Goal: Task Accomplishment & Management: Manage account settings

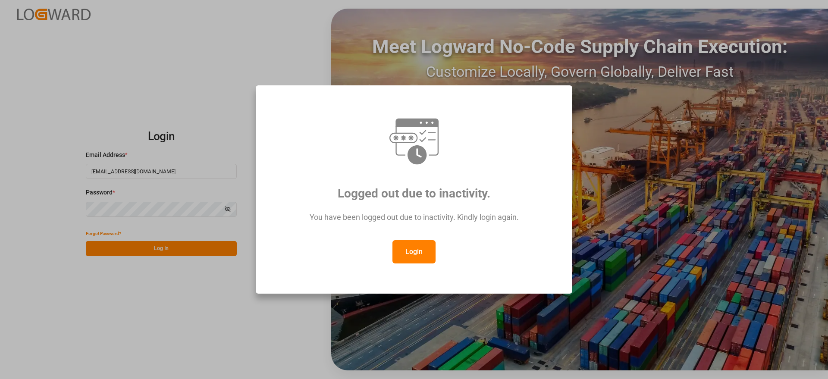
click at [417, 250] on button "Login" at bounding box center [413, 251] width 43 height 23
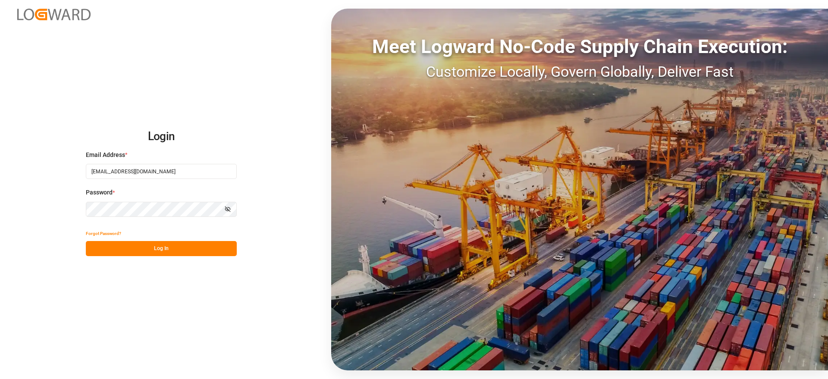
click at [216, 247] on button "Log In" at bounding box center [161, 248] width 151 height 15
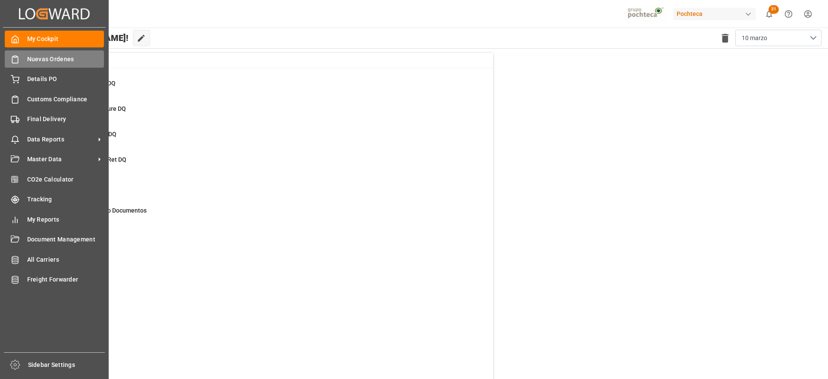
click at [53, 60] on span "Nuevas Ordenes" at bounding box center [65, 59] width 77 height 9
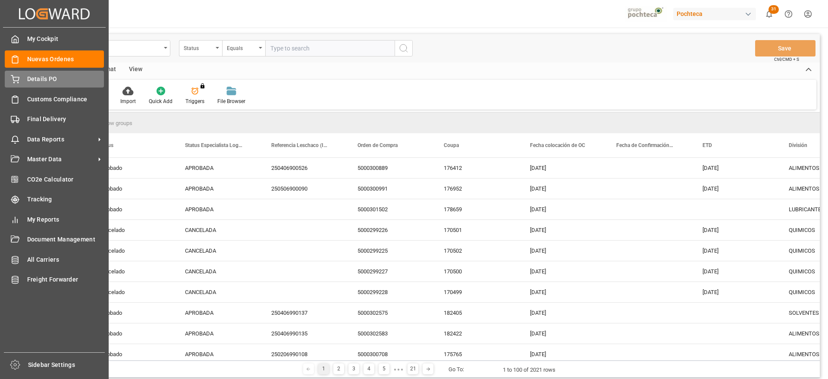
click at [16, 80] on icon at bounding box center [15, 79] width 9 height 9
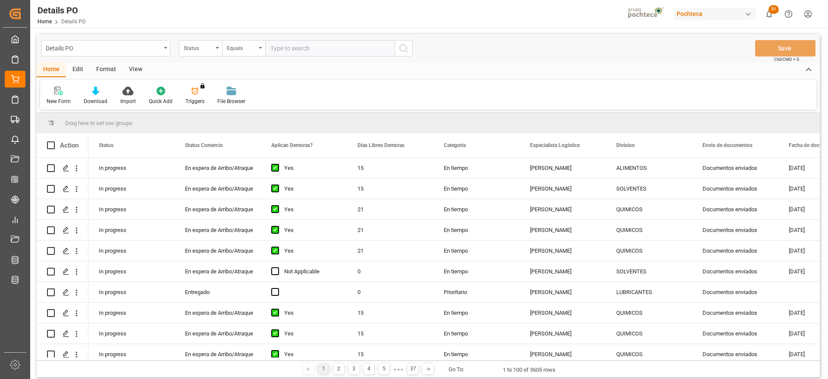
click at [197, 45] on div "Status" at bounding box center [198, 47] width 29 height 10
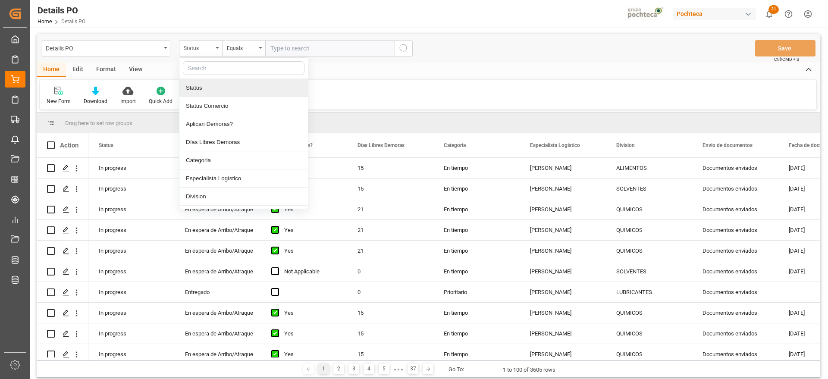
click at [211, 77] on div at bounding box center [243, 68] width 128 height 21
click at [208, 67] on input "text" at bounding box center [244, 68] width 122 height 14
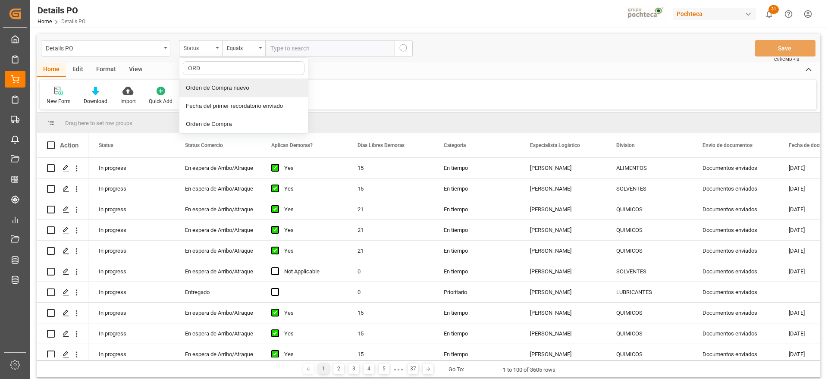
type input "ORDE"
click at [222, 82] on div "Orden de Compra nuevo" at bounding box center [243, 88] width 128 height 18
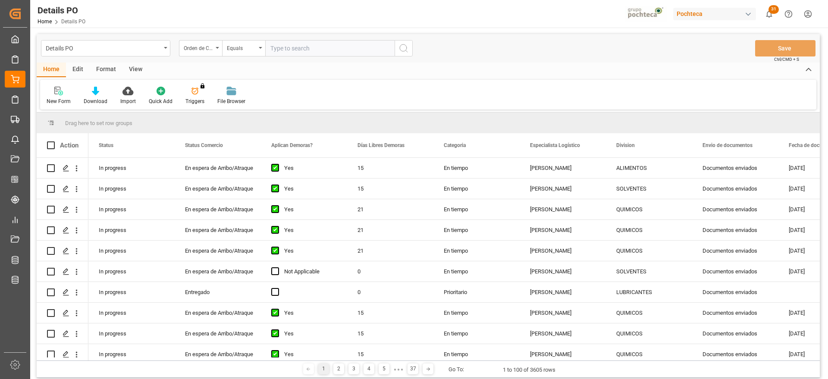
click at [276, 52] on input "text" at bounding box center [329, 48] width 129 height 16
paste input "5000308293"
type input "5000308293"
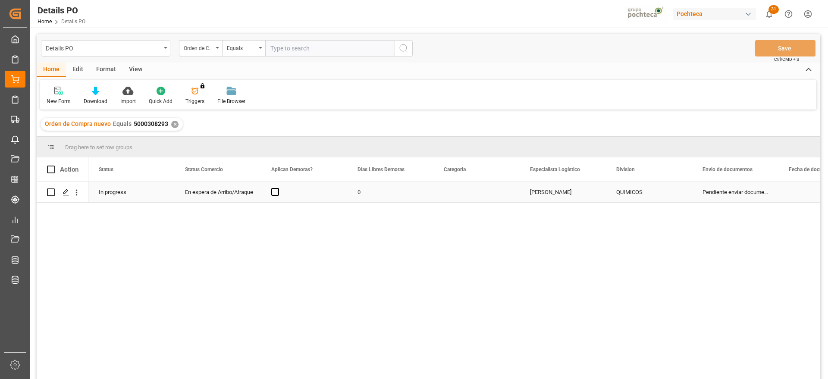
click at [407, 193] on div "0" at bounding box center [390, 192] width 86 height 20
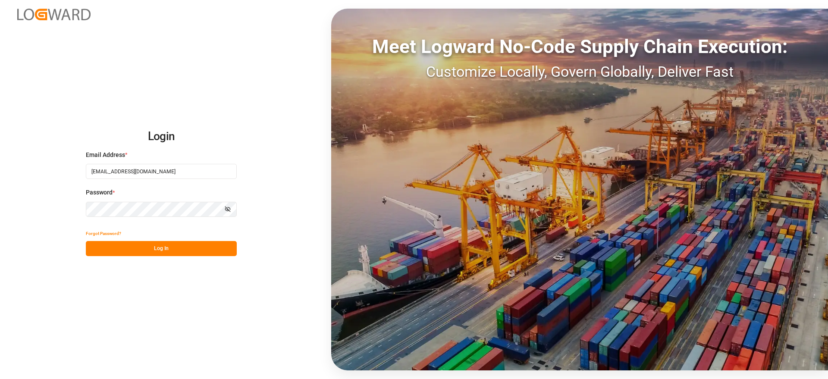
click at [166, 248] on button "Log In" at bounding box center [161, 248] width 151 height 15
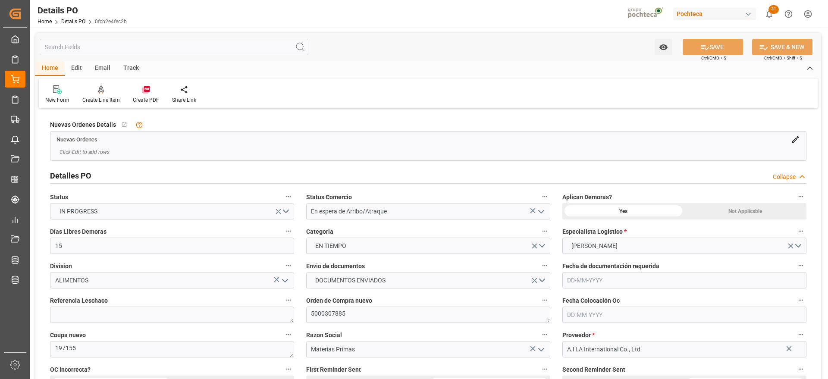
type input "15"
type input "17-09-2025"
type input "15-08-2025"
type input "17-09-2025"
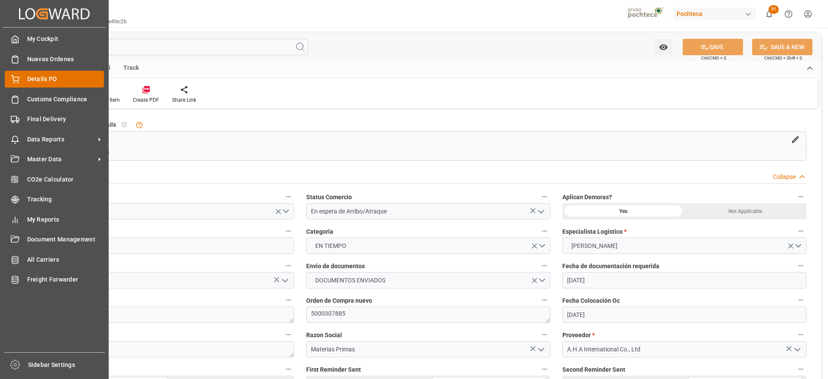
click at [42, 83] on span "Details PO" at bounding box center [65, 79] width 77 height 9
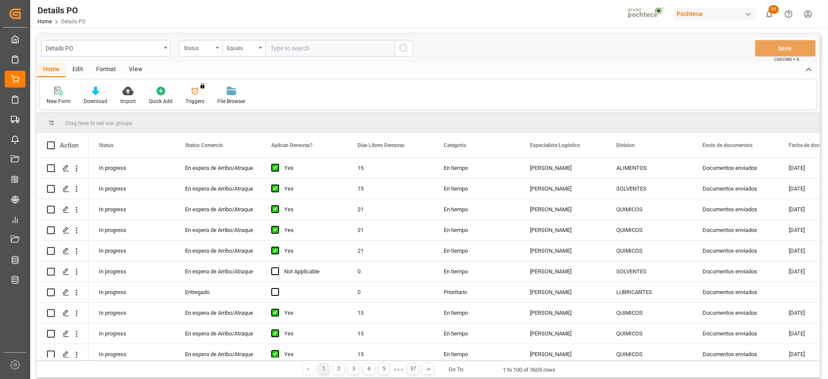
click at [106, 70] on div "Format" at bounding box center [106, 70] width 33 height 15
click at [62, 103] on div "Filter Rows" at bounding box center [59, 101] width 25 height 8
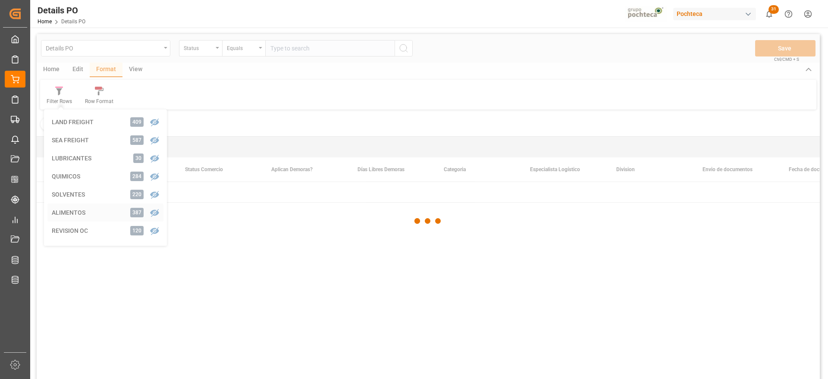
click at [94, 213] on div "Details PO Status Equals Save Ctrl/CMD + S Home Edit Format View Filter Rows LA…" at bounding box center [428, 218] width 783 height 368
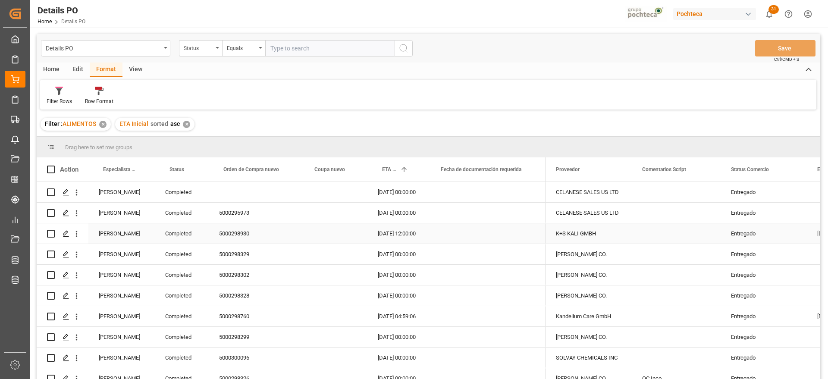
click at [132, 229] on div "[PERSON_NAME]" at bounding box center [121, 233] width 66 height 20
click at [140, 171] on span at bounding box center [141, 170] width 8 height 8
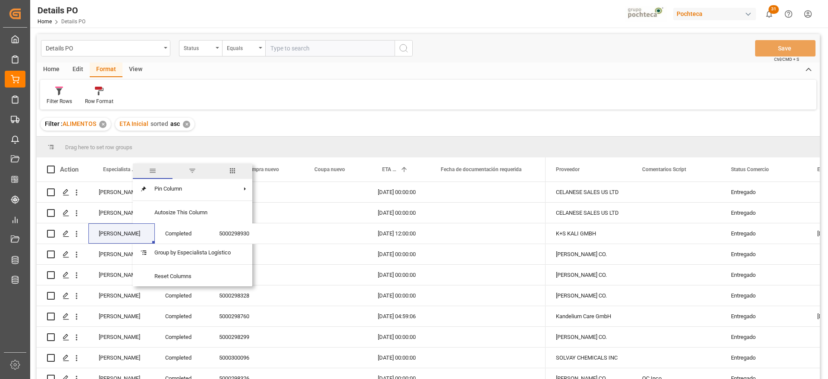
click at [191, 173] on span "filter" at bounding box center [192, 171] width 8 height 8
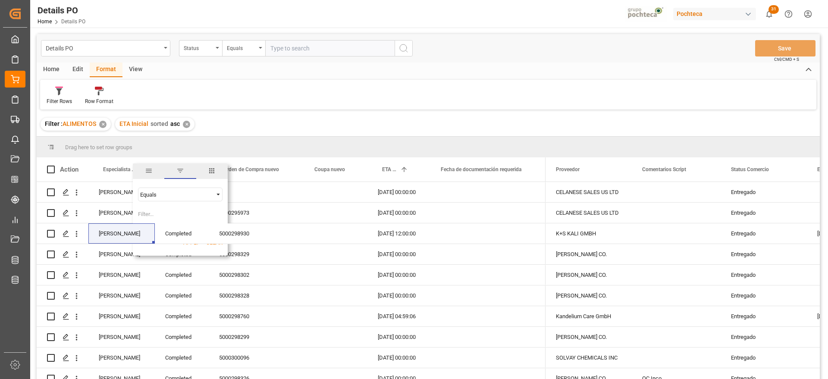
click at [221, 194] on span "Filtering operator" at bounding box center [218, 195] width 8 height 8
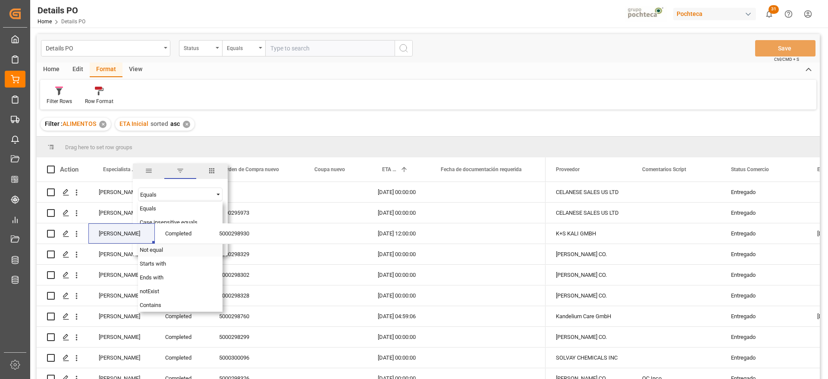
click at [218, 191] on span "Filtering operator" at bounding box center [218, 195] width 8 height 8
click at [154, 207] on span "Equals" at bounding box center [148, 208] width 16 height 6
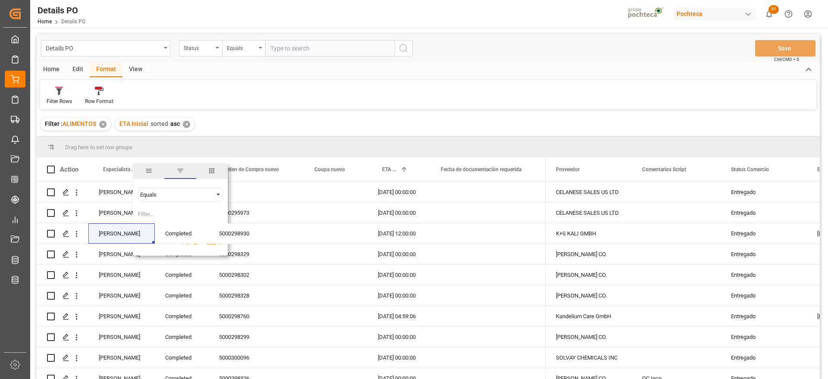
click at [156, 213] on input "Filter Value" at bounding box center [180, 215] width 84 height 17
paste input "[PERSON_NAME]"
type input "[PERSON_NAME]"
click at [189, 246] on button "Apply" at bounding box center [191, 242] width 16 height 9
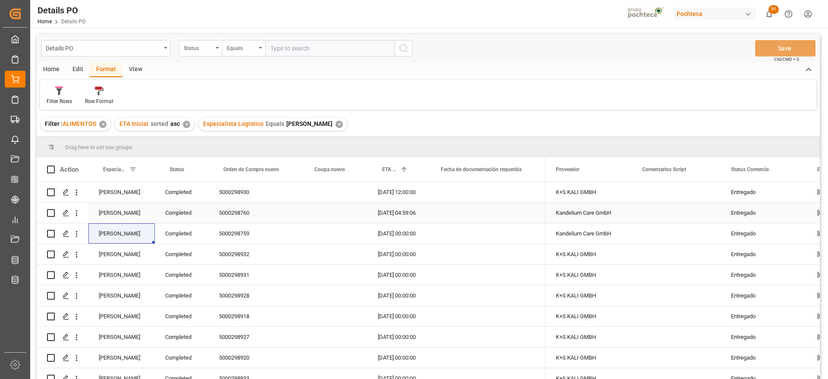
click at [190, 210] on div "Completed" at bounding box center [182, 213] width 54 height 20
click at [186, 193] on div "Completed" at bounding box center [182, 192] width 54 height 20
click at [194, 168] on span at bounding box center [195, 170] width 8 height 8
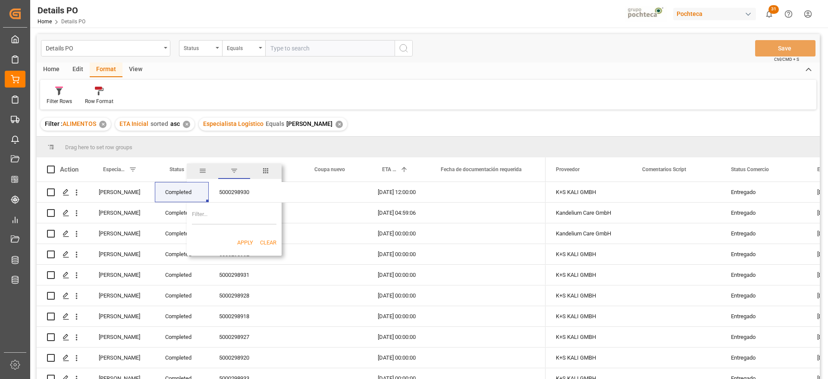
click at [235, 171] on span "filter" at bounding box center [234, 171] width 8 height 8
click at [195, 170] on span at bounding box center [195, 170] width 8 height 8
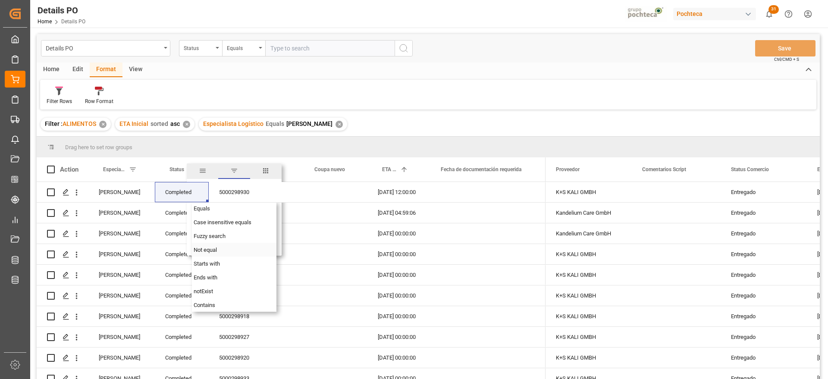
click at [216, 247] on span "Not equal" at bounding box center [205, 250] width 23 height 6
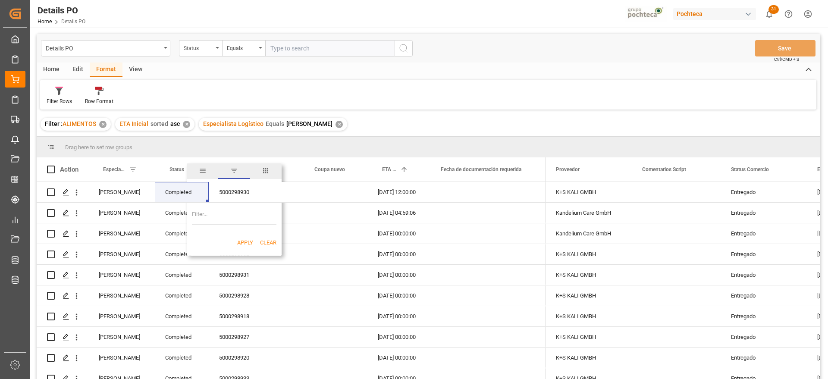
click at [213, 216] on input "Filter Value" at bounding box center [234, 215] width 84 height 17
paste input "Completed"
type input "Completed"
click at [246, 241] on button "Apply" at bounding box center [245, 242] width 16 height 9
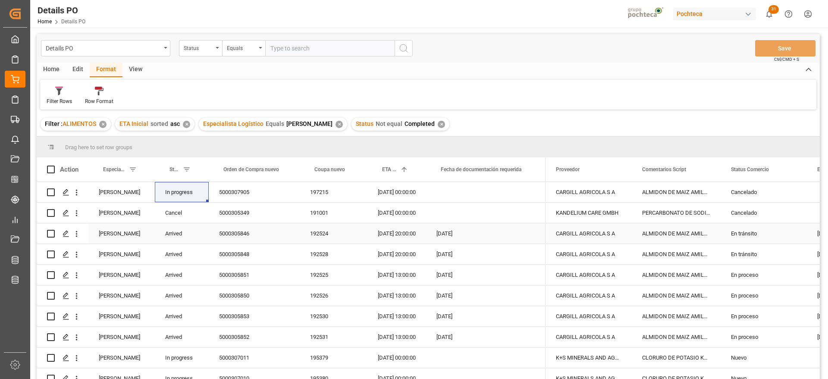
click at [256, 232] on div "5000305846" at bounding box center [254, 233] width 91 height 20
click at [754, 211] on div "Cancelado" at bounding box center [764, 213] width 66 height 20
click at [792, 169] on span at bounding box center [792, 170] width 8 height 8
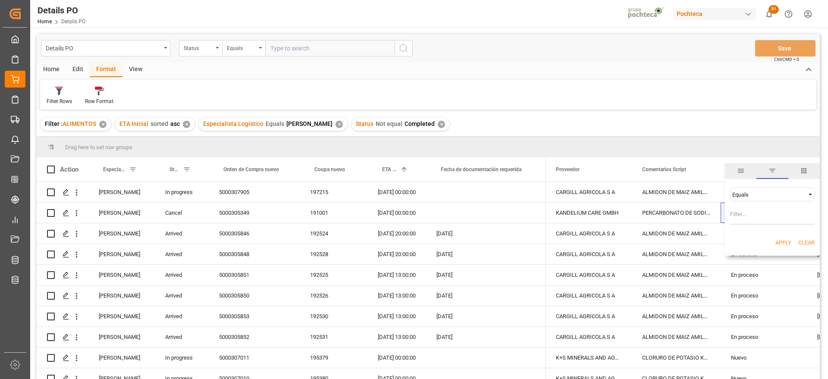
click at [810, 193] on span "Filtering operator" at bounding box center [810, 195] width 8 height 8
click at [760, 223] on div "Not equal" at bounding box center [772, 222] width 84 height 14
click at [757, 223] on input "Filter Value" at bounding box center [772, 215] width 84 height 17
paste input "Cancelado"
type input "Cancelado"
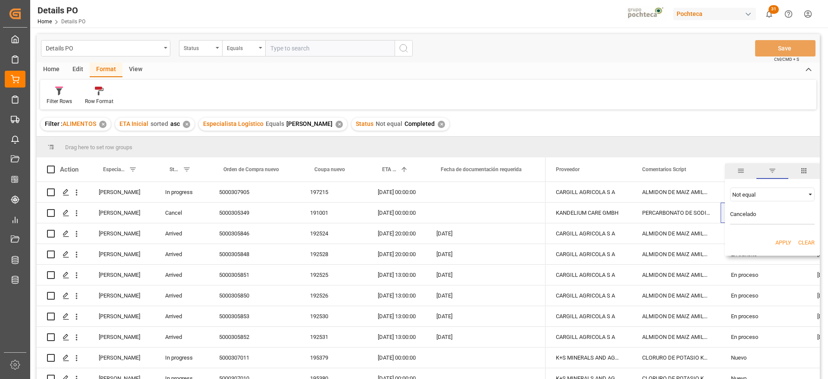
click at [781, 240] on button "Apply" at bounding box center [783, 242] width 16 height 9
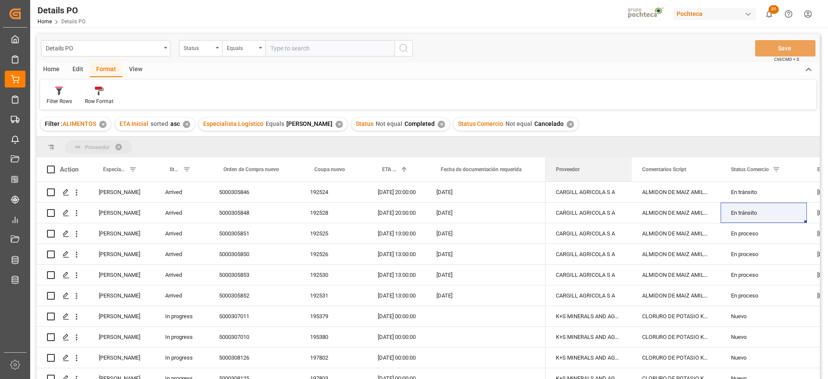
drag, startPoint x: 575, startPoint y: 171, endPoint x: 561, endPoint y: 146, distance: 28.2
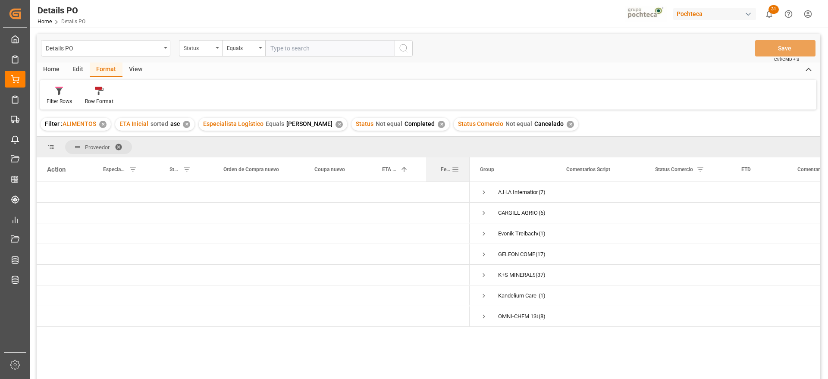
drag, startPoint x: 544, startPoint y: 171, endPoint x: 470, endPoint y: 171, distance: 74.6
click at [470, 171] on div at bounding box center [469, 169] width 3 height 24
click at [484, 189] on span "Press SPACE to select this row." at bounding box center [485, 192] width 8 height 8
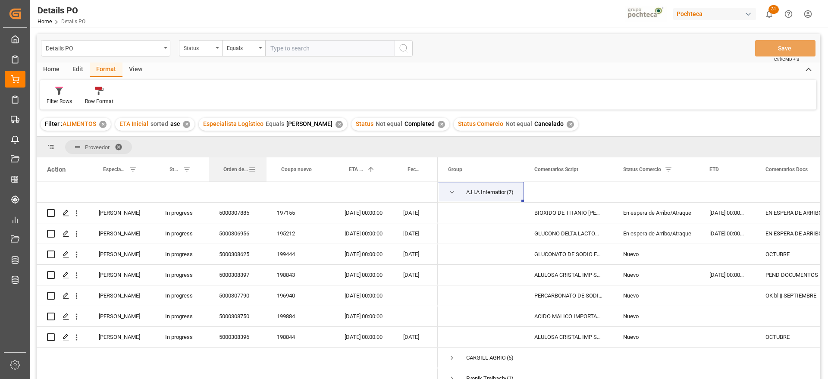
drag, startPoint x: 299, startPoint y: 168, endPoint x: 265, endPoint y: 170, distance: 34.1
click at [265, 169] on div at bounding box center [266, 169] width 3 height 24
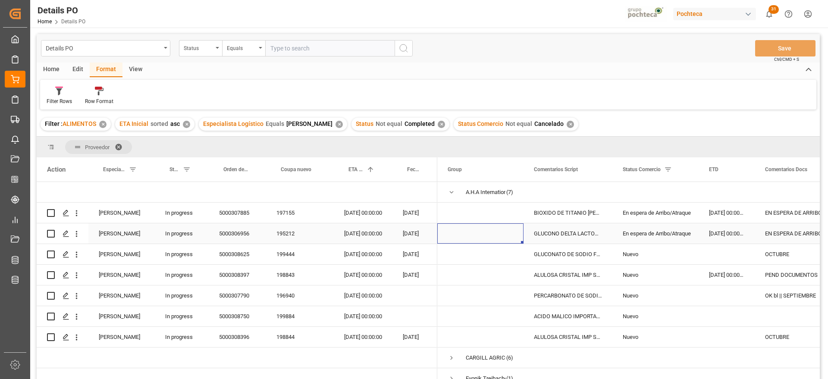
click at [485, 225] on span "Press SPACE to select this row." at bounding box center [480, 233] width 66 height 19
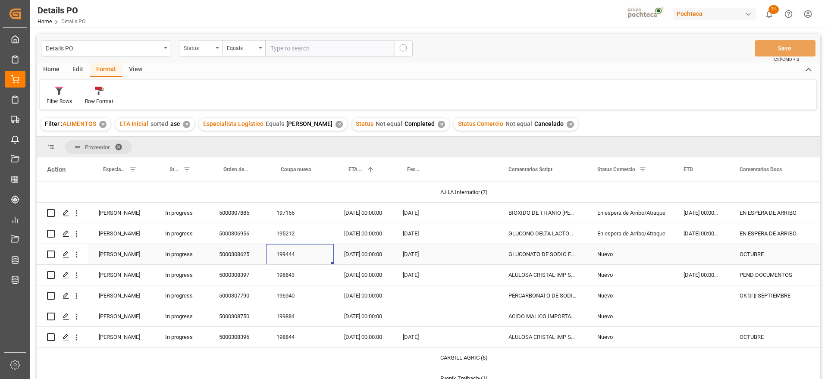
click at [285, 255] on div "199444" at bounding box center [300, 254] width 68 height 20
click at [705, 277] on div "20-09-2025 00:00:00" at bounding box center [701, 275] width 56 height 20
click at [284, 278] on div "198843" at bounding box center [300, 275] width 68 height 20
click at [747, 297] on div "OK bl || SEPTIEMBRE" at bounding box center [773, 295] width 88 height 20
click at [458, 193] on div "A.H.A International Co., Ltd" at bounding box center [460, 192] width 40 height 20
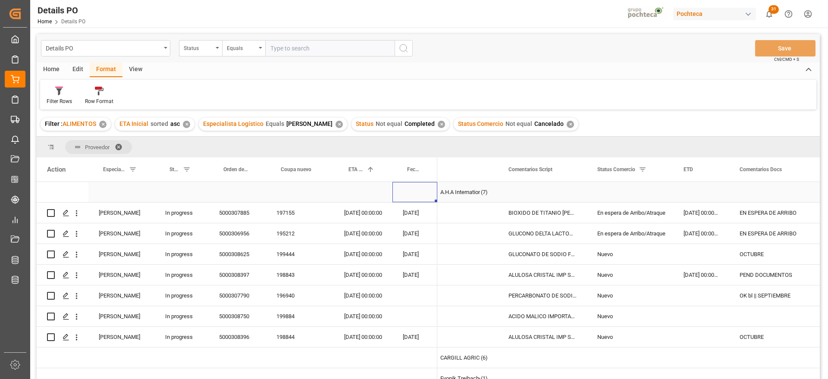
scroll to position [0, 0]
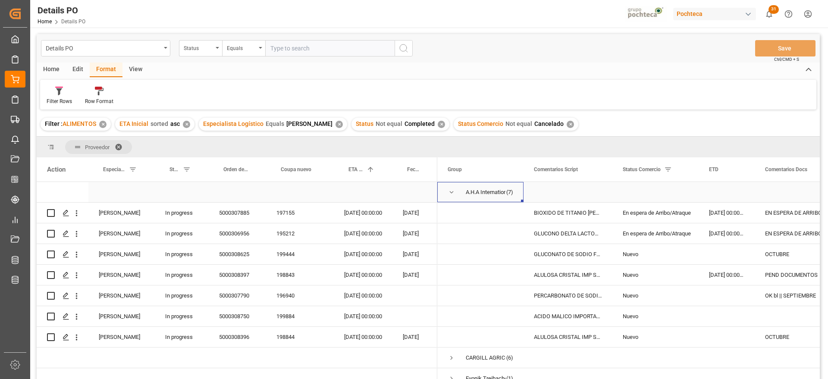
click at [450, 194] on span "Press SPACE to select this row." at bounding box center [451, 192] width 8 height 8
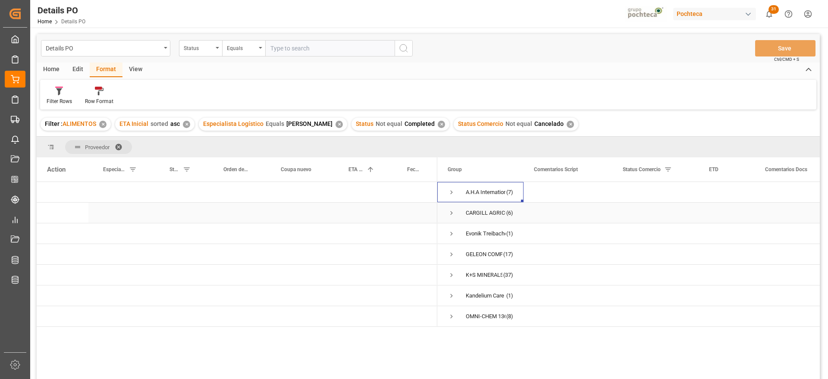
click at [451, 211] on span "Press SPACE to select this row." at bounding box center [451, 213] width 8 height 8
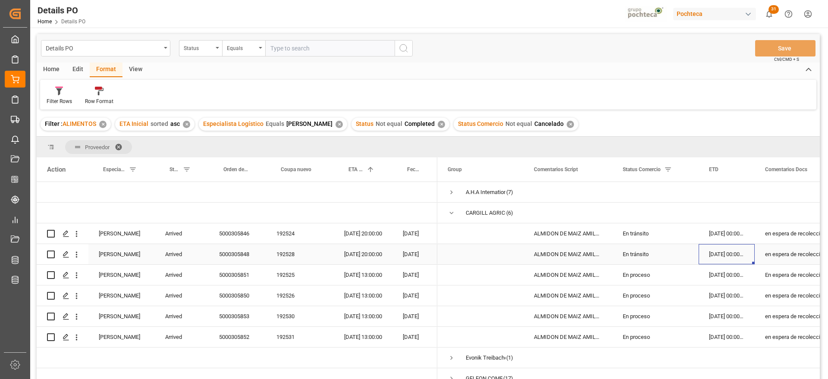
click at [704, 250] on div "09-08-2025 00:00:00" at bounding box center [726, 254] width 56 height 20
click at [746, 236] on div "09-08-2025 00:00:00" at bounding box center [726, 233] width 56 height 20
click at [239, 232] on div "5000305846" at bounding box center [237, 233] width 57 height 20
click at [175, 256] on div "Arrived" at bounding box center [182, 254] width 54 height 20
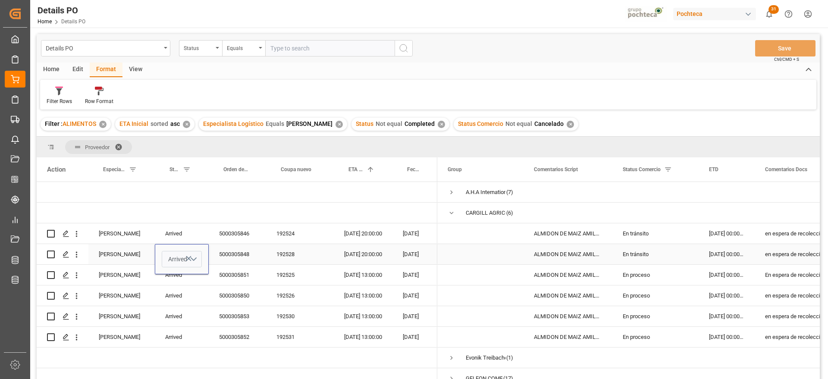
click at [194, 256] on button "Arrived" at bounding box center [182, 259] width 40 height 16
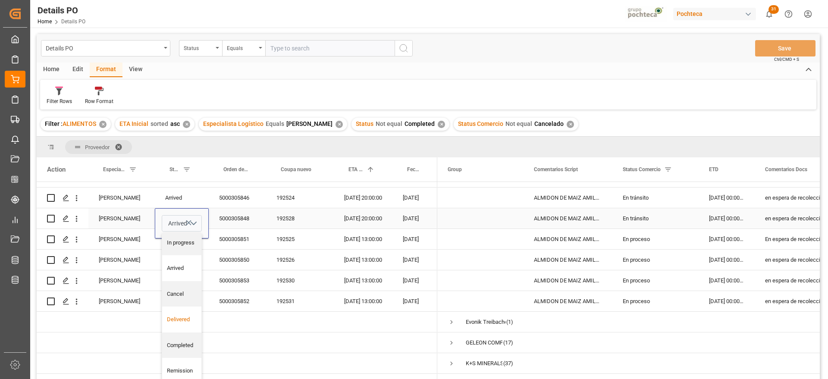
scroll to position [54, 0]
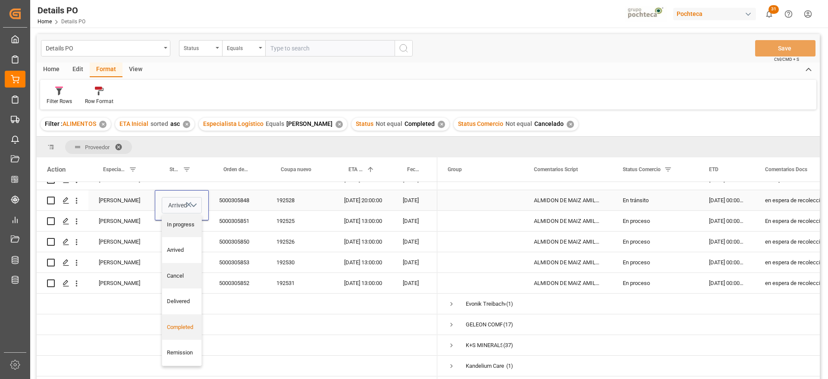
click at [187, 327] on div "Completed" at bounding box center [182, 327] width 30 height 9
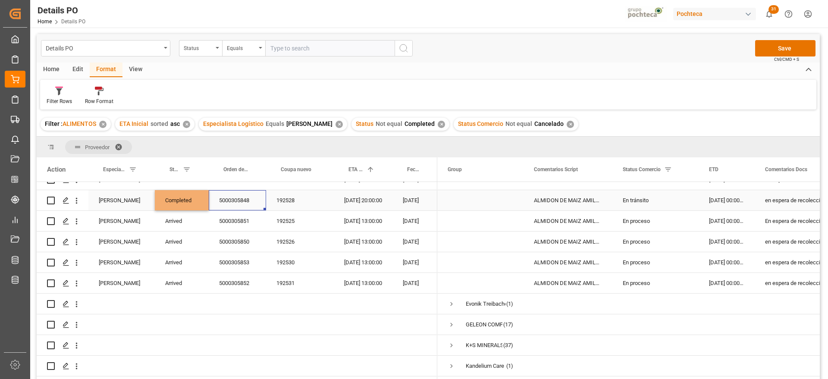
click at [235, 206] on div "5000305848" at bounding box center [237, 200] width 57 height 20
click at [177, 202] on div "Completed" at bounding box center [182, 200] width 54 height 20
click at [179, 221] on div "Arrived" at bounding box center [182, 221] width 54 height 20
click at [195, 243] on div "Arrived" at bounding box center [182, 241] width 54 height 20
click at [220, 223] on div "5000305851" at bounding box center [237, 221] width 57 height 20
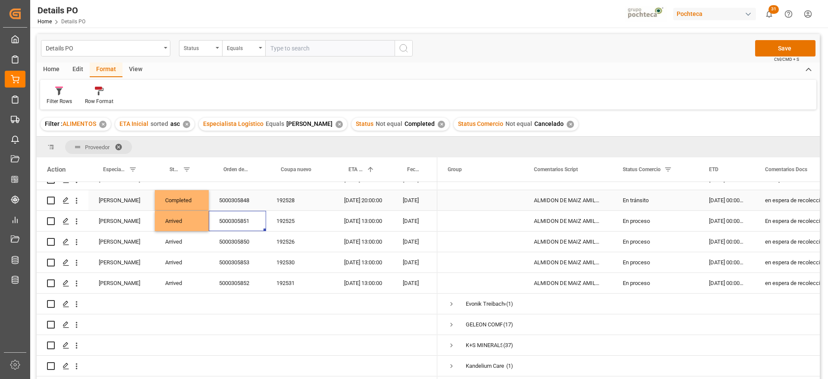
click at [607, 200] on div "ALMIDON DE MAIZ AMILOGILL 2100 SAC 25 KG" at bounding box center [567, 200] width 89 height 20
click at [643, 203] on div "En tránsito" at bounding box center [655, 201] width 66 height 20
click at [649, 203] on div "En tránsito" at bounding box center [655, 201] width 66 height 20
click at [685, 200] on div "En tránsito" at bounding box center [655, 201] width 66 height 20
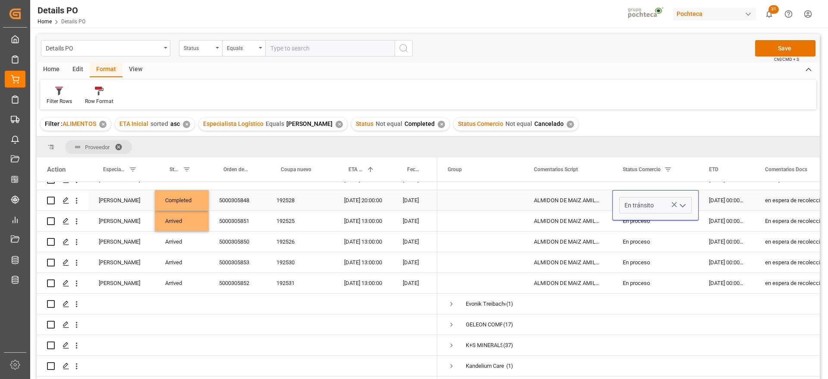
click at [685, 200] on icon "open menu" at bounding box center [682, 205] width 10 height 10
click at [649, 275] on div "Entregado" at bounding box center [660, 273] width 82 height 30
type input "Entregado"
click at [723, 205] on div "09-08-2025 00:00:00" at bounding box center [726, 200] width 56 height 20
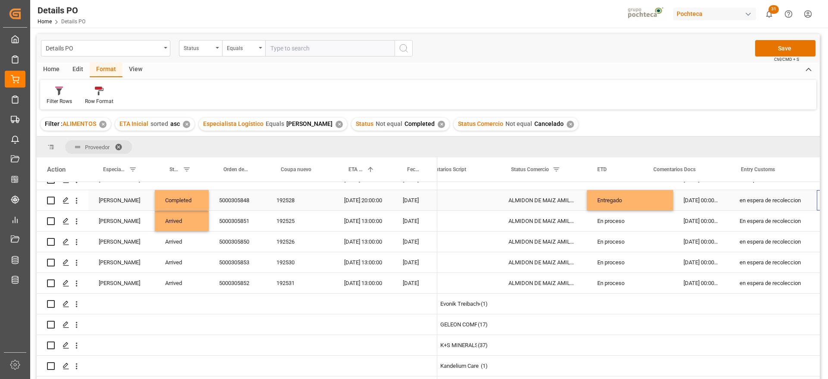
scroll to position [0, 112]
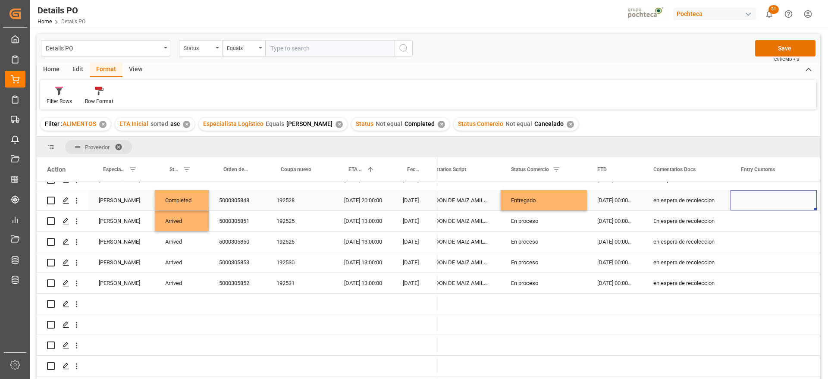
click at [690, 195] on div "en espera de recoleccion" at bounding box center [687, 200] width 88 height 20
drag, startPoint x: 719, startPoint y: 205, endPoint x: 636, endPoint y: 205, distance: 82.3
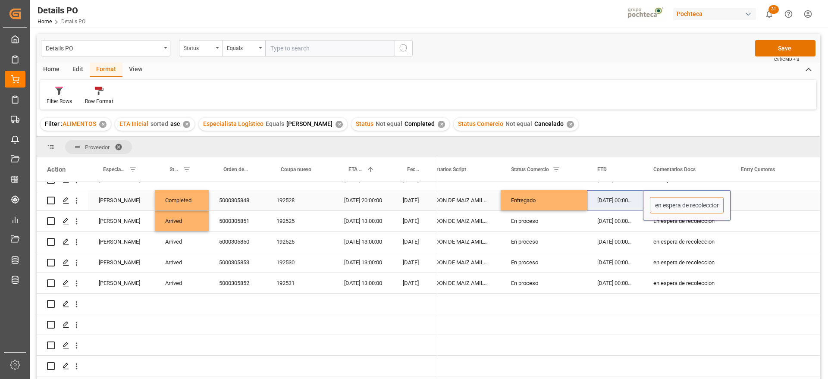
type input "n"
type input "E"
type input "ENTREGADO"
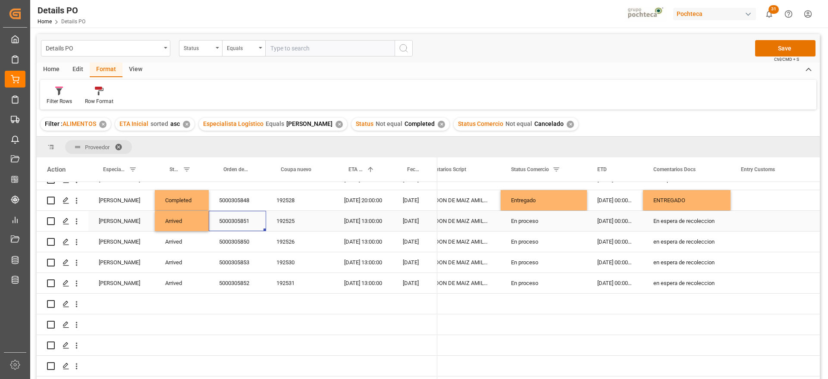
click at [247, 221] on div "5000305851" at bounding box center [237, 221] width 57 height 20
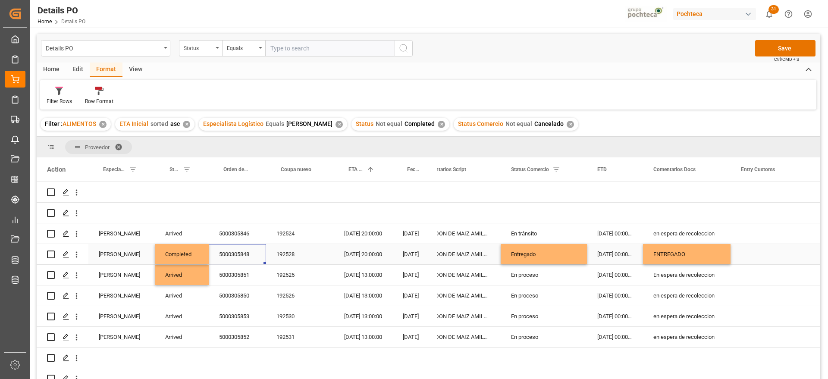
click at [225, 251] on div "5000305848" at bounding box center [237, 254] width 57 height 20
click at [237, 232] on div "5000305846" at bounding box center [237, 233] width 57 height 20
click at [181, 254] on div "Completed" at bounding box center [182, 254] width 54 height 20
click at [188, 231] on div "Arrived" at bounding box center [182, 233] width 54 height 20
click at [541, 254] on div "Entregado" at bounding box center [544, 254] width 66 height 20
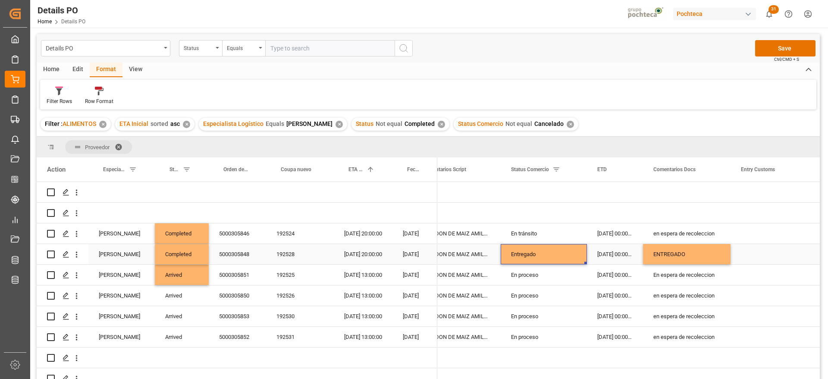
click at [539, 253] on div "Entregado" at bounding box center [544, 254] width 66 height 20
click at [542, 231] on div "En tránsito" at bounding box center [544, 234] width 66 height 20
click at [693, 250] on div "ENTREGADO" at bounding box center [687, 254] width 88 height 20
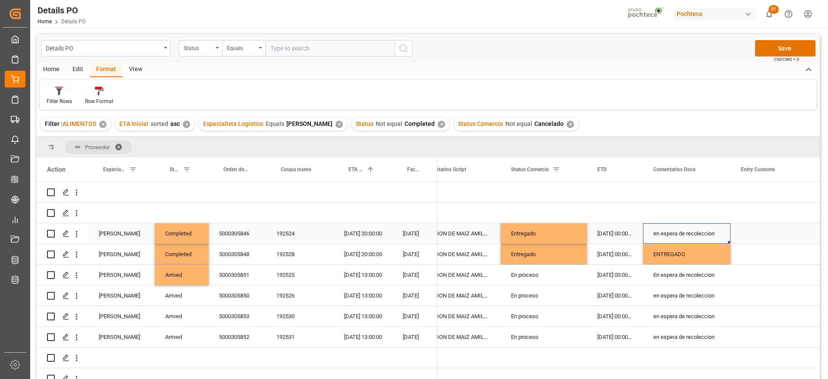
click at [683, 233] on div "en espera de recoleccion" at bounding box center [687, 233] width 88 height 20
click at [561, 253] on div "Entregado" at bounding box center [544, 254] width 66 height 20
click at [785, 47] on button "Save" at bounding box center [785, 48] width 60 height 16
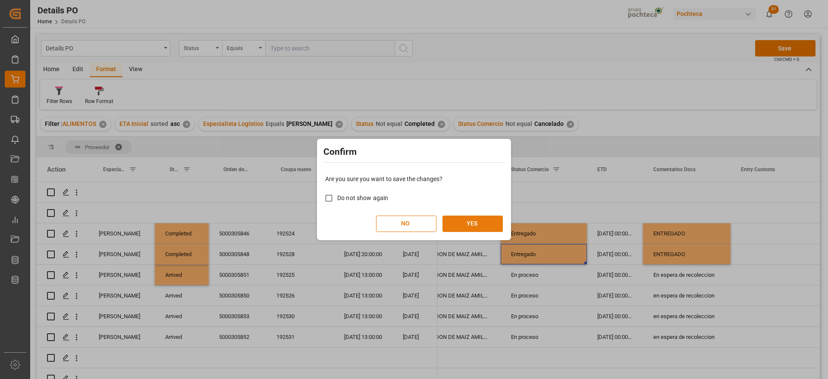
click at [468, 220] on button "YES" at bounding box center [472, 224] width 60 height 16
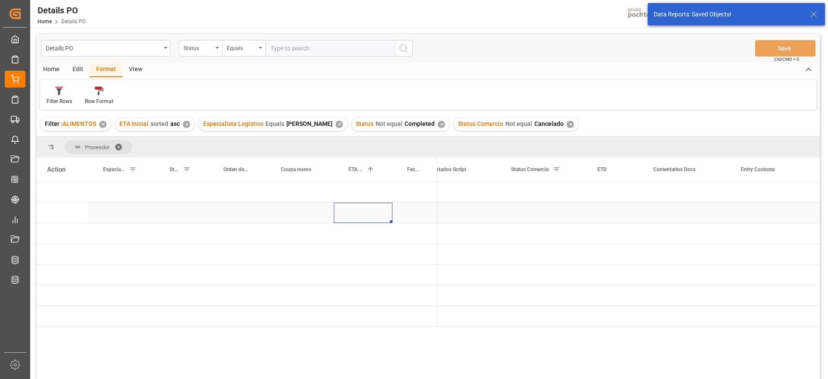
click at [360, 219] on div "Press SPACE to select this row." at bounding box center [363, 213] width 59 height 20
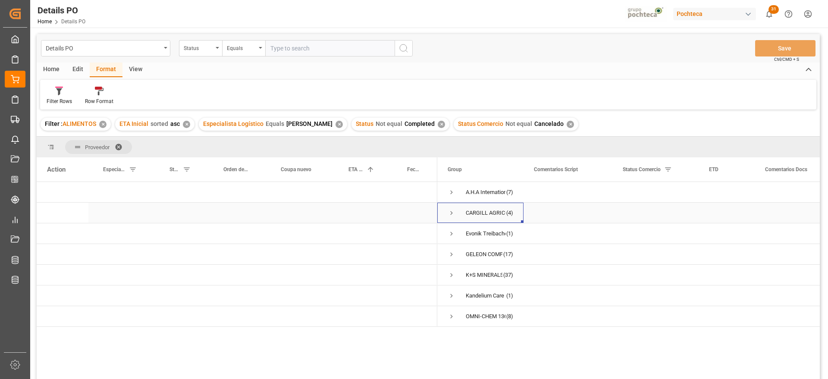
click at [450, 213] on span "Press SPACE to select this row." at bounding box center [451, 213] width 8 height 8
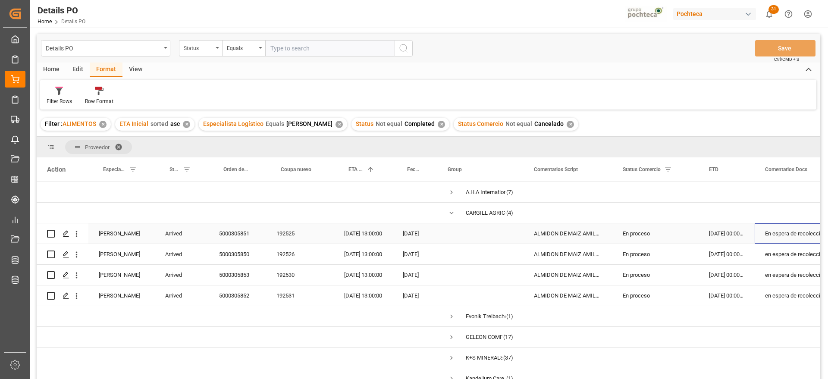
click at [795, 239] on div "En espera de recoleccion" at bounding box center [798, 233] width 88 height 20
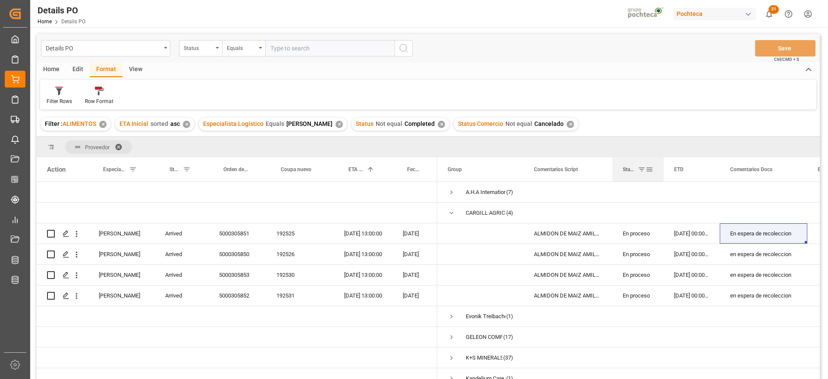
drag, startPoint x: 697, startPoint y: 166, endPoint x: 662, endPoint y: 166, distance: 34.9
click at [662, 166] on div at bounding box center [663, 169] width 3 height 24
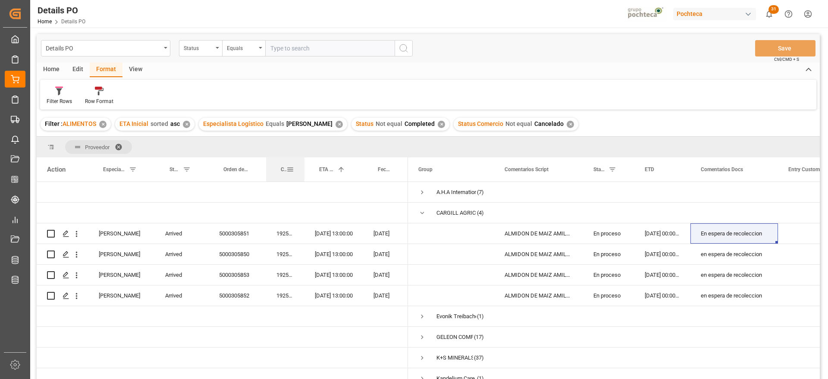
drag, startPoint x: 332, startPoint y: 168, endPoint x: 303, endPoint y: 169, distance: 29.3
click at [303, 169] on div at bounding box center [304, 169] width 3 height 24
click at [559, 285] on div "ALMIDON DE MAIZ AMILOGILL 2100 SAC 25 KG" at bounding box center [538, 295] width 89 height 20
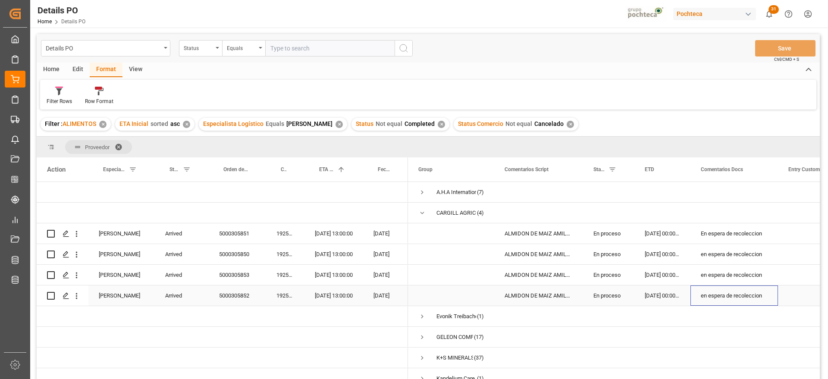
click at [734, 292] on div "en espera de recoleccion" at bounding box center [734, 295] width 88 height 20
click at [422, 210] on span "Press SPACE to select this row." at bounding box center [422, 213] width 8 height 8
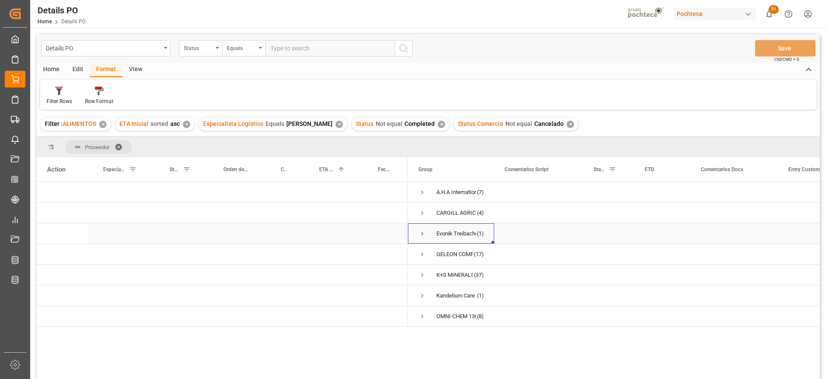
click at [422, 234] on span "Press SPACE to select this row." at bounding box center [422, 234] width 8 height 8
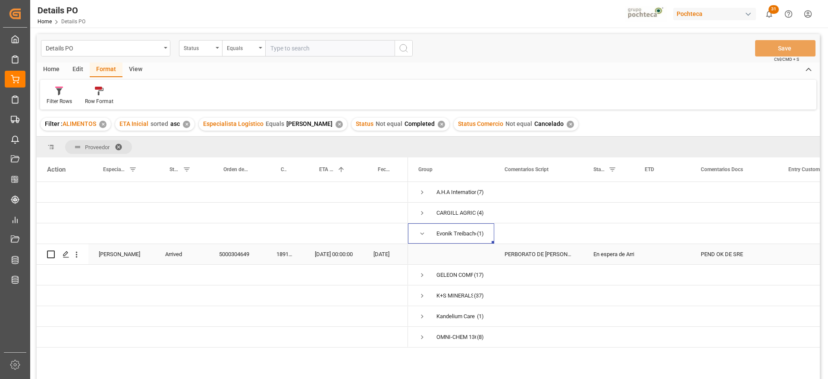
click at [279, 255] on div "189116" at bounding box center [285, 254] width 38 height 20
click at [724, 252] on div "PEND OK DE SRE" at bounding box center [734, 254] width 88 height 20
drag, startPoint x: 758, startPoint y: 256, endPoint x: 683, endPoint y: 257, distance: 75.0
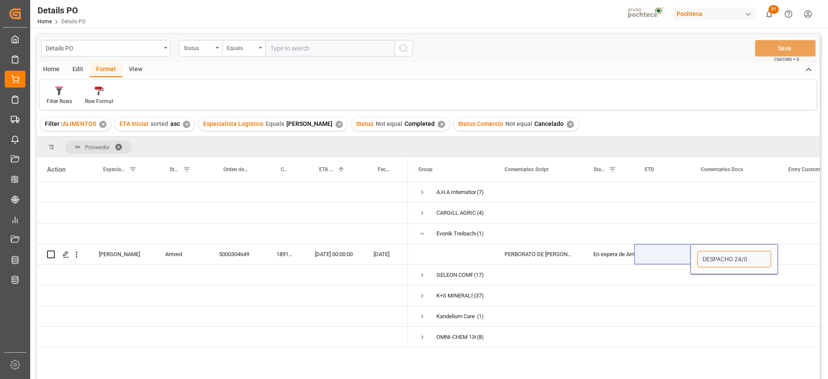
type input "DESPACHO 24/09"
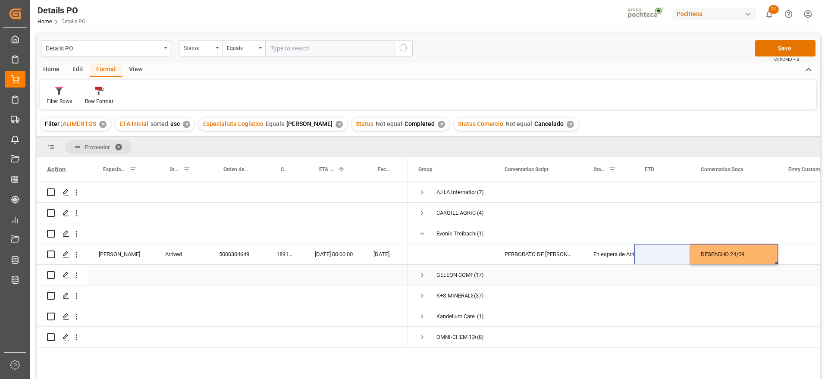
click at [601, 277] on div "Press SPACE to select this row." at bounding box center [608, 275] width 51 height 20
click at [612, 255] on div "En espera de Arribo/Atraque" at bounding box center [608, 254] width 31 height 20
click at [799, 47] on button "Save" at bounding box center [785, 48] width 60 height 16
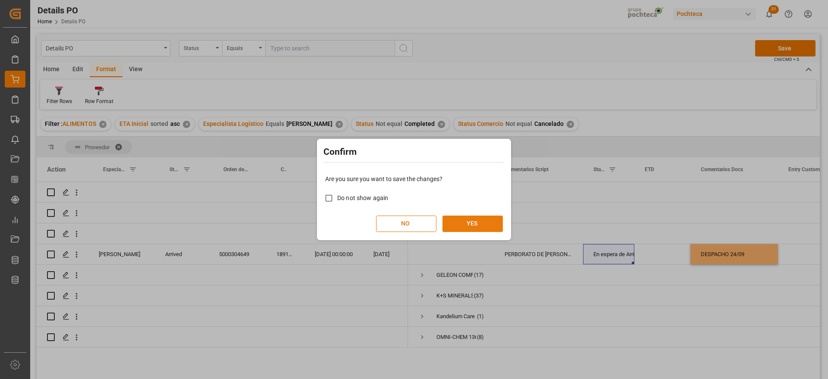
click at [466, 220] on button "YES" at bounding box center [472, 224] width 60 height 16
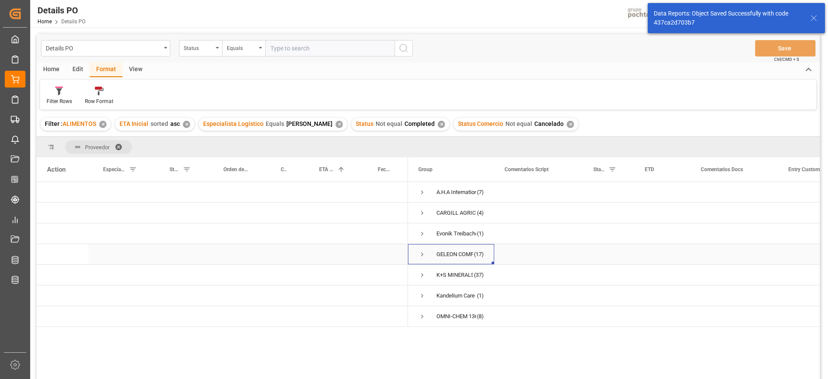
click at [421, 252] on span "Press SPACE to select this row." at bounding box center [422, 254] width 8 height 8
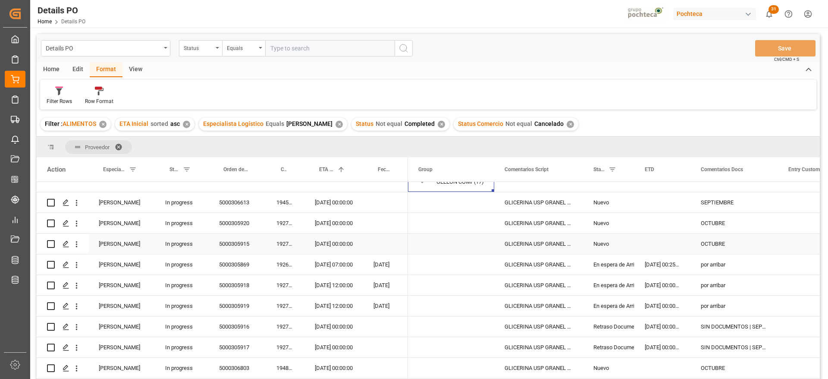
scroll to position [54, 0]
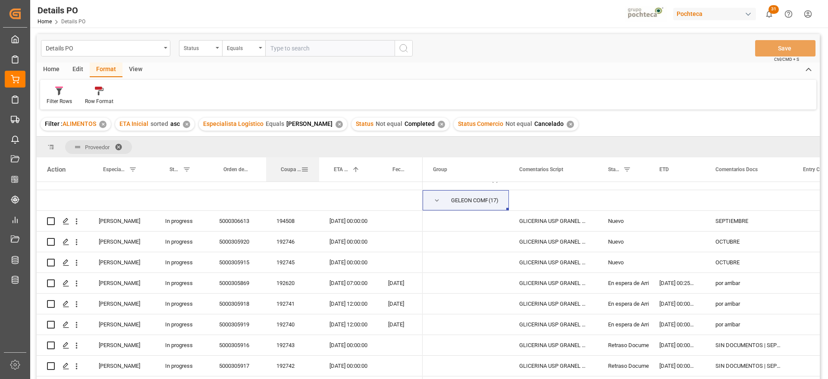
drag, startPoint x: 303, startPoint y: 166, endPoint x: 317, endPoint y: 166, distance: 14.7
click at [317, 166] on div at bounding box center [318, 169] width 3 height 24
click at [288, 171] on span "Coupa nuevo" at bounding box center [291, 169] width 20 height 6
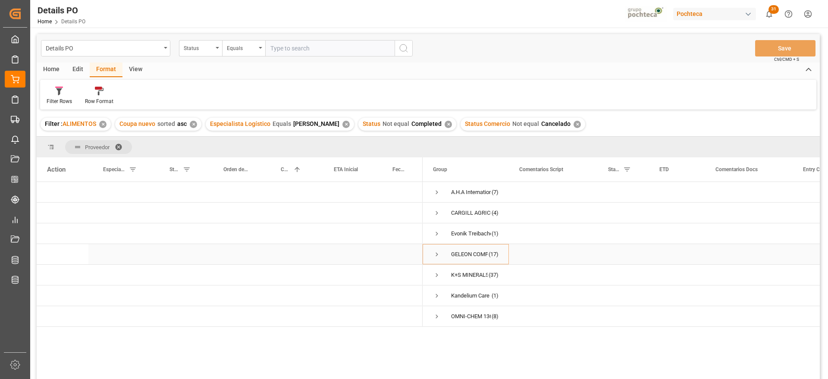
click at [436, 254] on span "Press SPACE to select this row." at bounding box center [437, 254] width 8 height 8
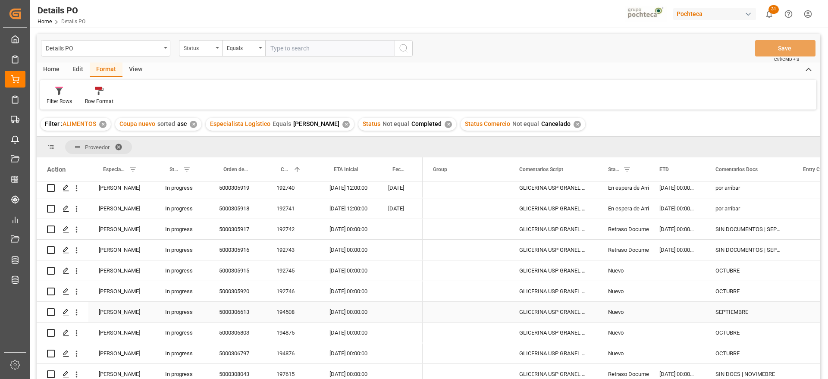
scroll to position [54, 0]
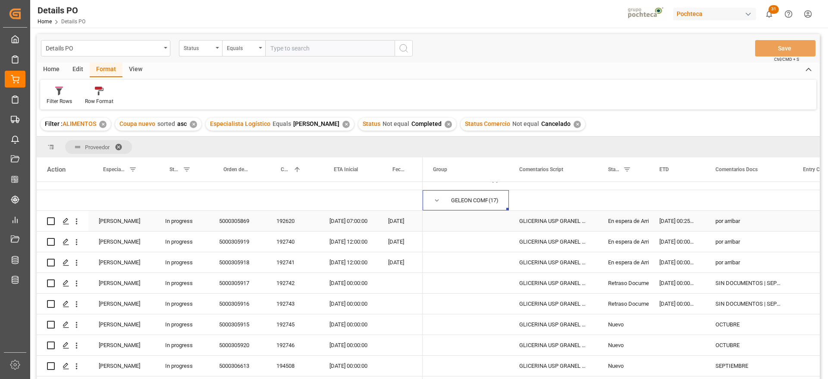
click at [273, 218] on div "192620" at bounding box center [292, 221] width 53 height 20
click at [747, 239] on div "por arribar" at bounding box center [749, 241] width 88 height 20
click at [756, 260] on div "por arribar" at bounding box center [749, 262] width 88 height 20
click at [646, 163] on div "Status Comercio" at bounding box center [622, 169] width 51 height 24
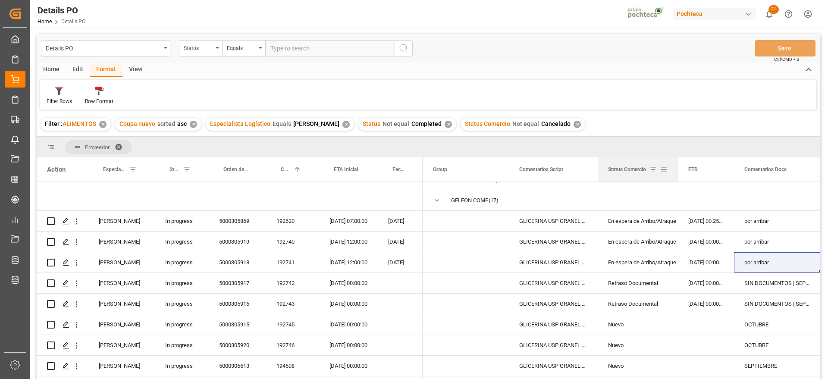
drag, startPoint x: 647, startPoint y: 164, endPoint x: 676, endPoint y: 163, distance: 28.9
click at [676, 163] on div at bounding box center [677, 169] width 3 height 24
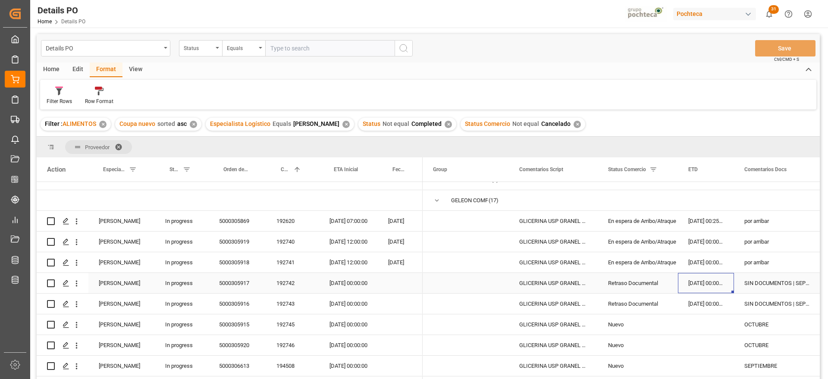
click at [713, 287] on div "24-09-2025 00:00:00" at bounding box center [706, 283] width 56 height 20
click at [272, 280] on div "192742" at bounding box center [292, 283] width 53 height 20
click at [350, 279] on div "22-10-2025 00:00:00" at bounding box center [348, 283] width 59 height 20
click at [668, 278] on div "Retraso Documental" at bounding box center [637, 283] width 80 height 20
click at [716, 281] on div "24-09-2025 00:00:00" at bounding box center [706, 283] width 56 height 20
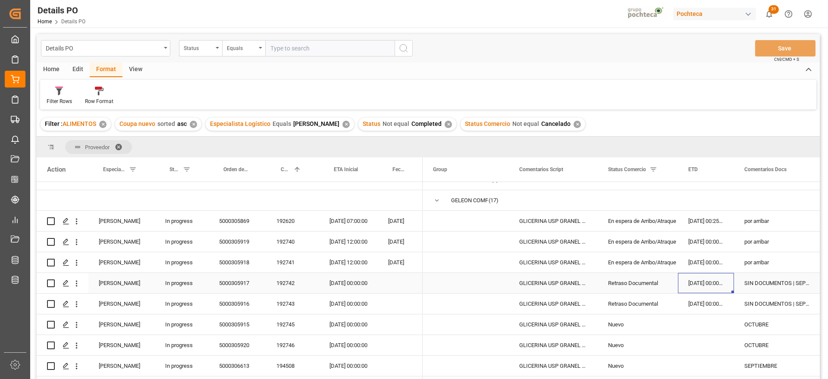
click at [770, 284] on div "SIN DOCUMENTOS | SEPTIEMBRE" at bounding box center [778, 283] width 88 height 20
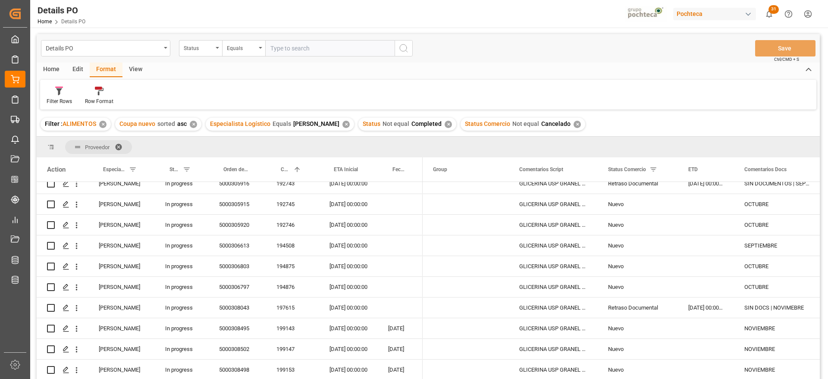
scroll to position [108, 0]
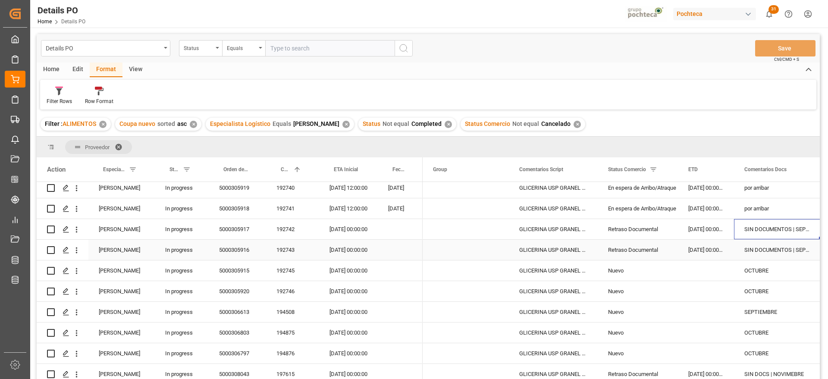
click at [751, 254] on div "SIN DOCUMENTOS | SEPTIEMBRE" at bounding box center [778, 250] width 88 height 20
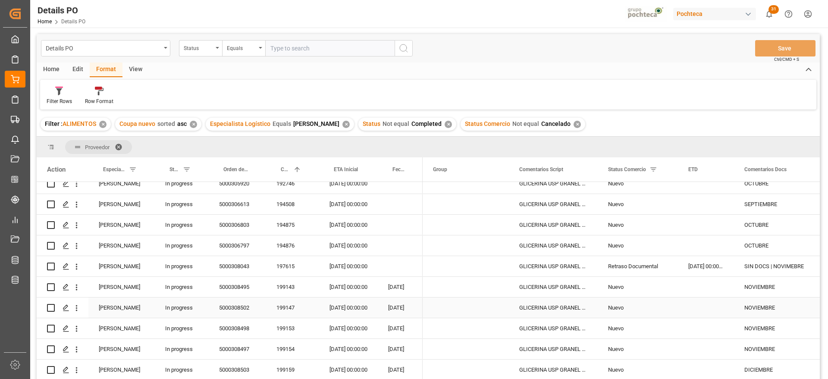
scroll to position [269, 0]
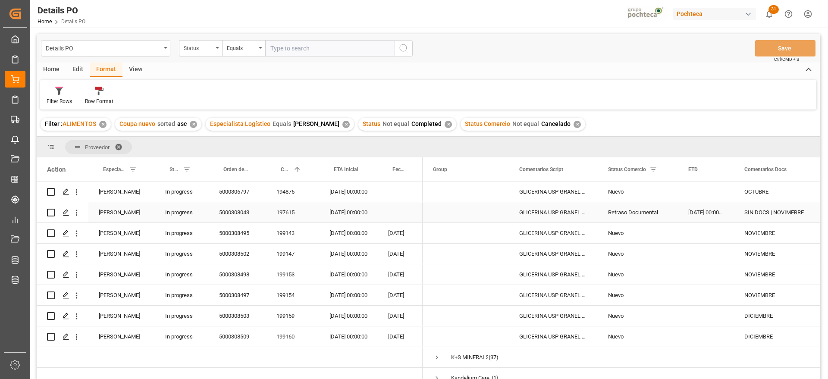
click at [696, 208] on div "25-09-2025 00:00:00" at bounding box center [706, 212] width 56 height 20
click at [291, 211] on div "197615" at bounding box center [292, 212] width 53 height 20
click at [643, 213] on div "Retraso Documental" at bounding box center [637, 213] width 59 height 20
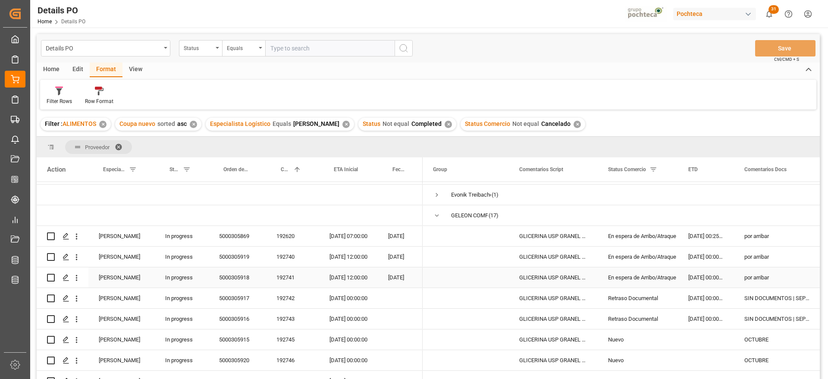
scroll to position [0, 0]
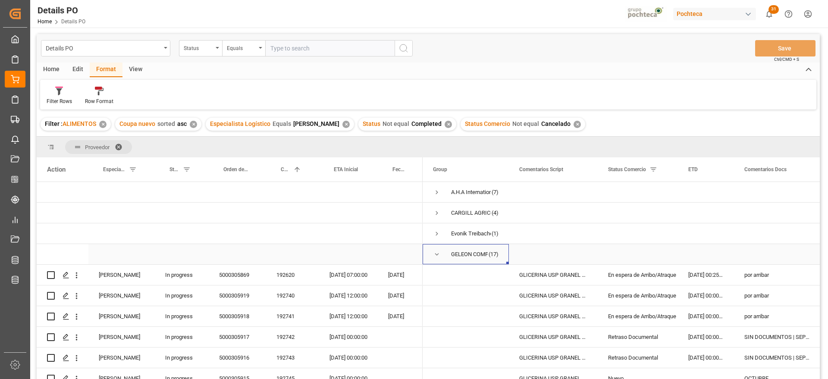
click at [433, 255] on span "Press SPACE to select this row." at bounding box center [437, 254] width 8 height 8
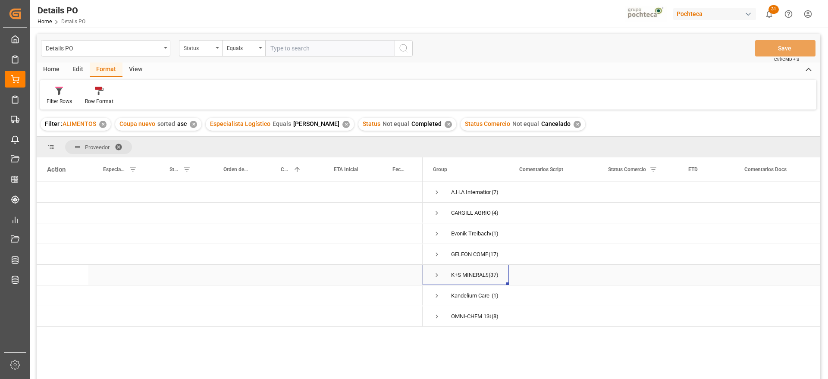
click at [434, 273] on span "Press SPACE to select this row." at bounding box center [437, 275] width 8 height 8
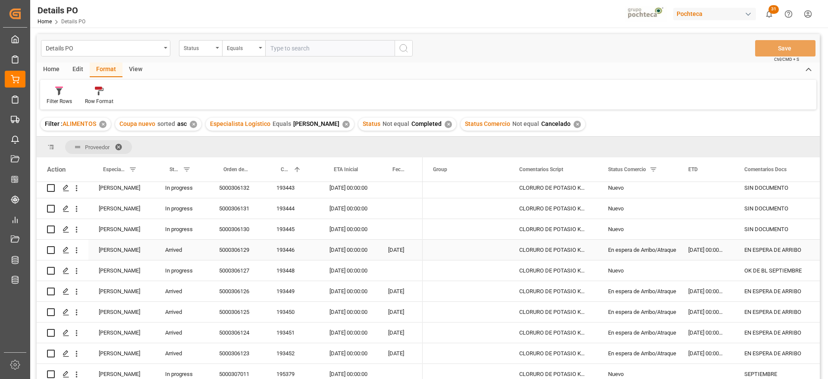
scroll to position [54, 0]
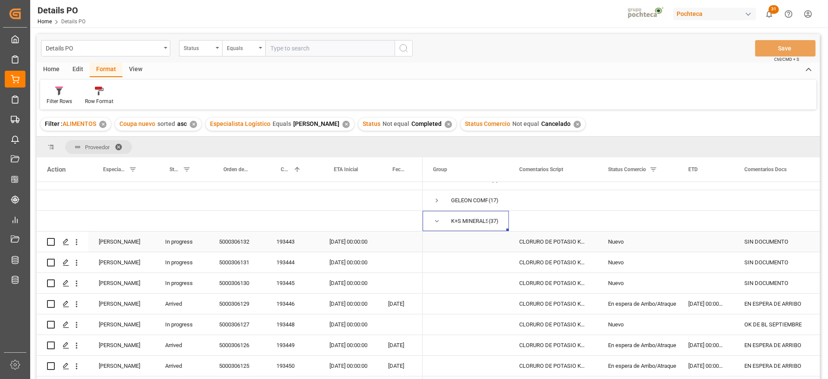
click at [291, 240] on div "193443" at bounding box center [292, 241] width 53 height 20
click at [291, 265] on div "193444" at bounding box center [292, 262] width 53 height 20
click at [285, 303] on div "193446" at bounding box center [292, 304] width 53 height 20
click at [756, 303] on div "EN ESPERA DE ARRIBO" at bounding box center [778, 304] width 88 height 20
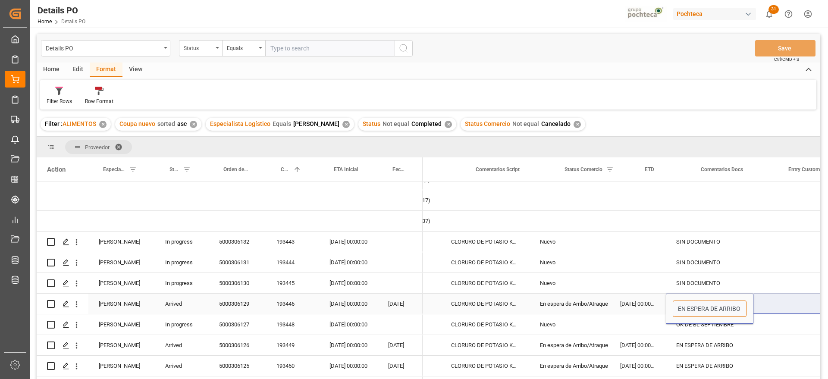
scroll to position [0, 134]
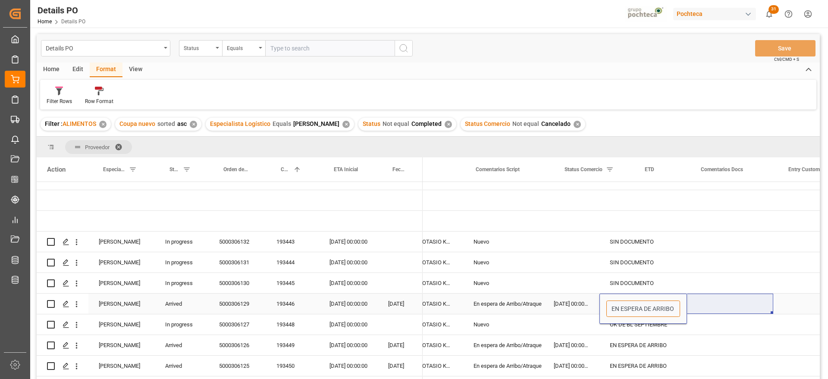
drag, startPoint x: 745, startPoint y: 306, endPoint x: 806, endPoint y: 306, distance: 60.8
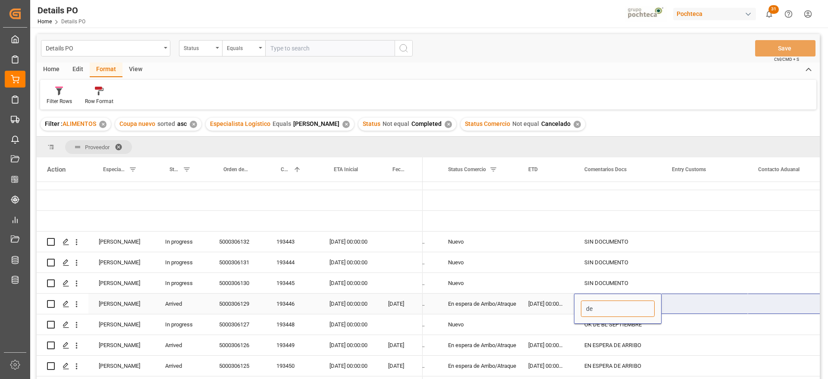
type input "d"
type input "DESPACHO 24/09"
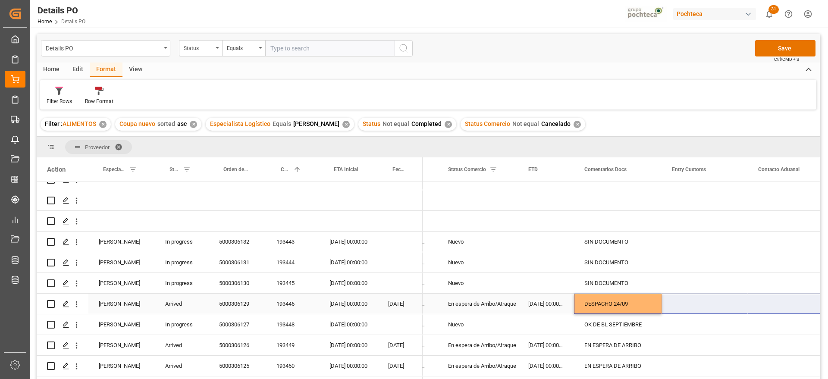
click at [499, 302] on div "En espera de Arribo/Atraque" at bounding box center [477, 304] width 59 height 20
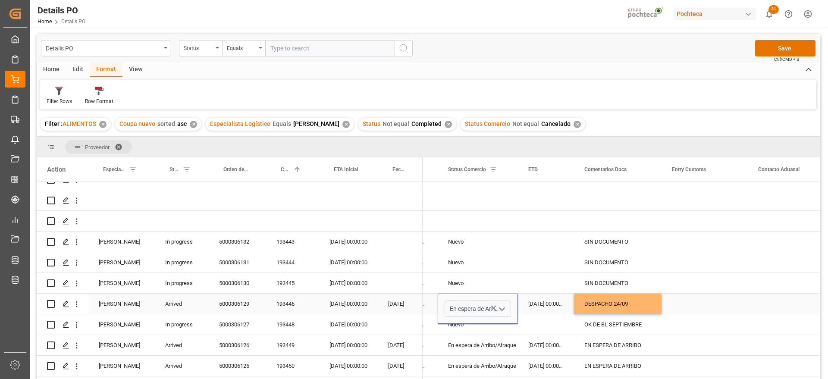
click at [502, 306] on icon "open menu" at bounding box center [502, 309] width 10 height 10
click at [483, 338] on div "En proceso" at bounding box center [486, 333] width 82 height 30
type input "En proceso"
click at [547, 301] on div "05-09-2025 00:00:00" at bounding box center [546, 304] width 56 height 20
click at [593, 325] on div "OK DE BL SEPTIEMBRE" at bounding box center [618, 324] width 88 height 20
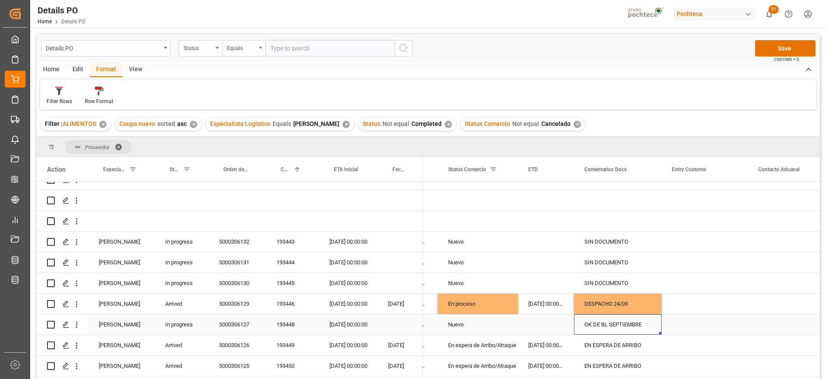
click at [290, 329] on div "193448" at bounding box center [292, 324] width 53 height 20
click at [478, 328] on div "Nuevo" at bounding box center [477, 325] width 59 height 20
click at [488, 344] on div "En espera de Arribo/Atraque" at bounding box center [477, 345] width 59 height 20
click at [478, 325] on div "Nuevo" at bounding box center [477, 325] width 59 height 20
click at [625, 329] on div "OK DE BL SEPTIEMBRE" at bounding box center [618, 324] width 88 height 20
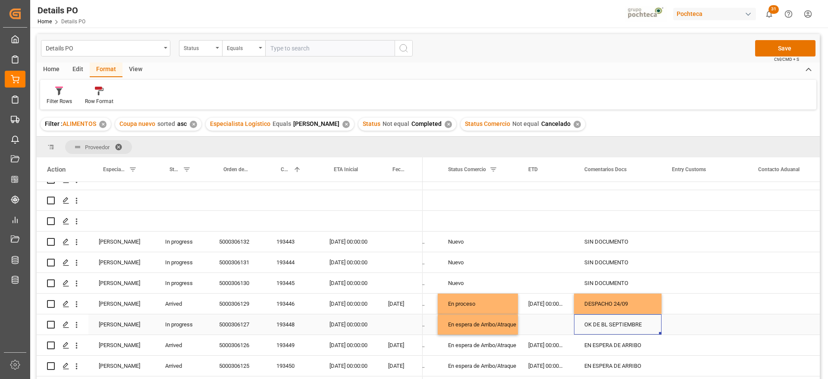
click at [625, 329] on div "OK DE BL SEPTIEMBRE" at bounding box center [618, 324] width 88 height 20
drag, startPoint x: 582, startPoint y: 329, endPoint x: 667, endPoint y: 328, distance: 85.4
type input "29/09"
click at [533, 325] on div "Press SPACE to select this row." at bounding box center [546, 324] width 56 height 20
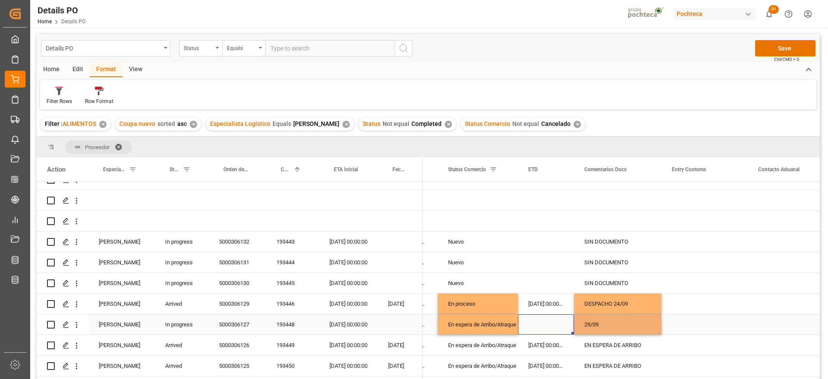
click at [613, 322] on div "29/09" at bounding box center [618, 324] width 88 height 20
drag, startPoint x: 610, startPoint y: 323, endPoint x: 583, endPoint y: 320, distance: 27.3
click at [583, 320] on div "29/09" at bounding box center [618, 329] width 88 height 30
type input "EN ESPERA DE ARRIBO"
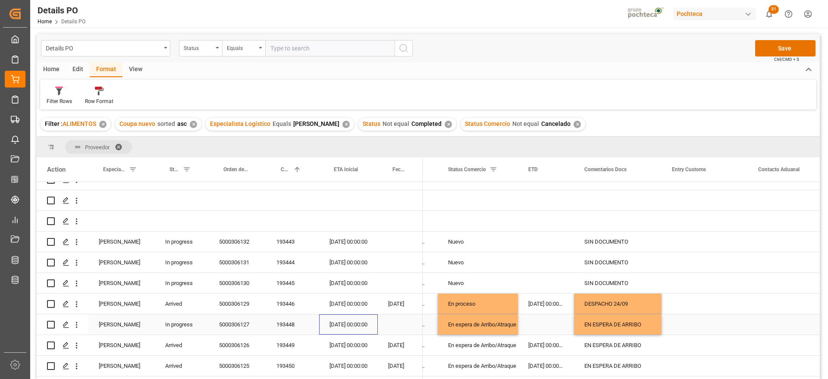
click at [347, 317] on div "23-09-2025 00:00:00" at bounding box center [348, 324] width 59 height 20
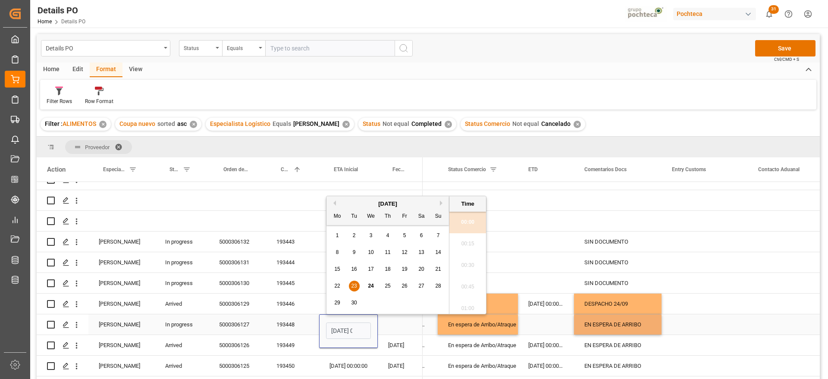
scroll to position [757, 0]
click at [341, 298] on div "29" at bounding box center [337, 303] width 11 height 10
type input "29-09-2025 00:00"
drag, startPoint x: 585, startPoint y: 322, endPoint x: 594, endPoint y: 324, distance: 9.1
click at [585, 322] on div "EN ESPERA DE ARRIBO" at bounding box center [618, 324] width 88 height 20
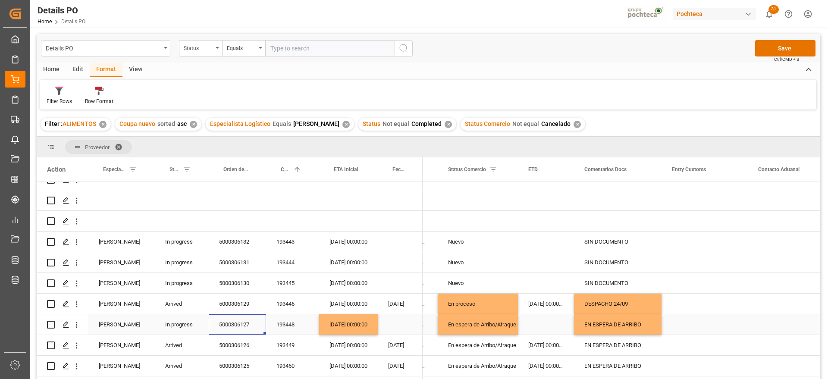
click at [244, 324] on div "5000306127" at bounding box center [237, 324] width 57 height 20
click at [230, 325] on div "5000306127" at bounding box center [237, 324] width 57 height 20
click at [239, 324] on div "5000306127" at bounding box center [237, 324] width 57 height 20
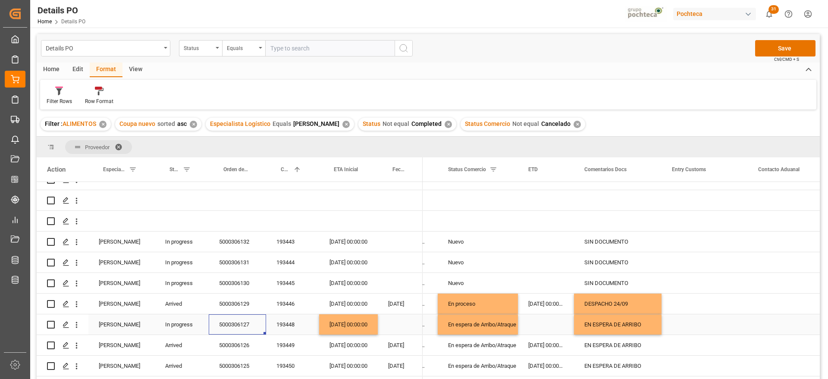
click at [239, 324] on div "5000306127" at bounding box center [237, 324] width 57 height 20
click at [239, 324] on input "5000306127" at bounding box center [238, 329] width 44 height 16
click at [587, 344] on div "EN ESPERA DE ARRIBO" at bounding box center [618, 345] width 88 height 20
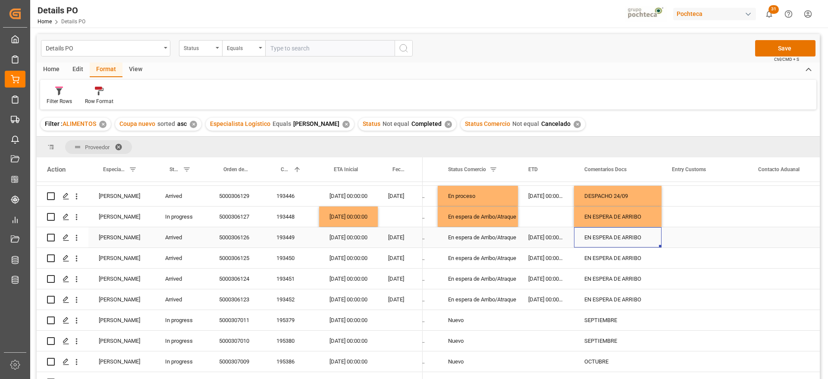
click at [554, 236] on div "05-09-2025 00:00:00" at bounding box center [546, 237] width 56 height 20
click at [234, 235] on div "5000306126" at bounding box center [237, 237] width 57 height 20
click at [610, 238] on div "EN ESPERA DE ARRIBO" at bounding box center [618, 237] width 88 height 20
drag, startPoint x: 649, startPoint y: 240, endPoint x: 588, endPoint y: 242, distance: 60.8
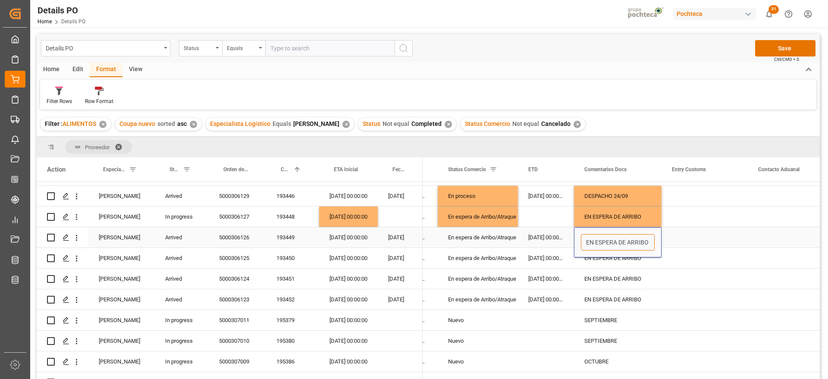
click at [588, 242] on input "EN ESPERA DE ARRIBO" at bounding box center [618, 242] width 74 height 16
type input "E"
type input "F"
type input "DESPACHO 24/09"
click at [244, 257] on div "5000306125" at bounding box center [237, 258] width 57 height 20
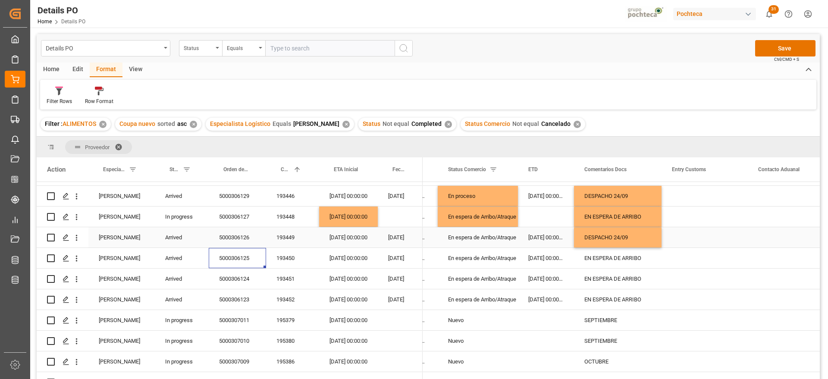
click at [611, 238] on div "DESPACHO 24/09" at bounding box center [618, 237] width 88 height 20
click at [614, 254] on div "EN ESPERA DE ARRIBO" at bounding box center [618, 258] width 88 height 20
click at [622, 258] on div "DESPACHO 24/09" at bounding box center [618, 258] width 88 height 20
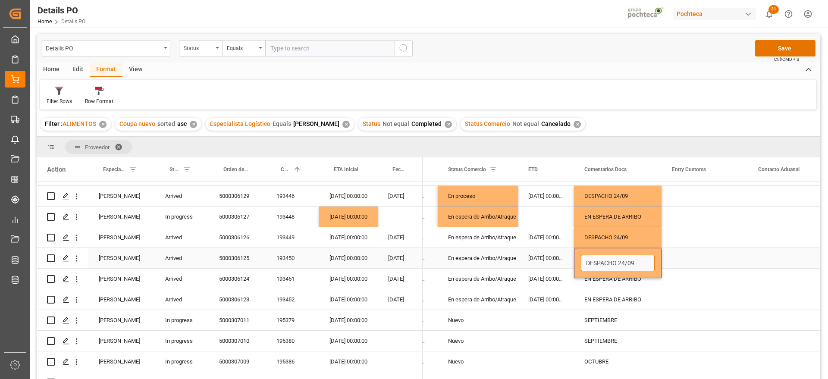
click at [621, 258] on input "DESPACHO 24/09" at bounding box center [618, 263] width 74 height 16
type input "DESPACHO 25/09"
click at [641, 285] on div "EN ESPERA DE ARRIBO" at bounding box center [618, 279] width 88 height 20
click at [242, 281] on div "5000306124" at bounding box center [237, 279] width 57 height 20
click at [625, 253] on div "DESPACHO 25/09" at bounding box center [618, 258] width 88 height 20
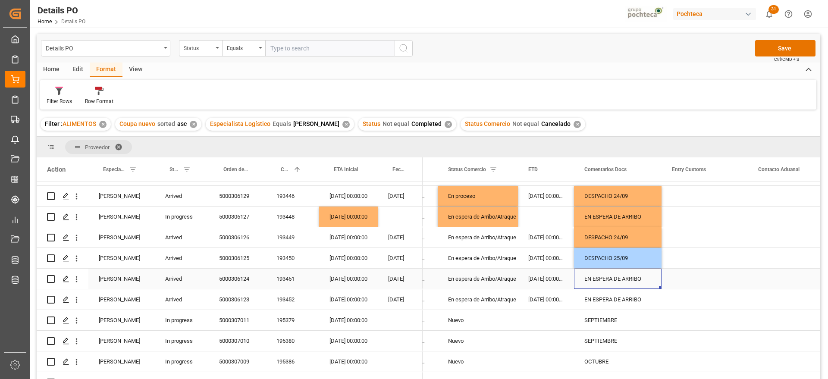
click at [624, 272] on div "EN ESPERA DE ARRIBO" at bounding box center [618, 279] width 88 height 20
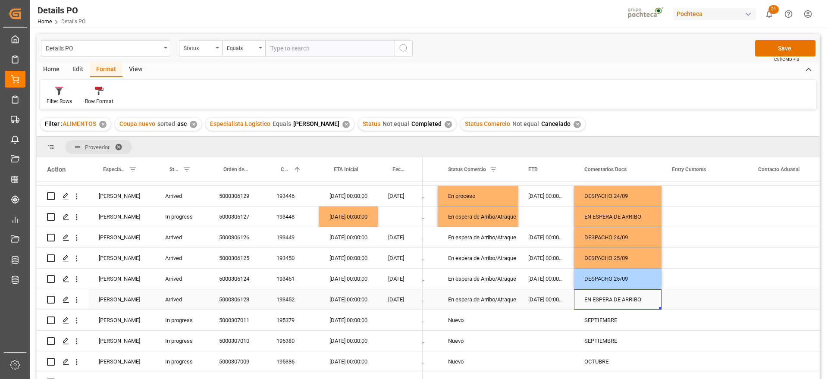
click at [629, 298] on div "EN ESPERA DE ARRIBO" at bounding box center [618, 299] width 88 height 20
click at [234, 300] on div "5000306123" at bounding box center [237, 299] width 57 height 20
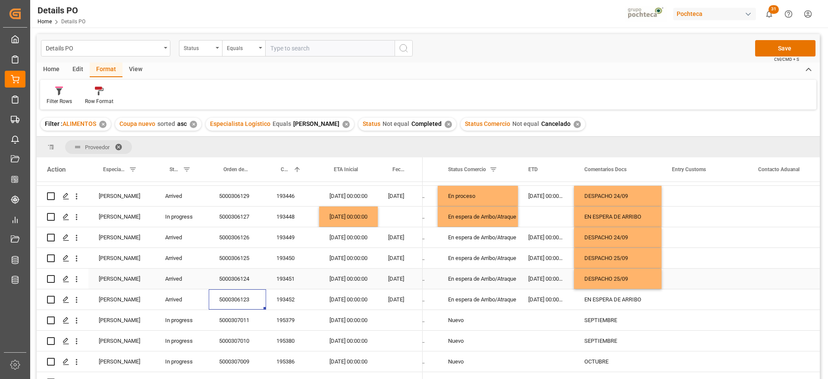
click at [624, 276] on div "DESPACHO 25/09" at bounding box center [618, 279] width 88 height 20
click at [626, 298] on div "EN ESPERA DE ARRIBO" at bounding box center [618, 299] width 88 height 20
click at [619, 319] on div "SEPTIEMBRE" at bounding box center [618, 320] width 88 height 20
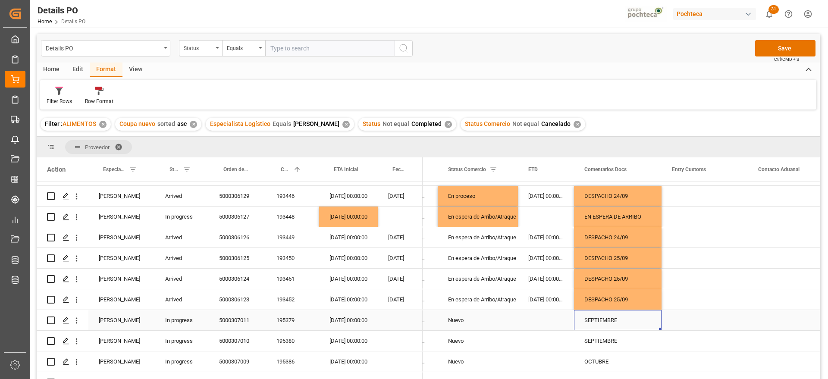
click at [532, 320] on div "Press SPACE to select this row." at bounding box center [546, 320] width 56 height 20
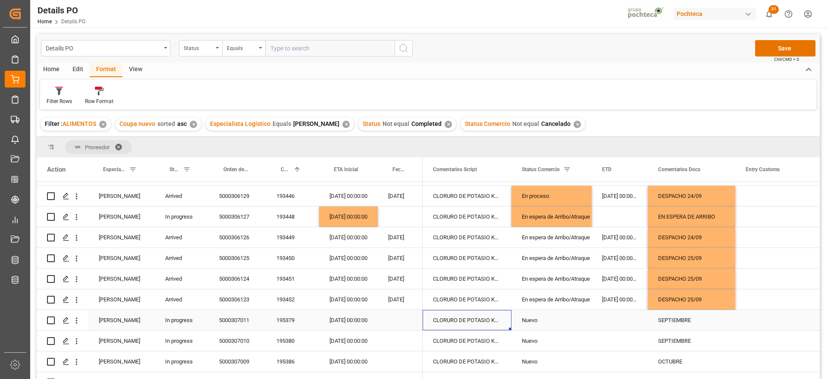
scroll to position [0, 0]
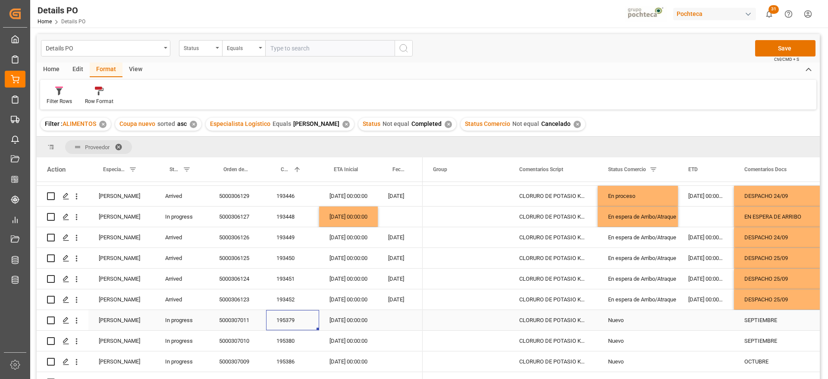
click at [284, 320] on div "195379" at bounding box center [292, 320] width 53 height 20
click at [286, 339] on div "195380" at bounding box center [292, 341] width 53 height 20
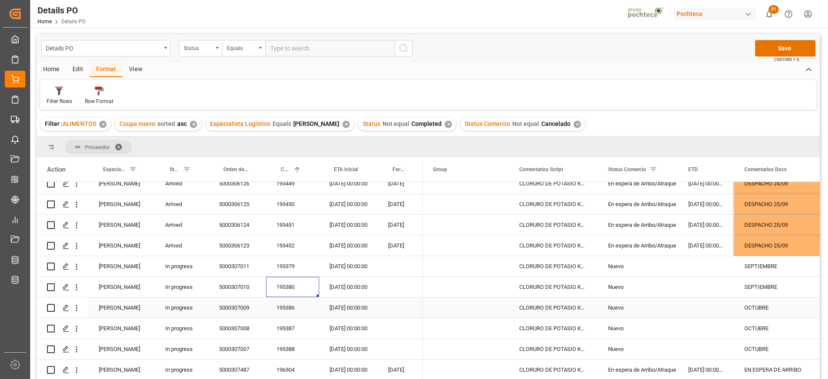
scroll to position [269, 0]
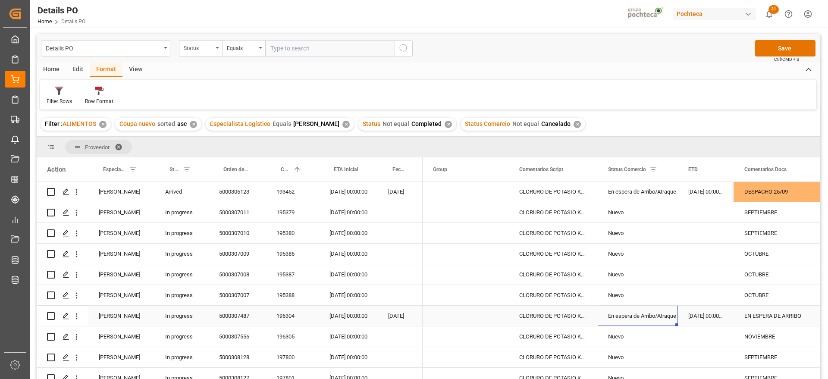
click at [667, 316] on div "En espera de Arribo/Atraque" at bounding box center [637, 316] width 59 height 20
click at [279, 319] on div "196304" at bounding box center [292, 316] width 53 height 20
click at [357, 315] on div "29-09-2025 00:00:00" at bounding box center [348, 316] width 59 height 20
click at [667, 315] on div "En espera de Arribo/Atraque" at bounding box center [637, 316] width 59 height 20
click at [789, 316] on div "EN ESPERA DE ARRIBO" at bounding box center [778, 316] width 88 height 20
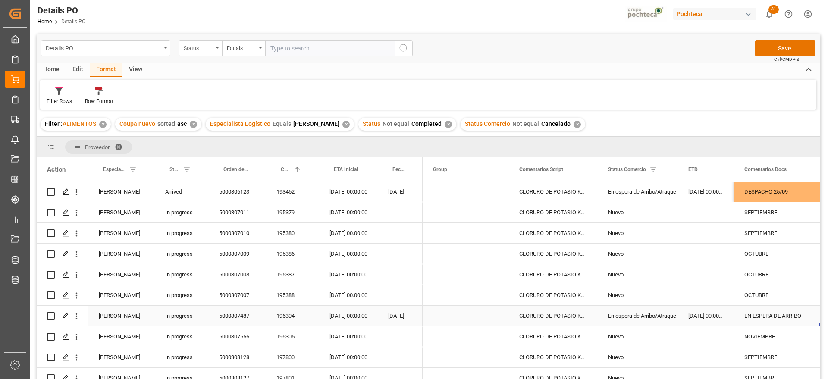
click at [333, 317] on div "29-09-2025 00:00:00" at bounding box center [348, 316] width 59 height 20
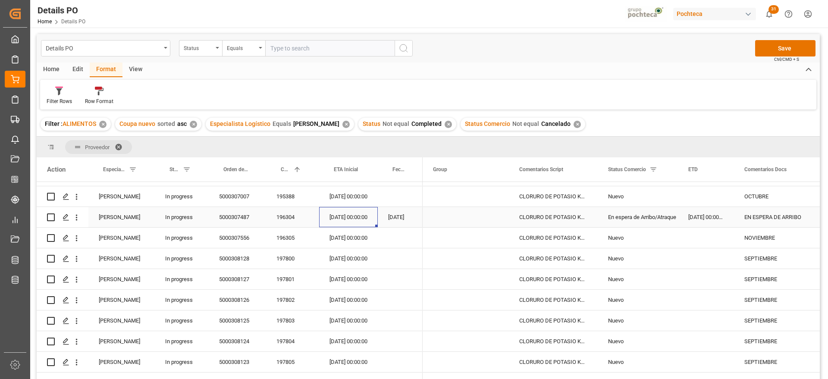
scroll to position [377, 0]
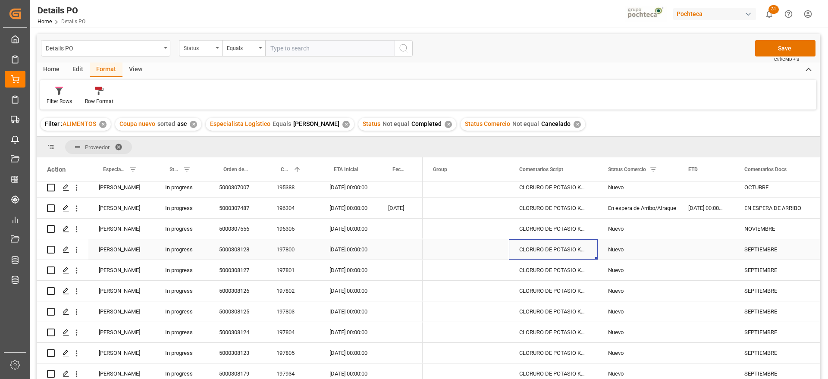
click at [546, 254] on div "CLORURO DE POTASIO KALISEL S-25 KG (9479" at bounding box center [553, 249] width 89 height 20
click at [283, 249] on div "197800" at bounding box center [292, 249] width 53 height 20
click at [288, 270] on div "197801" at bounding box center [292, 270] width 53 height 20
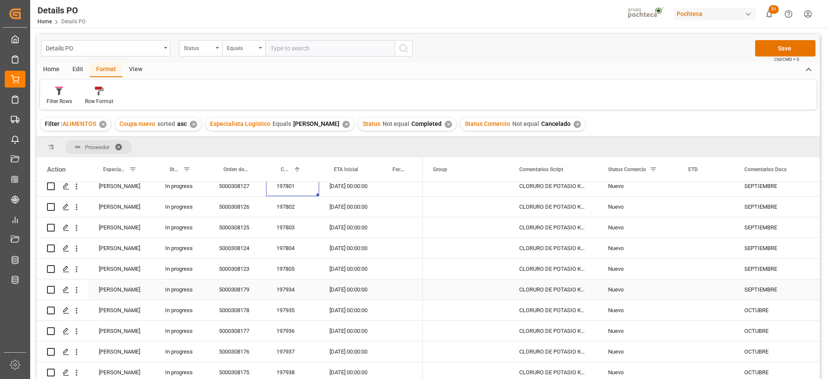
scroll to position [391, 0]
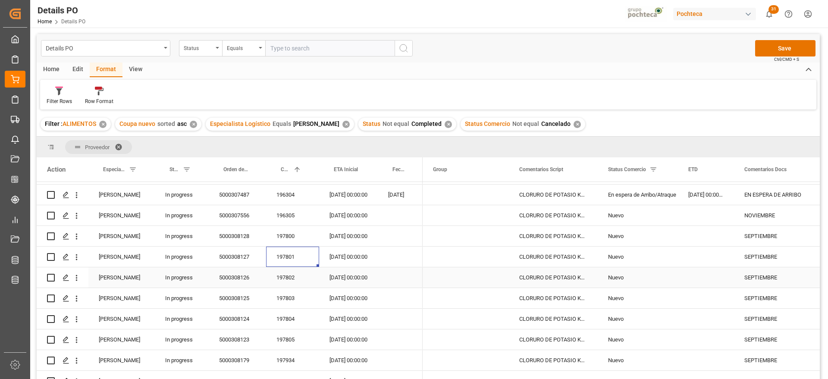
click at [285, 280] on div "197802" at bounding box center [292, 277] width 53 height 20
click at [287, 303] on div "197803" at bounding box center [292, 298] width 53 height 20
click at [289, 320] on div "197804" at bounding box center [292, 319] width 53 height 20
click at [291, 338] on div "197805" at bounding box center [292, 339] width 53 height 20
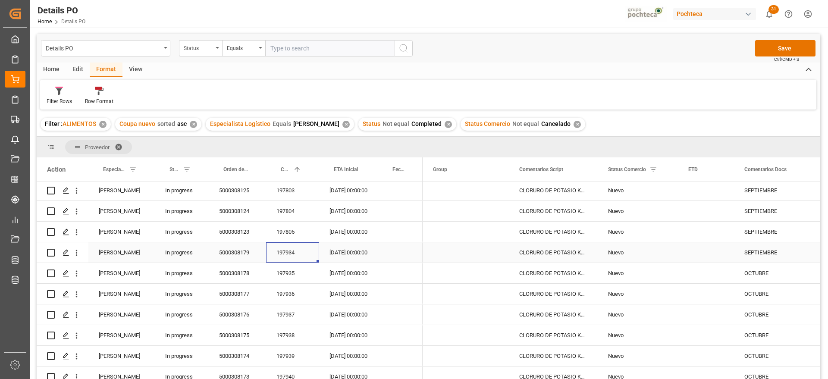
click at [288, 252] on div "197934" at bounding box center [292, 252] width 53 height 20
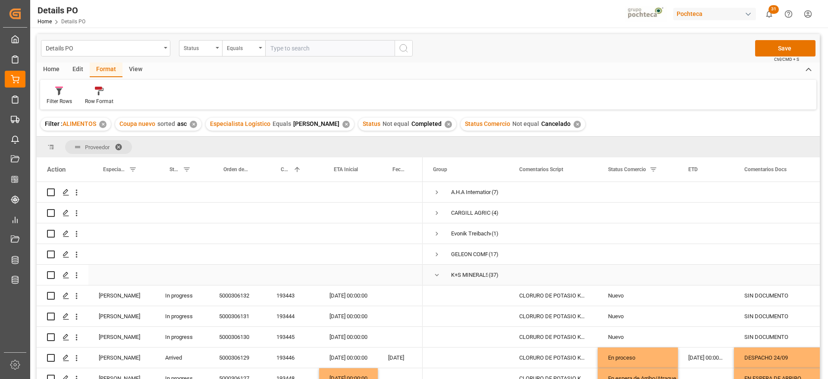
scroll to position [54, 0]
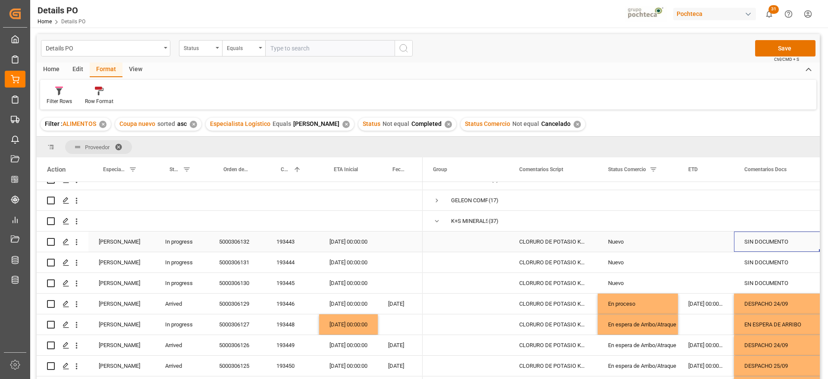
click at [779, 244] on div "SIN DOCUMENTO" at bounding box center [778, 241] width 88 height 20
click at [284, 236] on div "193443" at bounding box center [292, 241] width 53 height 20
click at [284, 248] on div "193443" at bounding box center [292, 241] width 53 height 20
click at [713, 244] on div "Press SPACE to select this row." at bounding box center [706, 241] width 56 height 20
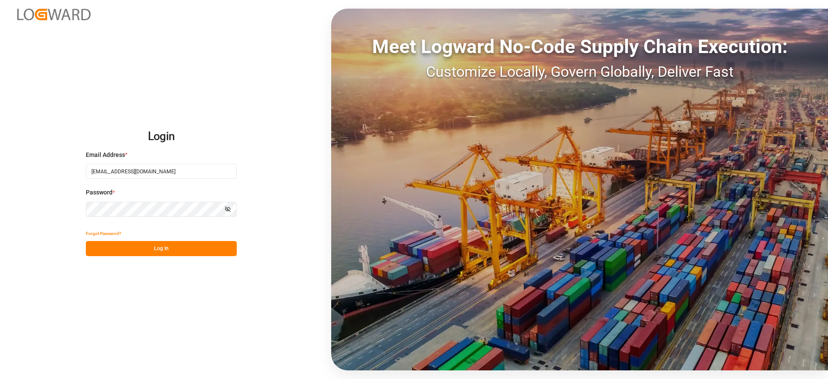
click at [166, 243] on button "Log In" at bounding box center [161, 248] width 151 height 15
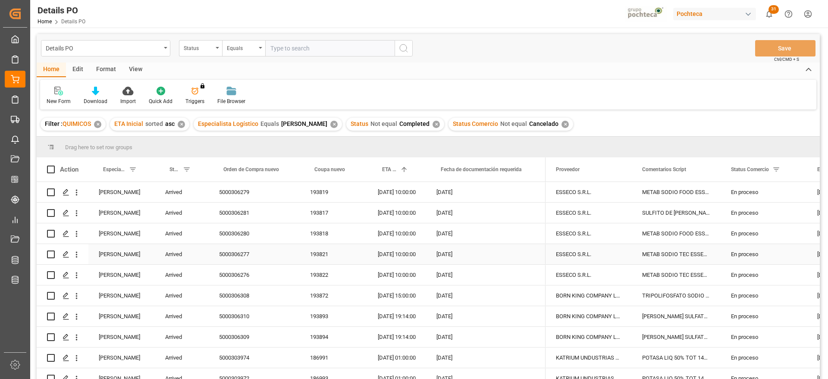
click at [434, 263] on div "11-08-2025" at bounding box center [485, 254] width 119 height 20
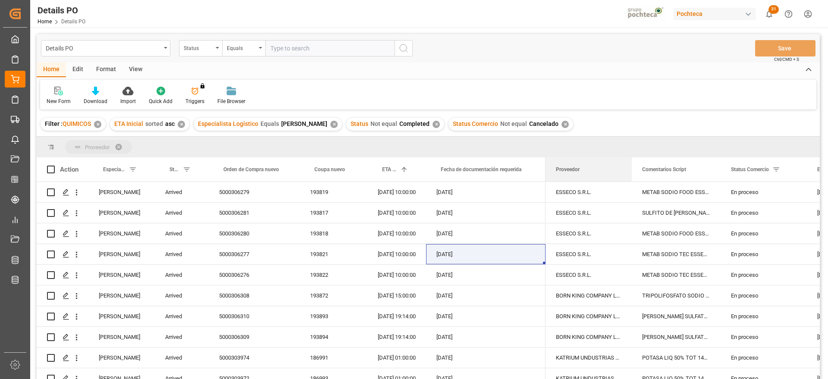
drag, startPoint x: 572, startPoint y: 173, endPoint x: 558, endPoint y: 147, distance: 29.9
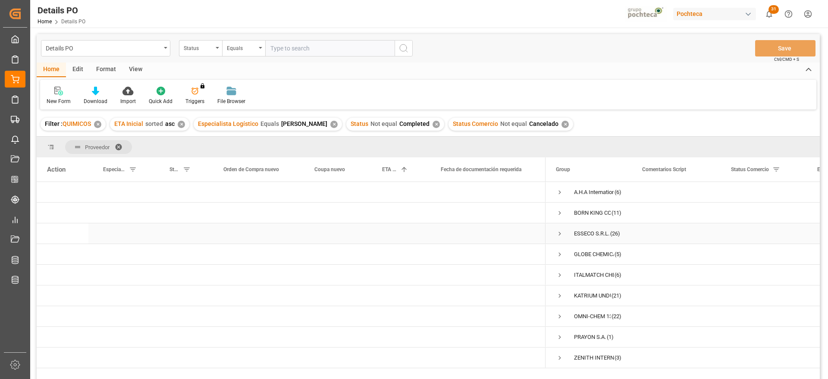
click at [558, 233] on span "Press SPACE to select this row." at bounding box center [560, 234] width 8 height 8
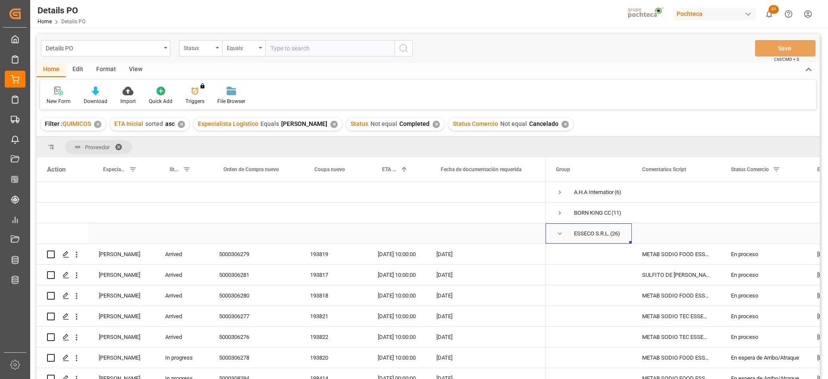
click at [559, 233] on span "Press SPACE to select this row." at bounding box center [560, 234] width 8 height 8
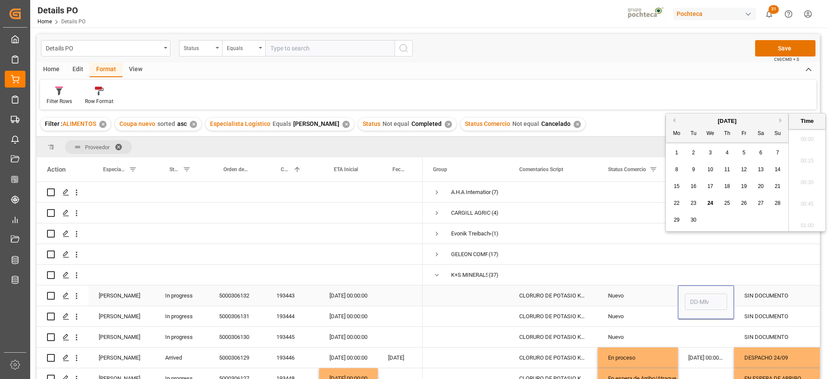
scroll to position [757, 0]
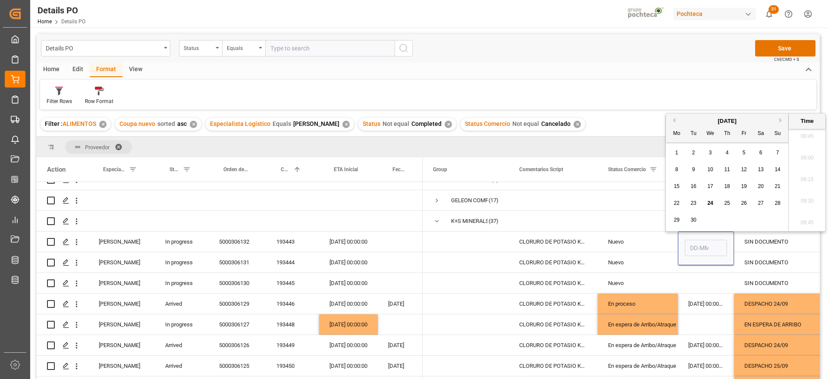
click at [761, 201] on span "27" at bounding box center [760, 203] width 6 height 6
type input "27-09-2025 00:00"
click at [759, 242] on div "SIN DOCUMENTO" at bounding box center [778, 241] width 88 height 20
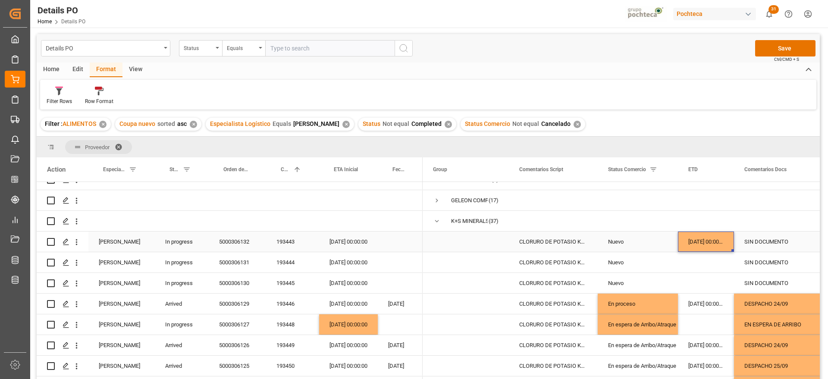
click at [703, 242] on div "27-09-2025 00:00:00" at bounding box center [706, 241] width 56 height 20
click at [356, 241] on div "23-09-2025 00:00:00" at bounding box center [348, 241] width 59 height 20
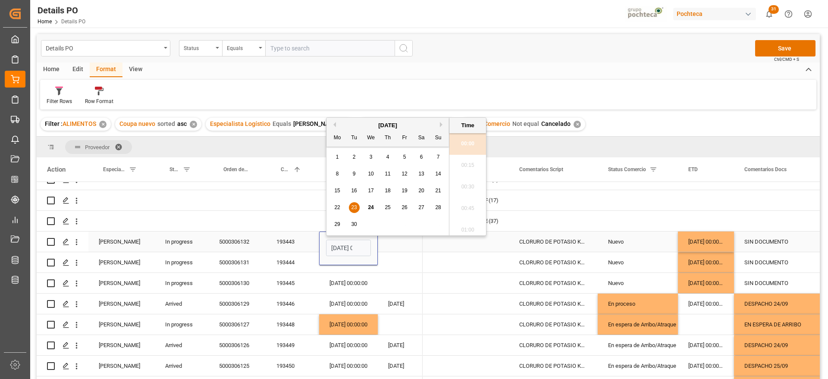
scroll to position [0, 25]
click at [439, 120] on div "September 2025" at bounding box center [387, 121] width 122 height 9
click at [441, 119] on button "Next Month" at bounding box center [442, 120] width 5 height 5
click at [356, 186] on span "14" at bounding box center [354, 186] width 6 height 6
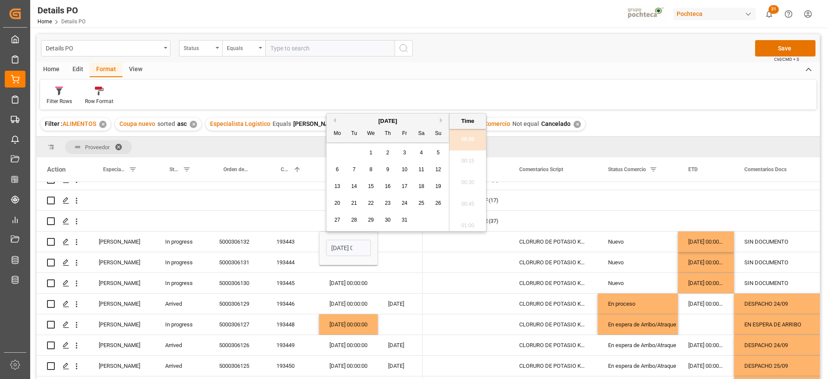
type input "14-10-2025 00:00"
click at [387, 240] on div "Press SPACE to select this row." at bounding box center [400, 241] width 45 height 20
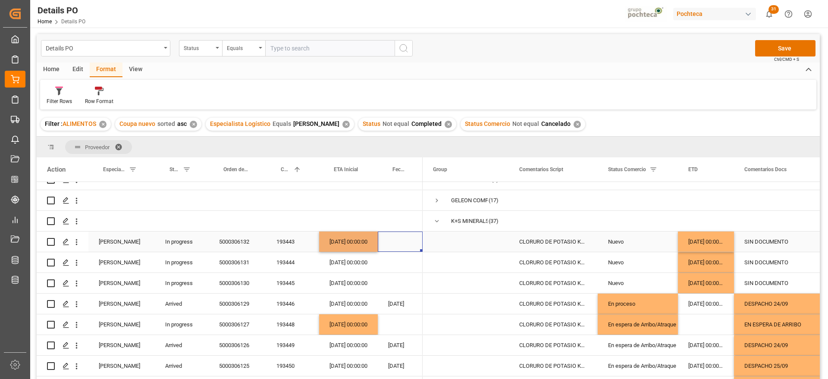
click at [357, 241] on div "14-10-2025 00:00:00" at bounding box center [348, 241] width 59 height 20
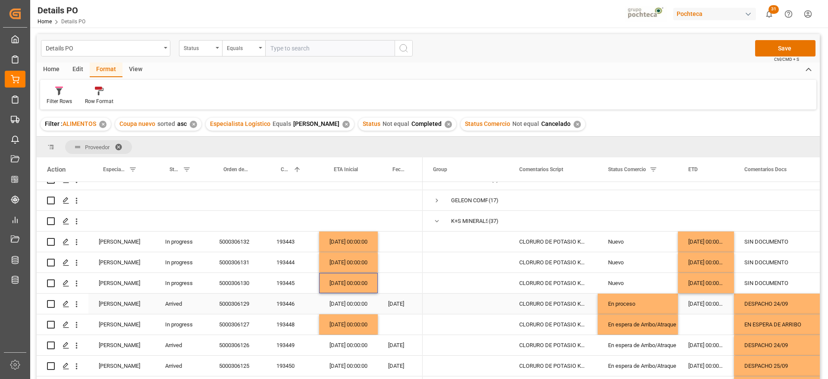
click at [752, 306] on div "DESPACHO 24/09" at bounding box center [778, 304] width 88 height 20
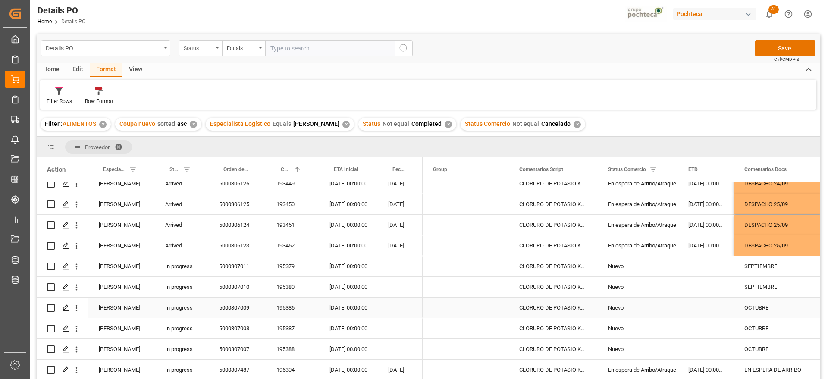
scroll to position [269, 0]
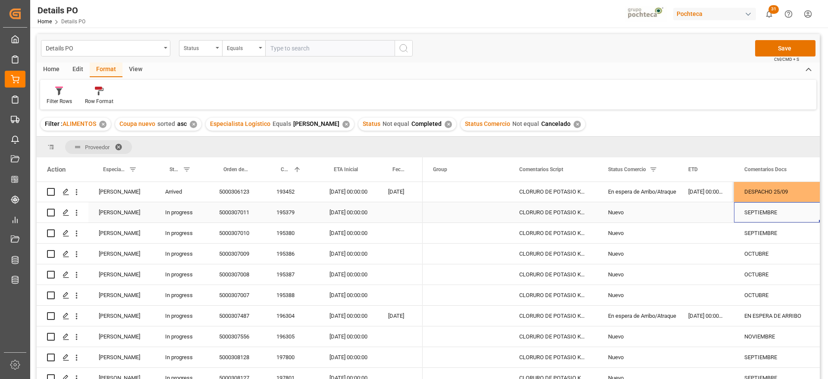
click at [766, 212] on div "SEPTIEMBRE" at bounding box center [778, 212] width 88 height 20
click at [338, 209] on div "14-09-2025 00:00:00" at bounding box center [348, 212] width 59 height 20
click at [270, 204] on div "195379" at bounding box center [292, 212] width 53 height 20
click at [293, 209] on div "195379" at bounding box center [292, 212] width 53 height 20
click at [737, 255] on div "OCTUBRE" at bounding box center [778, 254] width 88 height 20
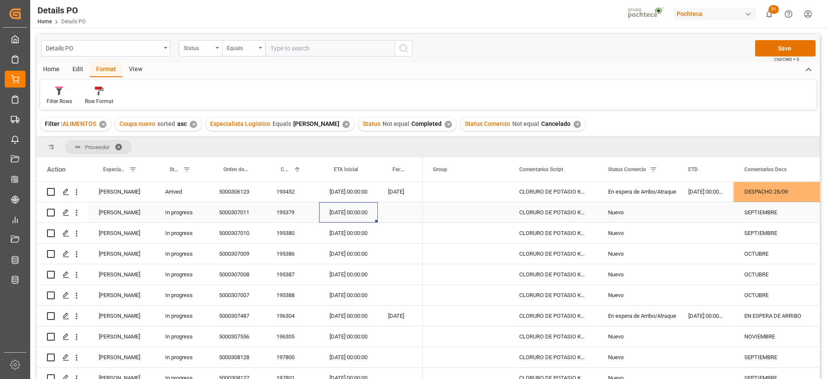
click at [338, 216] on div "14-09-2025 00:00:00" at bounding box center [348, 212] width 59 height 20
click at [287, 231] on div "195380" at bounding box center [292, 233] width 53 height 20
click at [778, 51] on button "Save" at bounding box center [785, 48] width 60 height 16
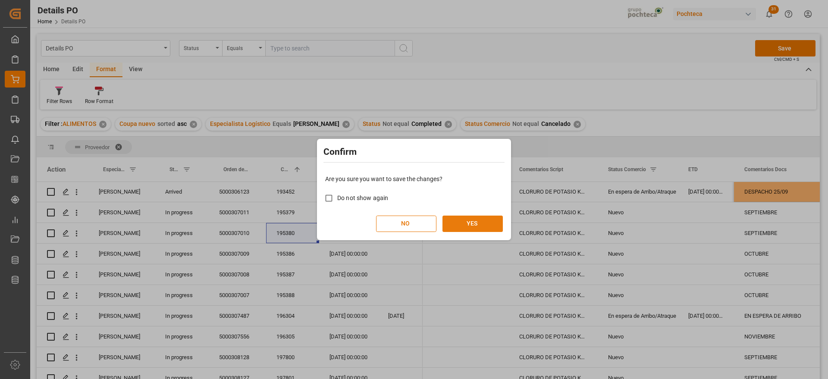
click at [482, 224] on button "YES" at bounding box center [472, 224] width 60 height 16
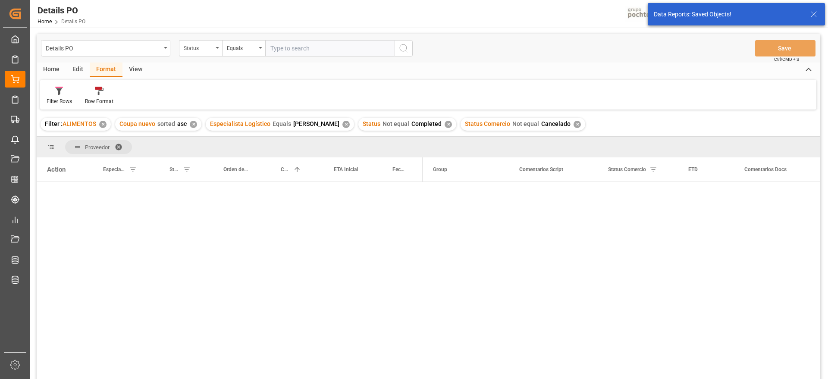
scroll to position [0, 0]
click at [434, 294] on span "Press SPACE to select this row." at bounding box center [437, 296] width 8 height 8
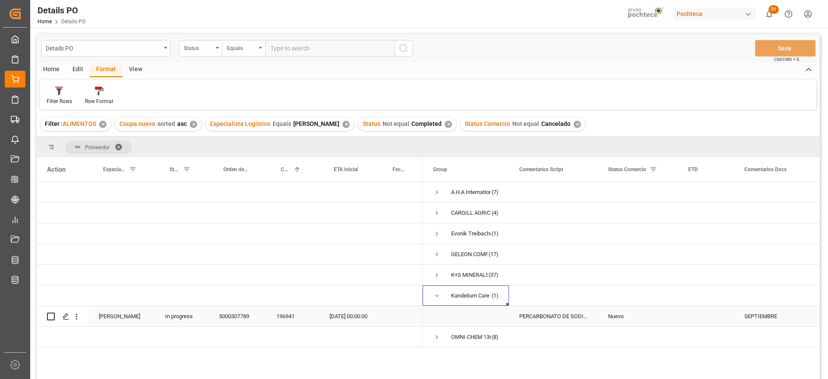
click at [288, 316] on div "196941" at bounding box center [292, 316] width 53 height 20
click at [360, 317] on div "25-09-2025 00:00:00" at bounding box center [348, 316] width 59 height 20
click at [667, 312] on div "Nuevo" at bounding box center [637, 316] width 80 height 20
click at [630, 314] on div "Nuevo" at bounding box center [632, 316] width 59 height 20
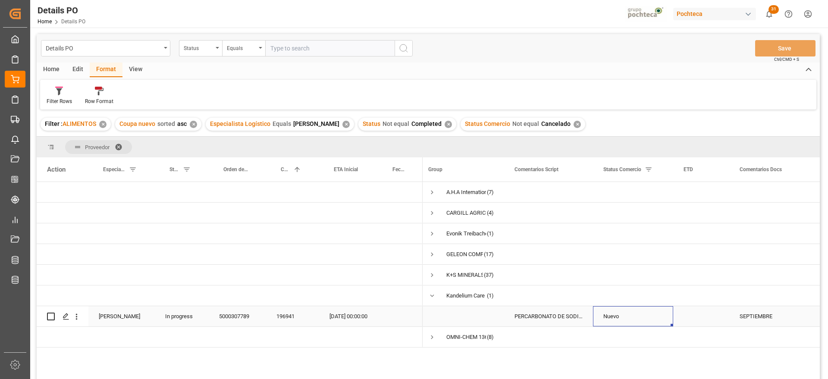
click at [630, 314] on div "Nuevo" at bounding box center [632, 316] width 59 height 20
click at [657, 318] on icon "open menu" at bounding box center [657, 321] width 10 height 10
click at [632, 351] on div "En espera de Arribo/Atraque" at bounding box center [641, 352] width 82 height 30
type input "En espera de Arribo/Atraque"
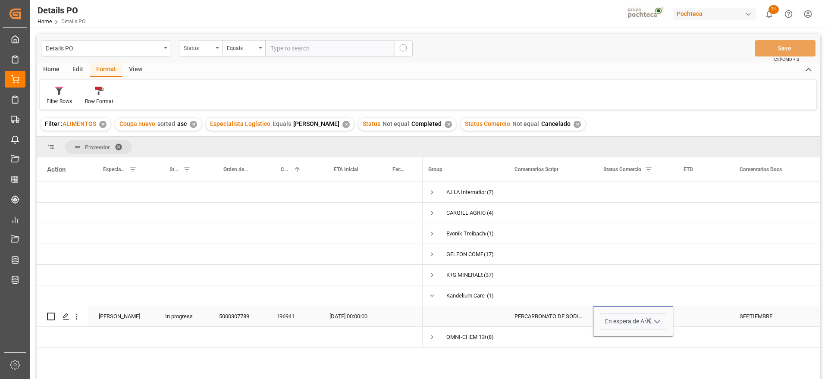
click at [699, 318] on div "Press SPACE to select this row." at bounding box center [701, 316] width 56 height 20
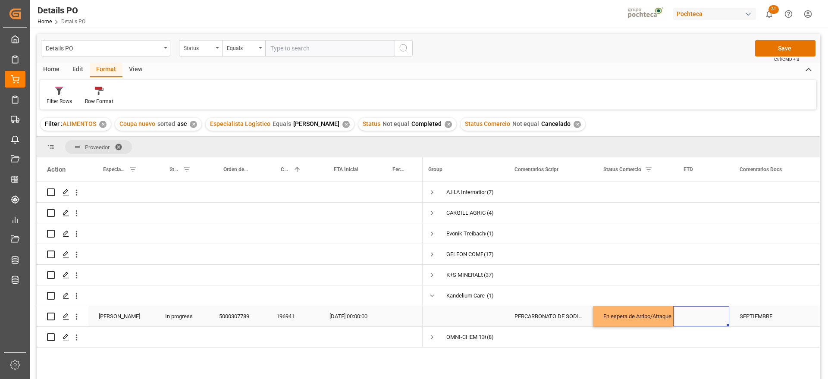
click at [754, 315] on div "SEPTIEMBRE" at bounding box center [773, 316] width 88 height 20
click at [766, 313] on div "SEPTIEMBRE" at bounding box center [773, 316] width 88 height 20
drag, startPoint x: 783, startPoint y: 316, endPoint x: 730, endPoint y: 320, distance: 53.2
click at [730, 320] on div "SEPTIEMBRE" at bounding box center [773, 321] width 88 height 30
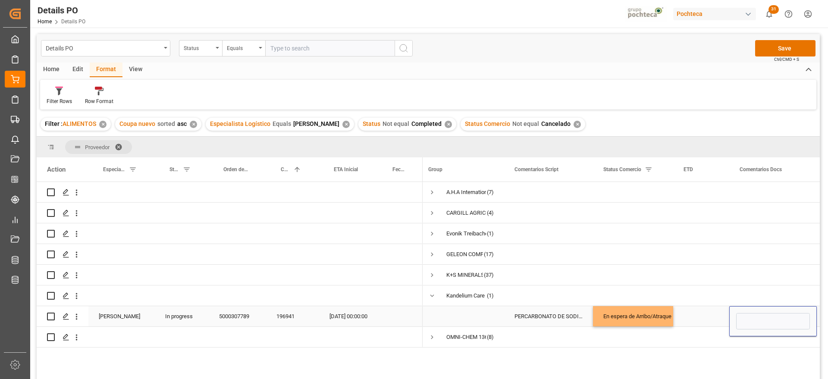
click at [344, 318] on div "25-09-2025 00:00:00" at bounding box center [348, 316] width 59 height 20
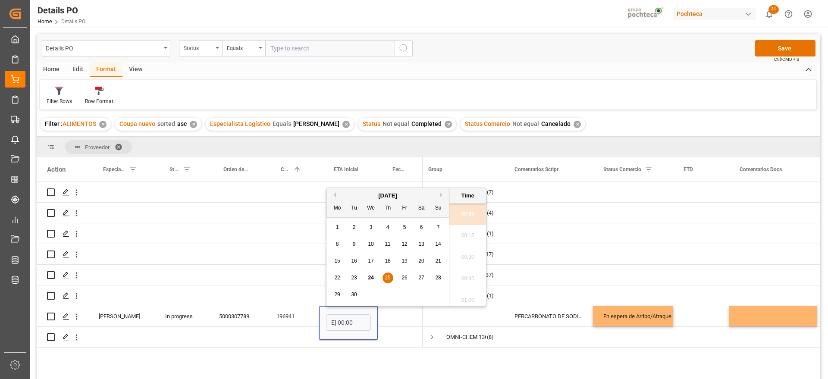
scroll to position [0, 0]
click at [440, 194] on button "Next Month" at bounding box center [442, 194] width 5 height 5
click at [403, 241] on span "10" at bounding box center [404, 244] width 6 height 6
type input "10-10-2025 00:00"
click at [514, 310] on div "PERCARBONATO DE SODIO S-25 EUR (68420)" at bounding box center [548, 316] width 89 height 20
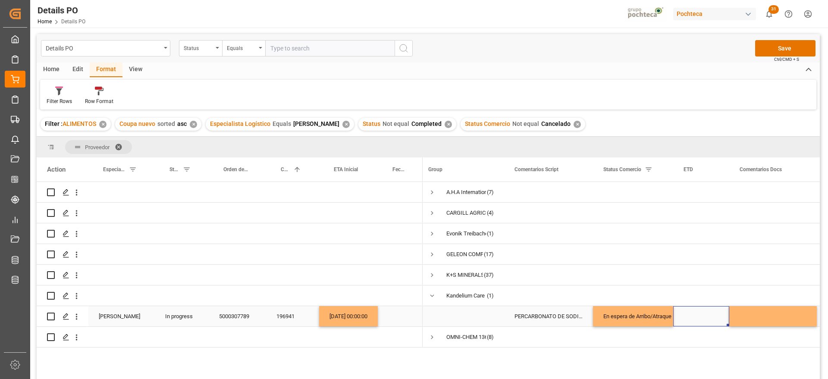
click at [706, 322] on div "Press SPACE to select this row." at bounding box center [701, 316] width 56 height 20
click at [763, 319] on div "Press SPACE to select this row." at bounding box center [773, 316] width 88 height 20
click at [751, 316] on div "Press SPACE to select this row." at bounding box center [773, 316] width 88 height 20
click at [751, 316] on input "Press SPACE to select this row." at bounding box center [773, 321] width 74 height 16
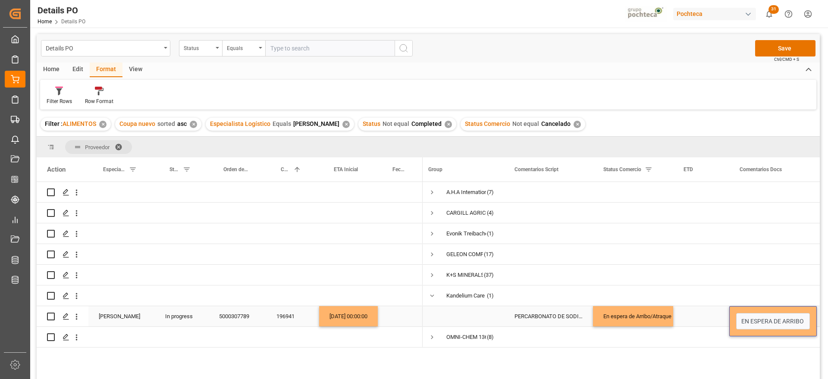
type input "EN ESPERA DE ARRIBO"
click at [661, 314] on div "En espera de Arribo/Atraque" at bounding box center [632, 316] width 59 height 20
click at [797, 49] on button "Save" at bounding box center [785, 48] width 60 height 16
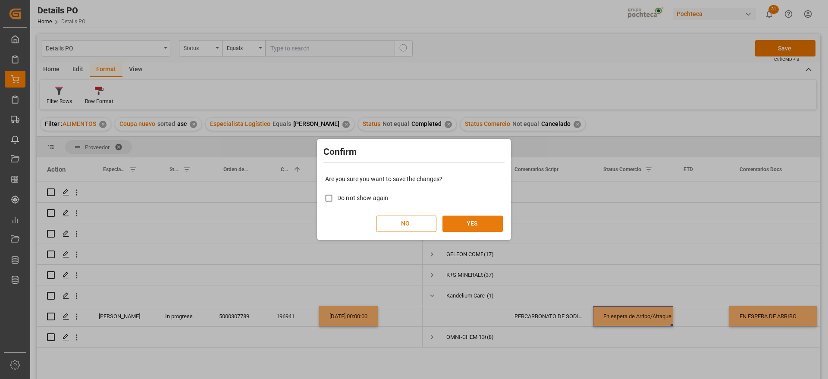
click at [482, 222] on button "YES" at bounding box center [472, 224] width 60 height 16
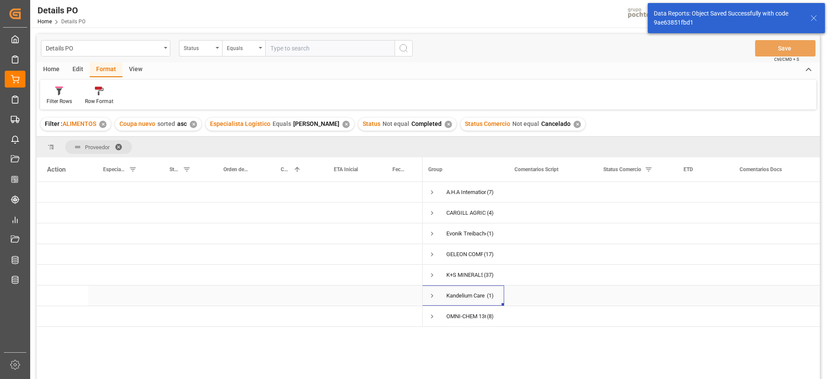
click at [433, 294] on span "Press SPACE to select this row." at bounding box center [432, 296] width 8 height 8
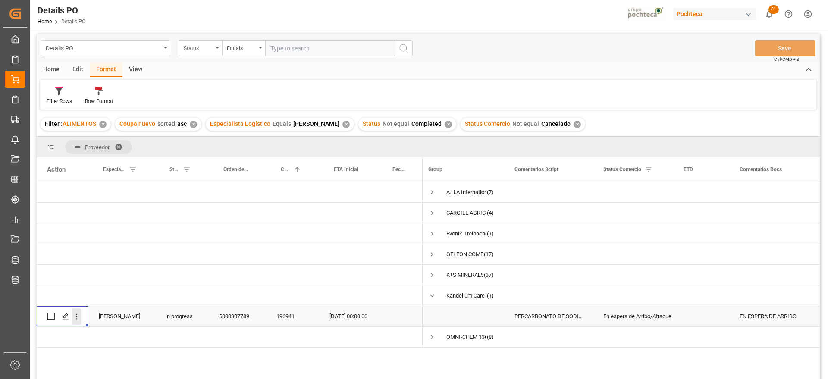
click at [76, 315] on icon "open menu" at bounding box center [76, 316] width 9 height 9
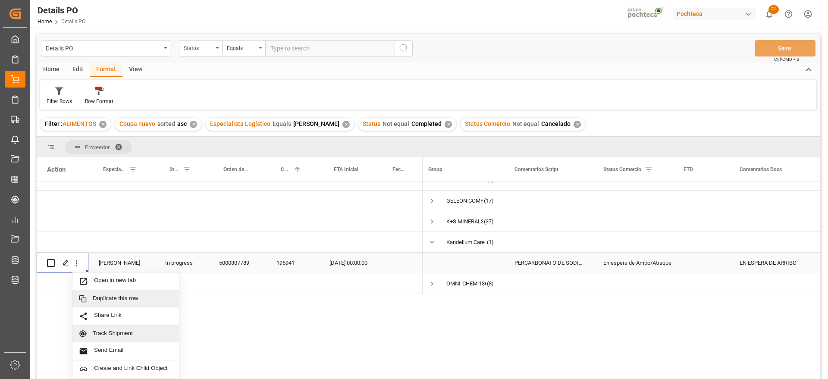
scroll to position [54, 0]
click at [134, 297] on span "Duplicate this row" at bounding box center [133, 298] width 80 height 8
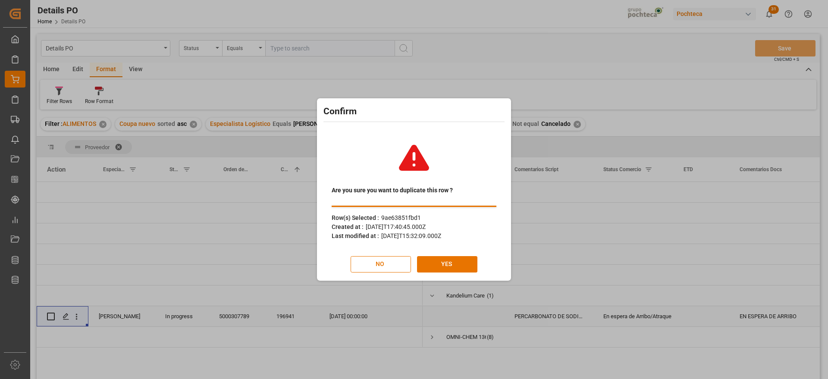
scroll to position [0, 0]
click at [452, 261] on button "YES" at bounding box center [447, 264] width 60 height 16
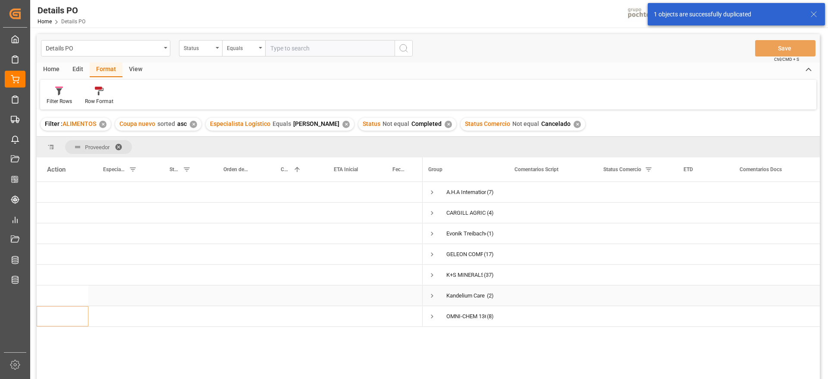
click at [429, 296] on span "Press SPACE to select this row." at bounding box center [432, 296] width 8 height 8
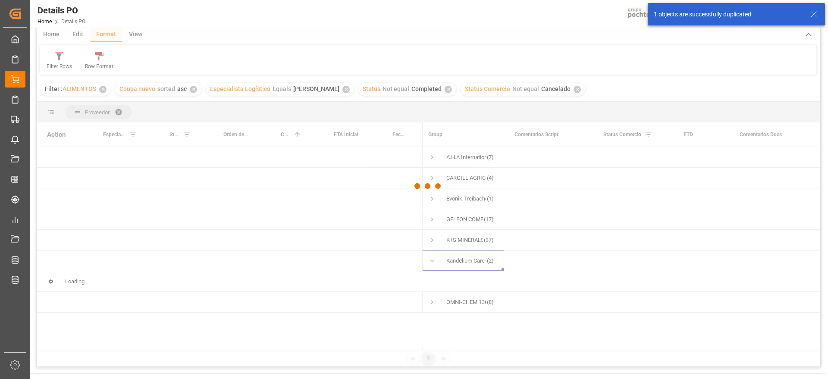
scroll to position [54, 0]
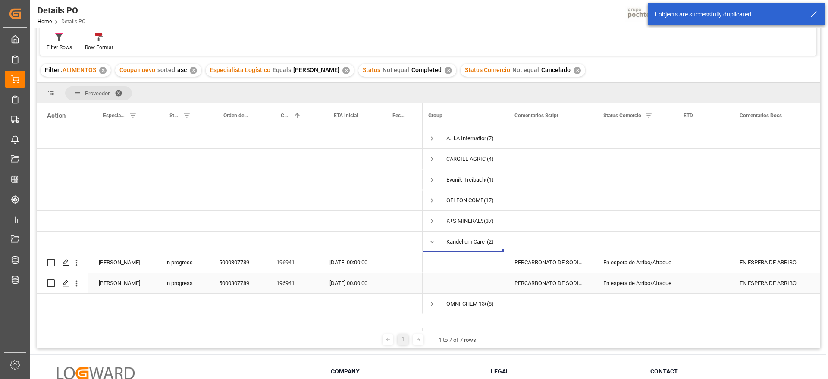
click at [292, 285] on div "196941" at bounding box center [292, 283] width 53 height 20
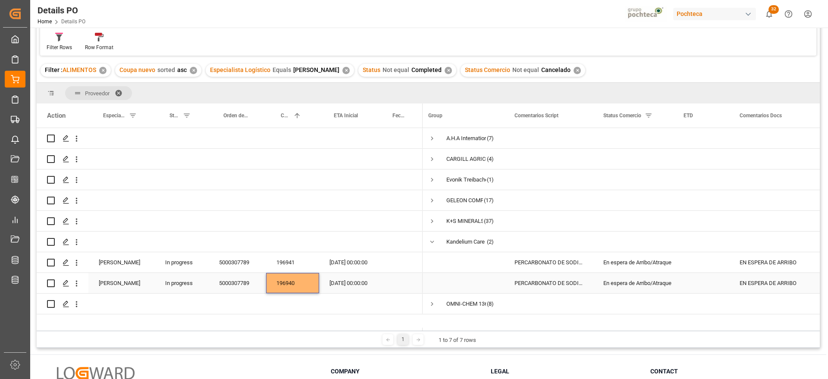
click at [253, 284] on div "5000307789" at bounding box center [237, 283] width 57 height 20
click at [308, 281] on div "196940" at bounding box center [292, 283] width 53 height 20
click at [354, 283] on div "10-10-2025 00:00:00" at bounding box center [348, 283] width 59 height 20
click at [533, 271] on div "PERCARBONATO DE SODIO S-25 EUR (68420)" at bounding box center [548, 262] width 89 height 20
click at [552, 278] on div "PERCARBONATO DE SODIO S-25 EUR (68420)" at bounding box center [548, 283] width 89 height 20
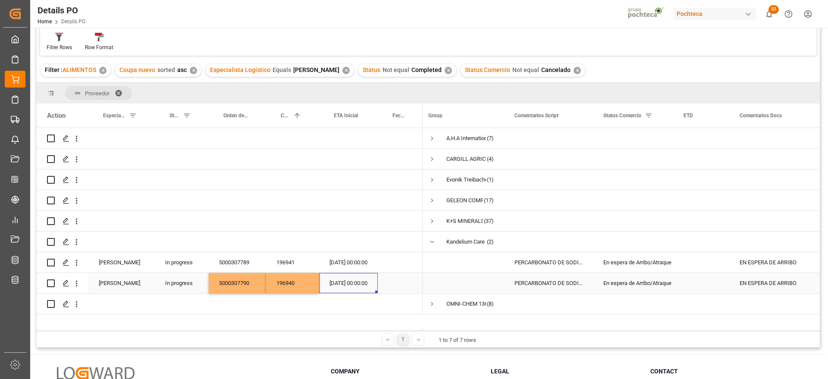
click at [343, 286] on div "10-10-2025 00:00:00" at bounding box center [348, 283] width 59 height 20
click at [648, 279] on div "En espera de Arribo/Atraque" at bounding box center [632, 283] width 59 height 20
click at [685, 266] on div "Press SPACE to select this row." at bounding box center [701, 262] width 56 height 20
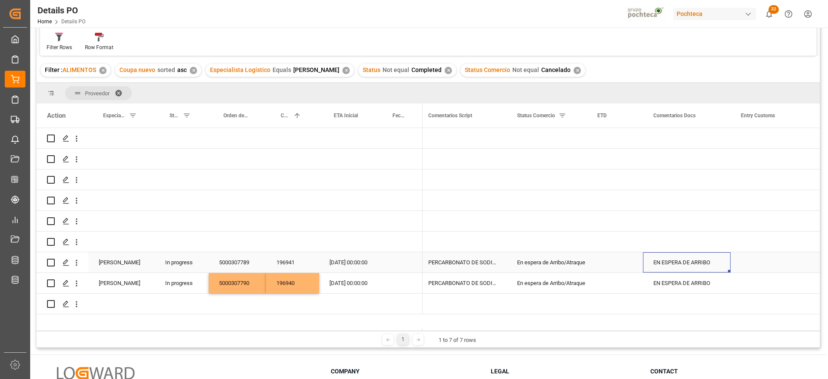
click at [697, 270] on div "EN ESPERA DE ARRIBO" at bounding box center [687, 262] width 88 height 20
click at [694, 262] on div "EN ESPERA DE ARRIBO" at bounding box center [687, 262] width 88 height 20
click at [709, 286] on div "EN ESPERA DE ARRIBO" at bounding box center [687, 283] width 88 height 20
click at [576, 281] on div "En espera de Arribo/Atraque" at bounding box center [546, 283] width 59 height 20
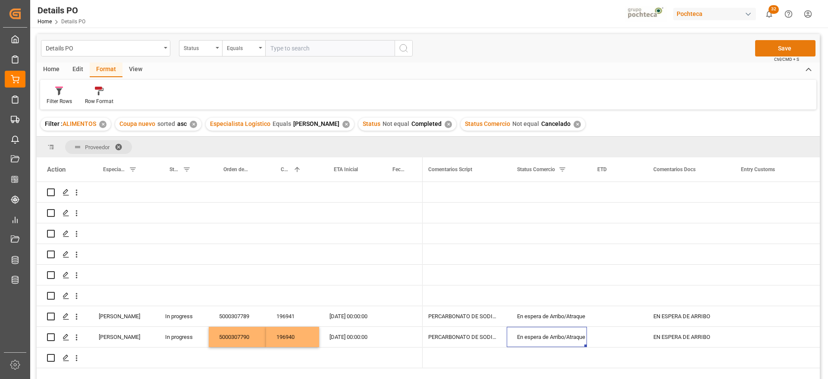
click at [794, 45] on button "Save" at bounding box center [785, 48] width 60 height 16
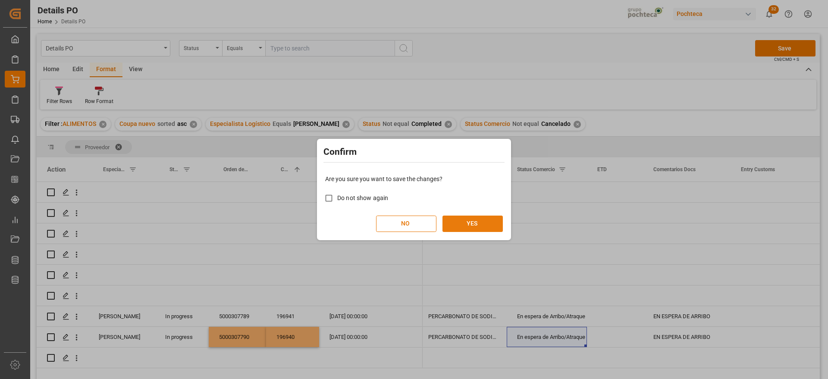
click at [468, 216] on button "YES" at bounding box center [472, 224] width 60 height 16
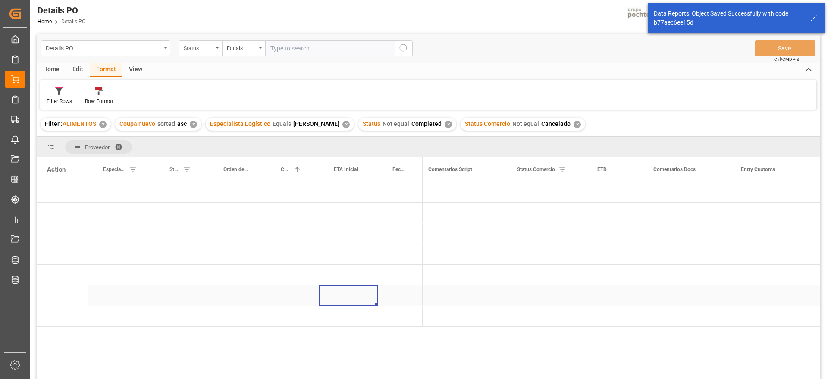
click at [374, 301] on div "Press SPACE to select this row." at bounding box center [348, 295] width 59 height 20
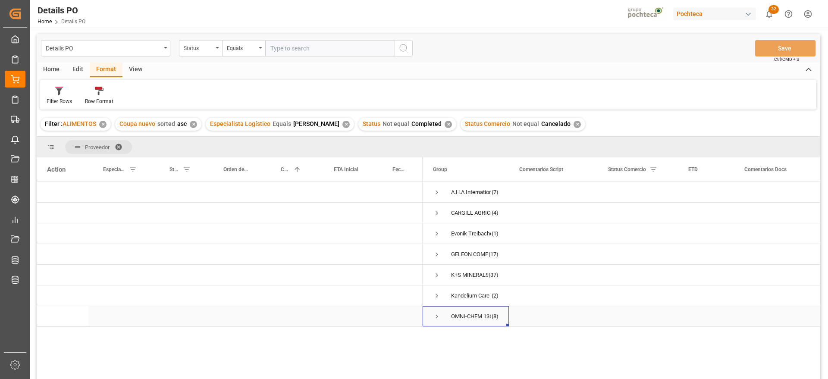
click at [437, 316] on span "Press SPACE to select this row." at bounding box center [437, 317] width 8 height 8
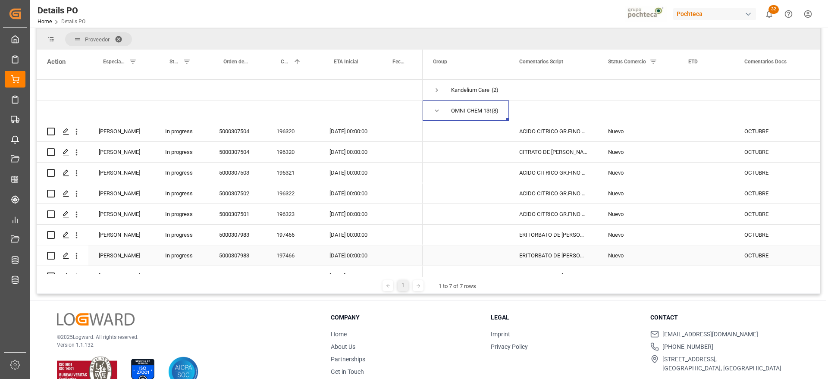
scroll to position [114, 0]
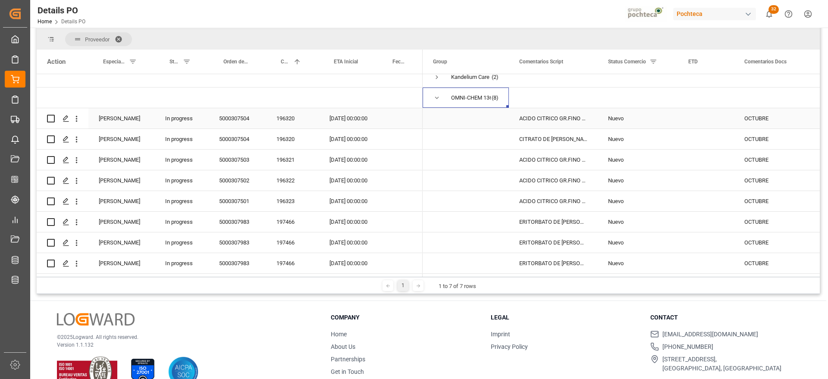
click at [262, 115] on div "5000307504" at bounding box center [237, 118] width 57 height 20
click at [287, 113] on div "196320" at bounding box center [292, 118] width 53 height 20
click at [287, 117] on div "196320" at bounding box center [292, 118] width 53 height 20
click at [778, 110] on div "OCTUBRE" at bounding box center [778, 118] width 88 height 20
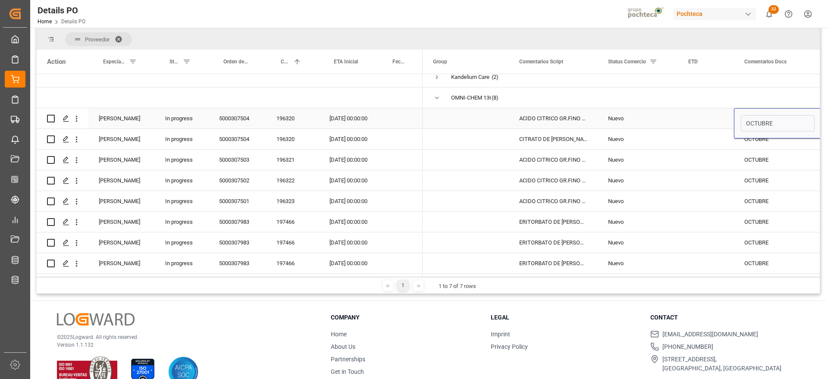
click at [327, 112] on div "15-10-2025 00:00:00" at bounding box center [348, 118] width 59 height 20
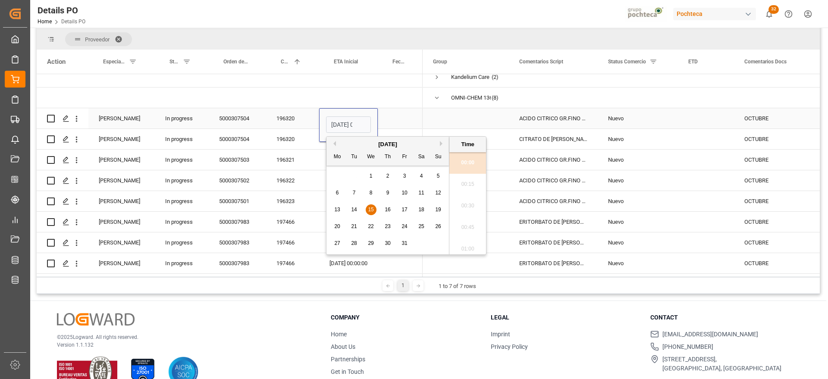
scroll to position [0, 25]
click at [372, 194] on div "8" at bounding box center [371, 193] width 11 height 10
type input "08-10-2025 00:00"
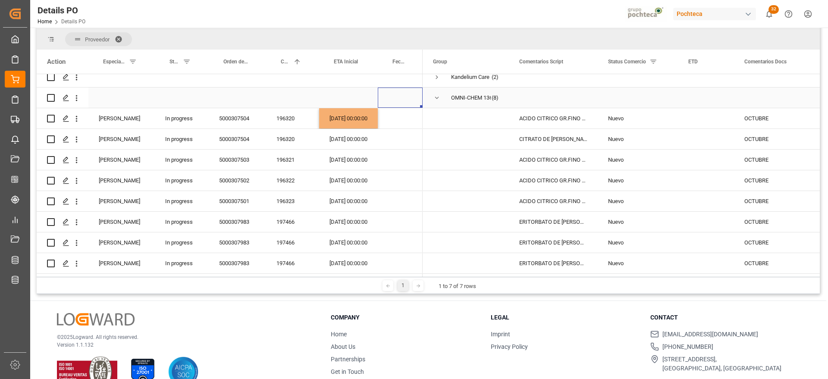
click at [400, 103] on div "Press SPACE to select this row." at bounding box center [400, 98] width 45 height 20
click at [346, 113] on div "08-10-2025 00:00:00" at bounding box center [348, 118] width 59 height 20
click at [344, 136] on div "15-10-2025 00:00:00" at bounding box center [348, 139] width 59 height 20
click at [774, 117] on div "OCTUBRE" at bounding box center [778, 118] width 88 height 20
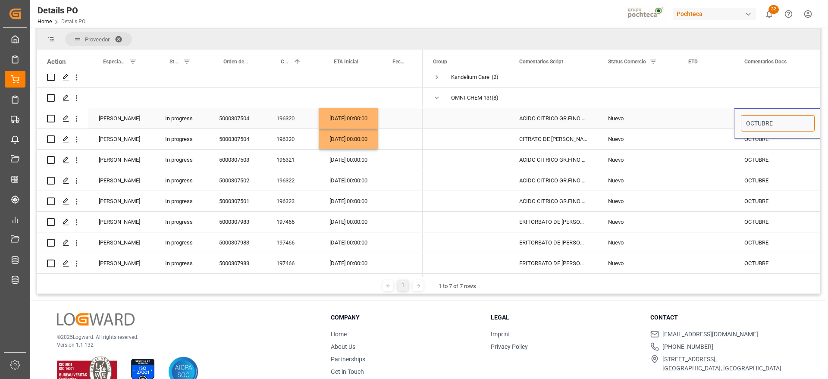
drag, startPoint x: 780, startPoint y: 118, endPoint x: 721, endPoint y: 118, distance: 59.1
type input "PEN FACTURA"
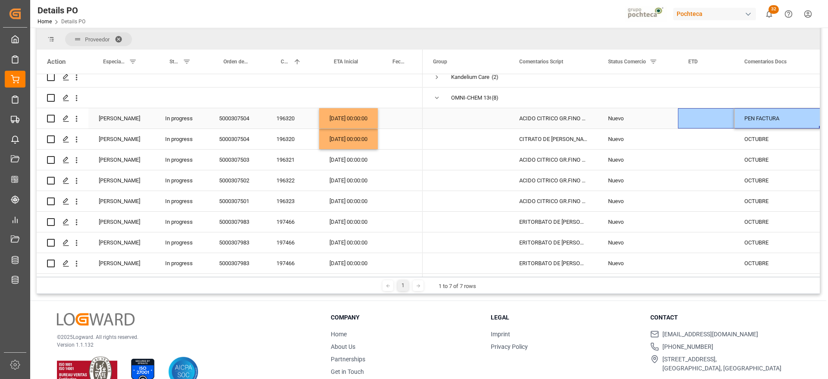
scroll to position [0, 5]
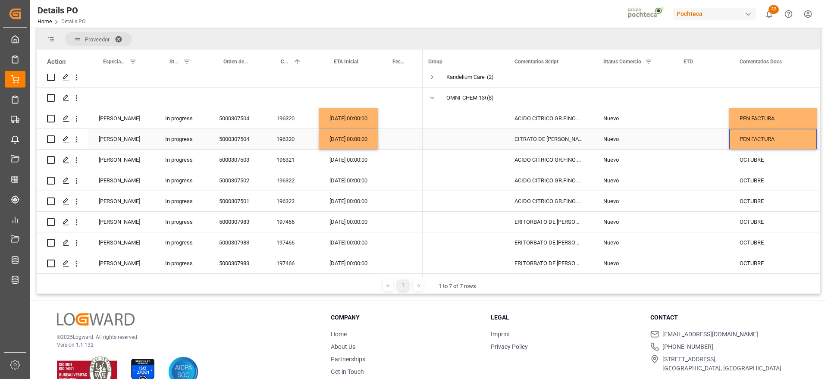
click at [546, 137] on div "CITRATO DE SODIO RZBC S-25 KG IMP (65502" at bounding box center [548, 139] width 89 height 20
click at [228, 120] on div "5000307504" at bounding box center [237, 118] width 57 height 20
click at [331, 156] on div "20-10-2025 00:00:00" at bounding box center [348, 160] width 59 height 20
click at [350, 133] on div "08-10-2025 00:00:00" at bounding box center [348, 139] width 59 height 20
click at [772, 137] on div "PEN FACTURA" at bounding box center [773, 139] width 88 height 20
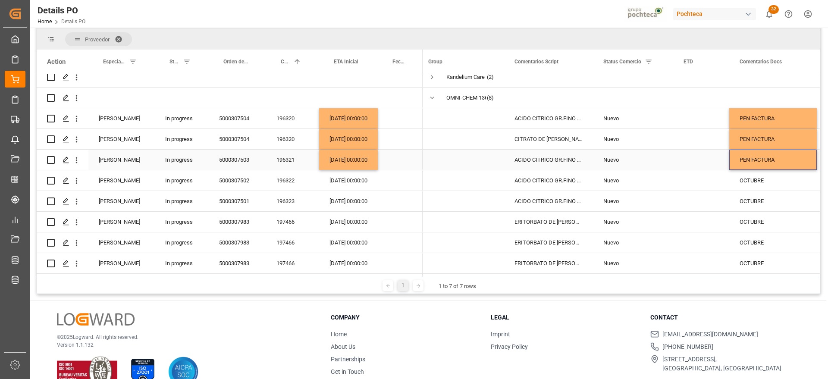
click at [247, 153] on div "5000307503" at bounding box center [237, 160] width 57 height 20
click at [230, 115] on div "5000307504" at bounding box center [237, 118] width 57 height 20
click at [672, 194] on div "Nuevo" at bounding box center [633, 201] width 80 height 20
click at [614, 172] on div "Nuevo" at bounding box center [632, 181] width 59 height 20
click at [288, 178] on div "196322" at bounding box center [292, 180] width 53 height 20
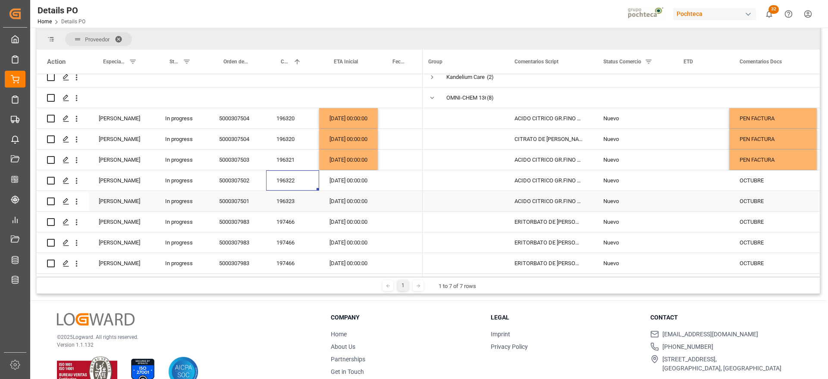
scroll to position [128, 0]
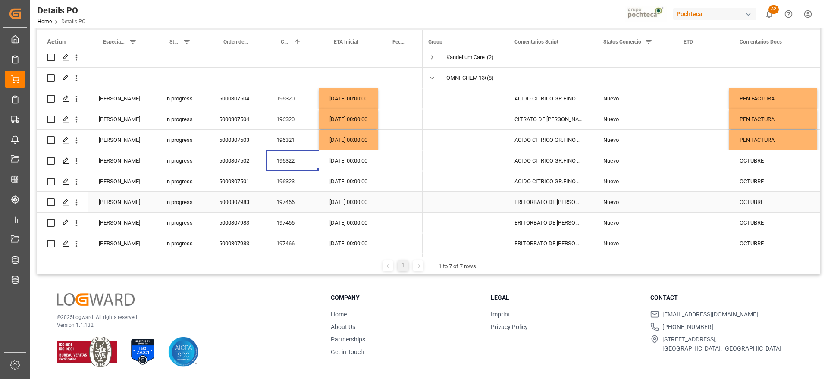
click at [291, 203] on div "197466" at bounding box center [292, 202] width 53 height 20
click at [305, 222] on div "197466" at bounding box center [292, 223] width 53 height 20
click at [363, 213] on div "03-10-2025 00:00:00" at bounding box center [348, 223] width 59 height 20
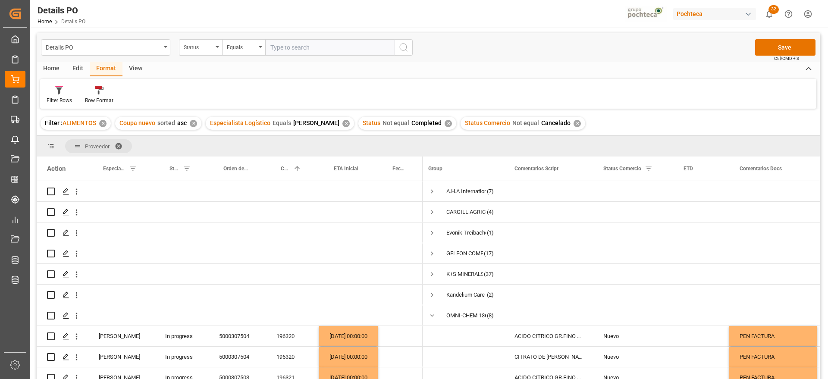
scroll to position [0, 0]
click at [778, 47] on button "Save" at bounding box center [785, 48] width 60 height 16
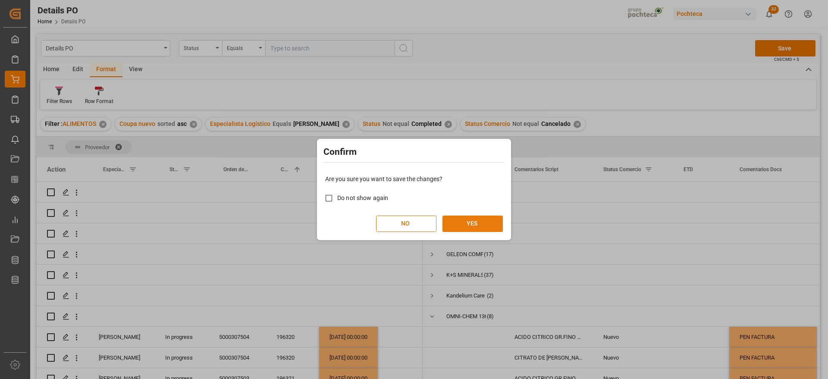
click at [481, 219] on button "YES" at bounding box center [472, 224] width 60 height 16
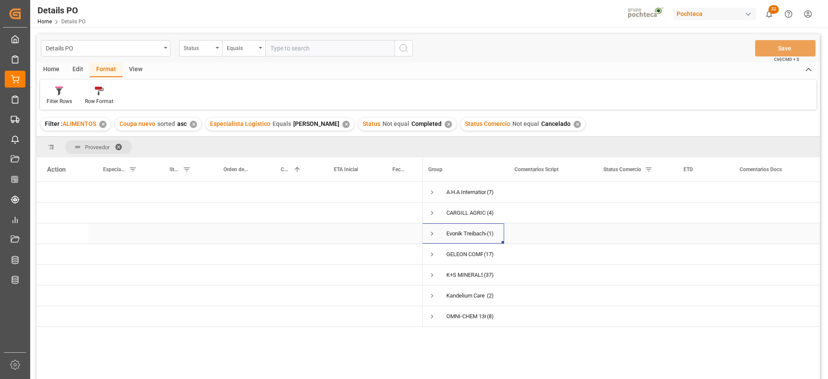
click at [485, 225] on div "Evonik Treibacher GmbH" at bounding box center [466, 234] width 40 height 20
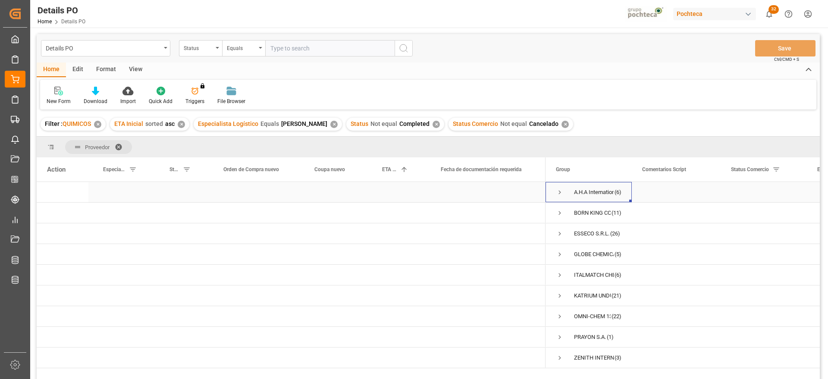
click at [559, 193] on span "Press SPACE to select this row." at bounding box center [560, 192] width 8 height 8
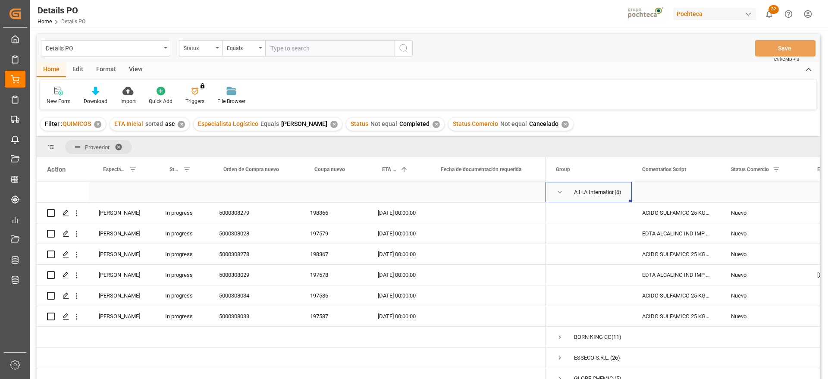
click at [557, 192] on span "Press SPACE to select this row." at bounding box center [560, 192] width 8 height 8
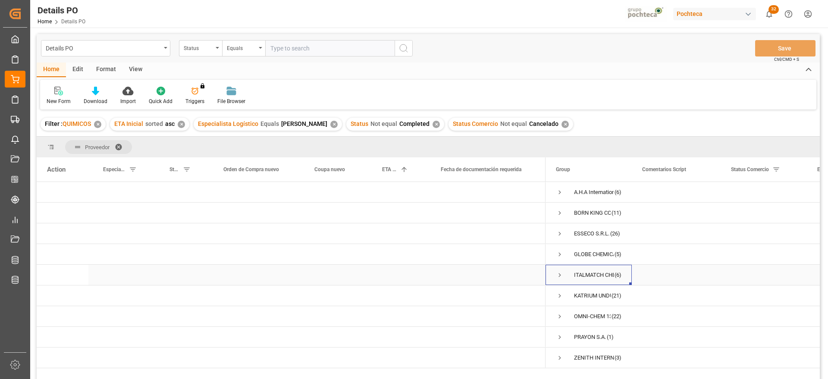
click at [556, 271] on span "Press SPACE to select this row." at bounding box center [560, 275] width 8 height 8
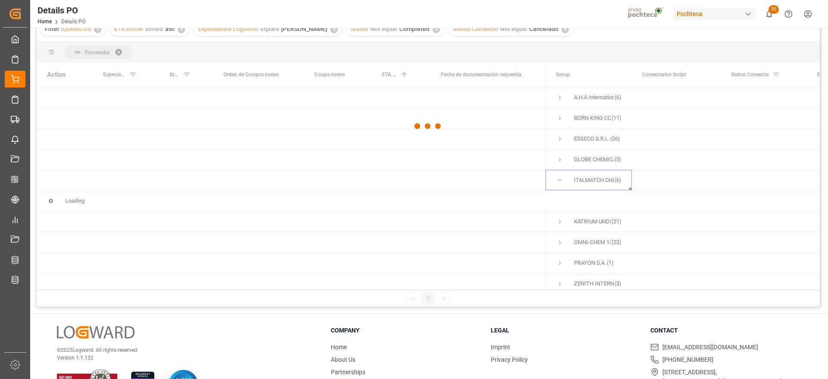
scroll to position [128, 0]
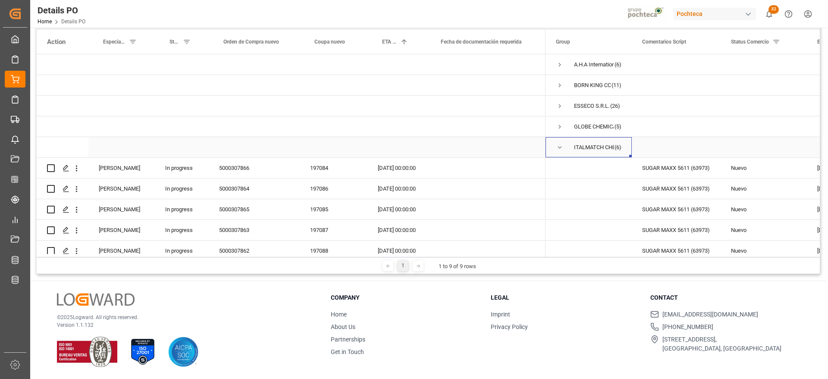
click at [557, 146] on span "Press SPACE to select this row." at bounding box center [560, 148] width 8 height 8
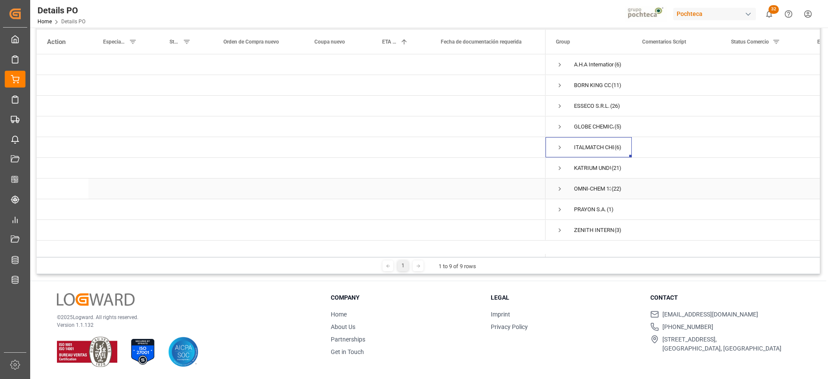
click at [600, 192] on div "OMNI-CHEM 136 LLC" at bounding box center [592, 189] width 37 height 20
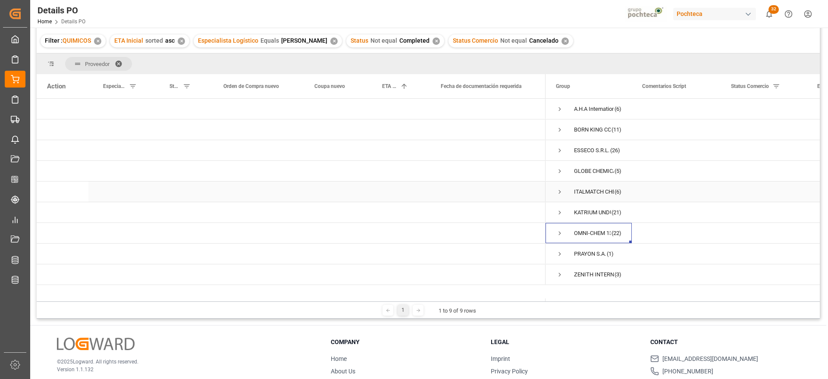
scroll to position [0, 0]
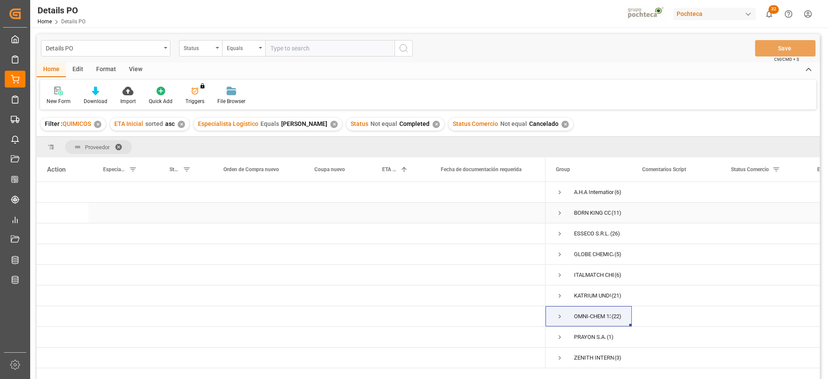
click at [760, 217] on div "Press SPACE to select this row." at bounding box center [763, 213] width 86 height 20
click at [559, 190] on span "Press SPACE to select this row." at bounding box center [560, 192] width 8 height 8
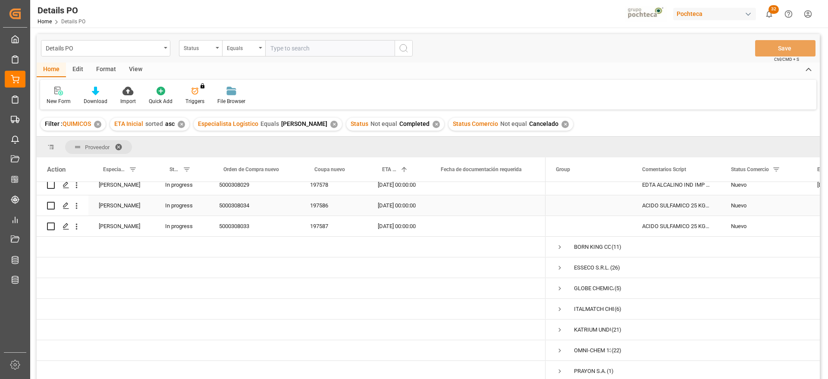
scroll to position [108, 0]
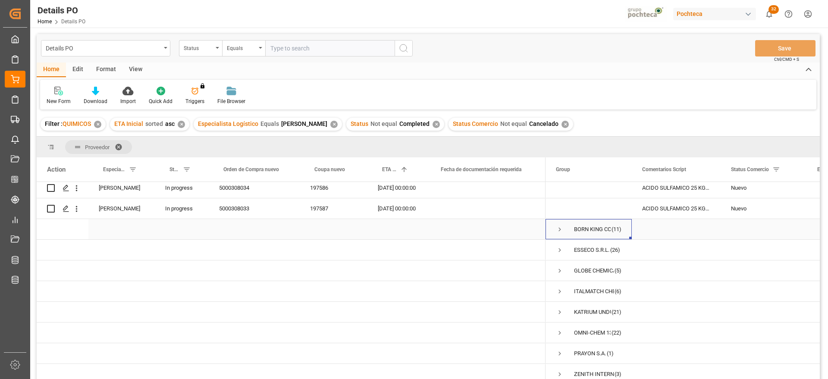
click at [558, 231] on span "Press SPACE to select this row." at bounding box center [560, 229] width 8 height 8
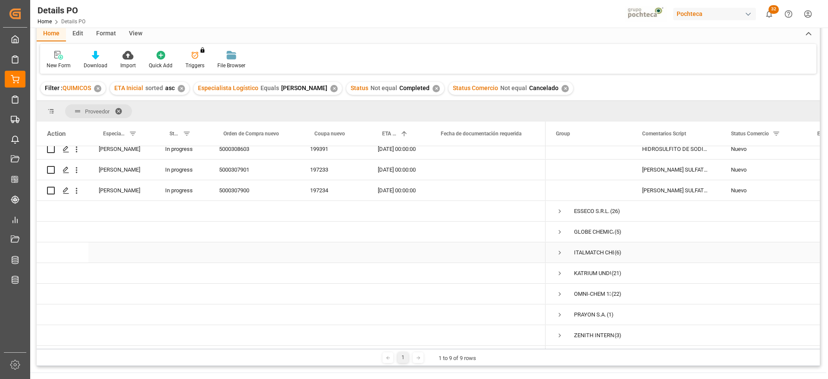
scroll to position [54, 0]
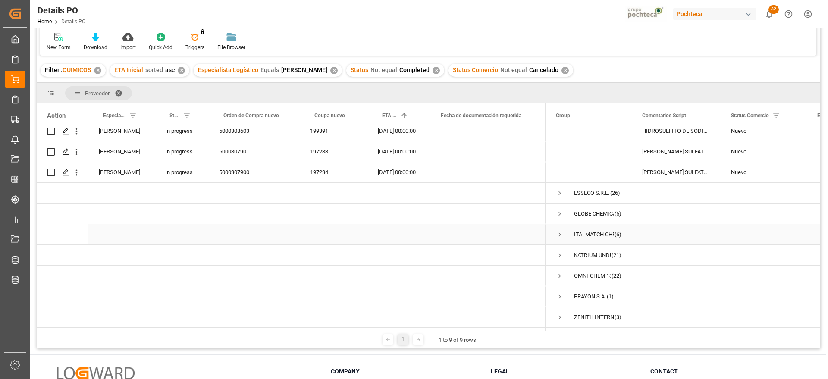
click at [595, 229] on div "ITALMATCH CHEMICALS S.P.A" at bounding box center [594, 235] width 40 height 20
click at [691, 220] on div "Press SPACE to select this row." at bounding box center [676, 213] width 89 height 20
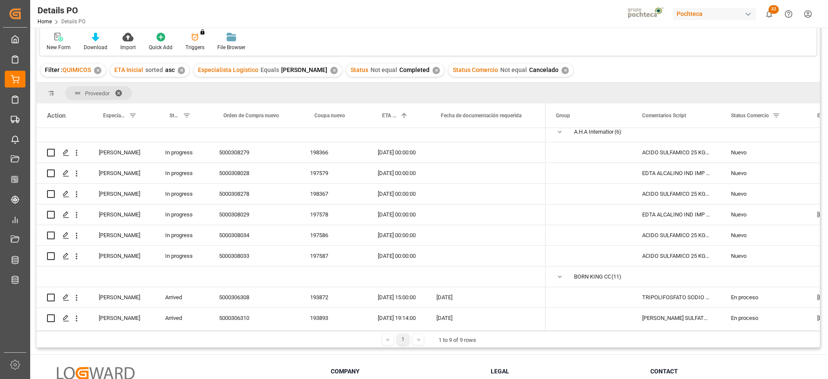
scroll to position [0, 0]
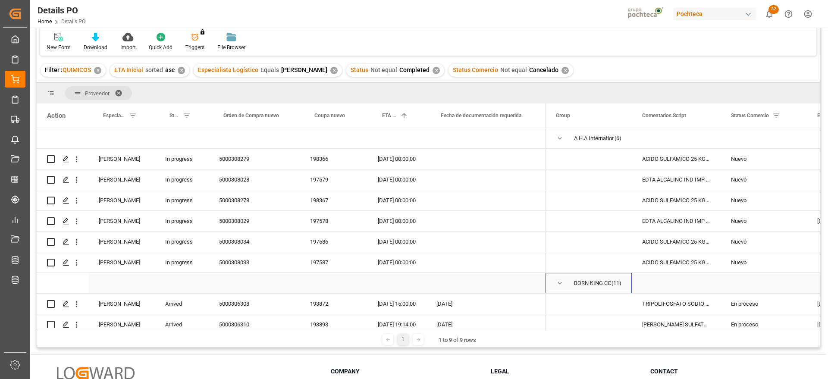
click at [560, 281] on span "Press SPACE to select this row." at bounding box center [560, 283] width 8 height 8
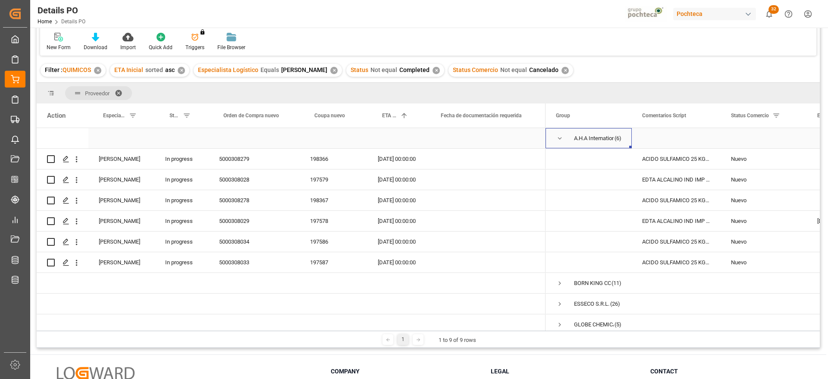
click at [559, 136] on span "Press SPACE to select this row." at bounding box center [560, 138] width 8 height 8
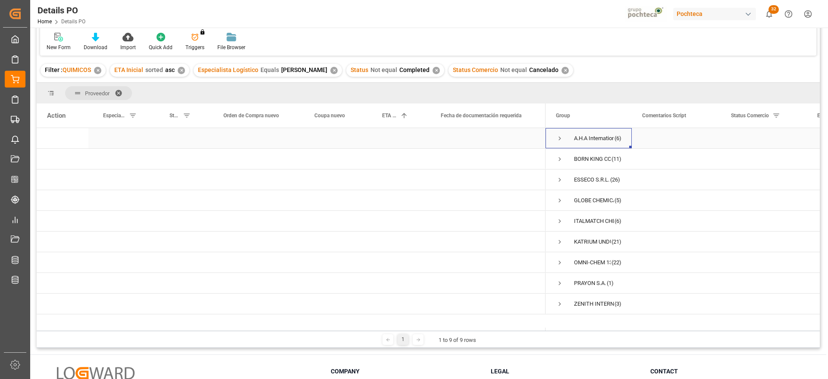
click at [559, 136] on span "Press SPACE to select this row." at bounding box center [560, 138] width 8 height 8
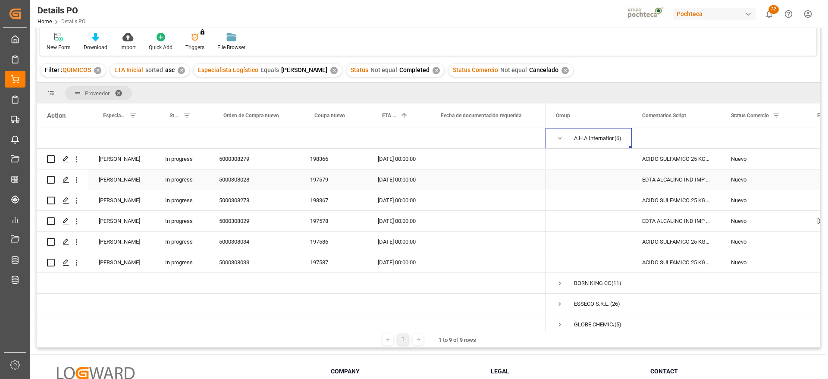
click at [662, 181] on div "EDTA ALCALINO IND IMP SAC 25 KG (59620)" at bounding box center [676, 179] width 89 height 20
click at [657, 184] on div "EDTA ALCALINO IND IMP SAC 25 KG (59620)" at bounding box center [676, 179] width 89 height 20
click at [615, 194] on span "Press SPACE to select this row." at bounding box center [589, 200] width 66 height 19
click at [690, 165] on div "ACIDO SULFAMICO 25 KG SAC (22300)" at bounding box center [676, 159] width 89 height 20
click at [671, 216] on div "EDTA ALCALINO IND IMP SAC 25 KG (59620)" at bounding box center [676, 221] width 89 height 20
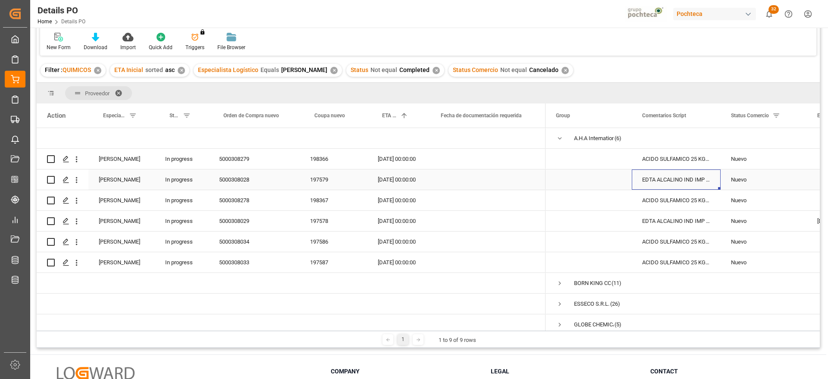
click at [682, 186] on div "EDTA ALCALINO IND IMP SAC 25 KG (59620)" at bounding box center [676, 179] width 89 height 20
click at [688, 204] on div "ACIDO SULFAMICO 25 KG SAC (22300)" at bounding box center [676, 200] width 89 height 20
click at [560, 139] on span "Press SPACE to select this row." at bounding box center [560, 138] width 8 height 8
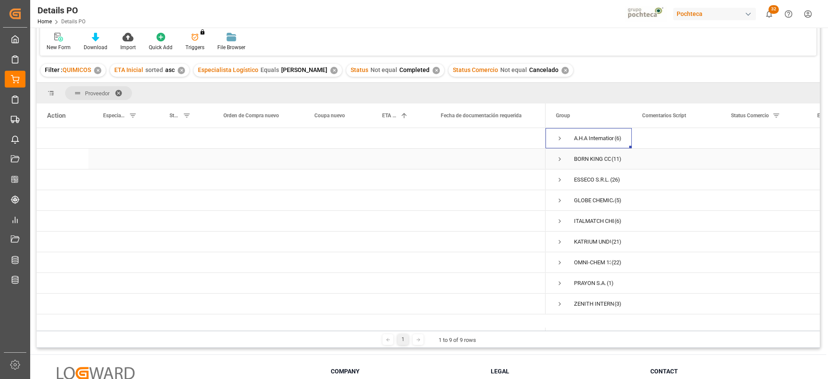
click at [559, 158] on span "Press SPACE to select this row." at bounding box center [560, 159] width 8 height 8
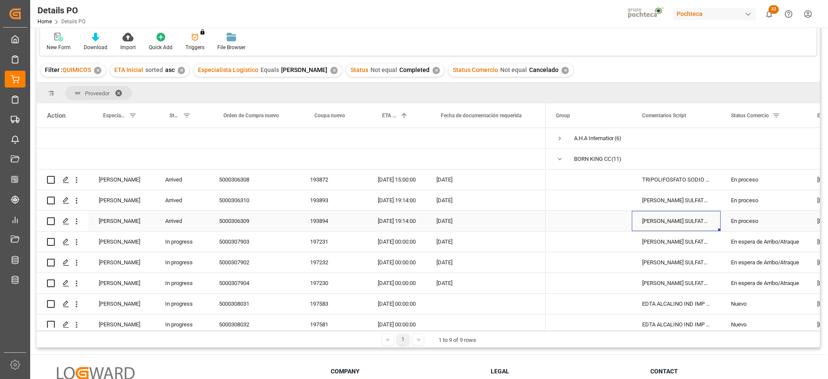
click at [682, 218] on div "LAURIL ETER SULFATO SODIO 70% GRANEL FB" at bounding box center [676, 221] width 89 height 20
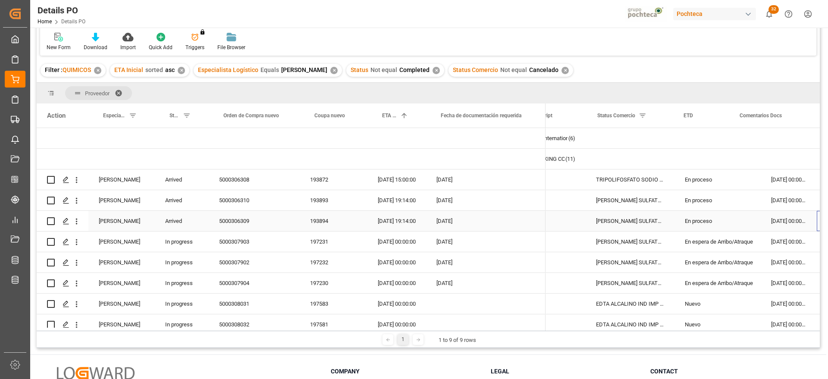
scroll to position [0, 134]
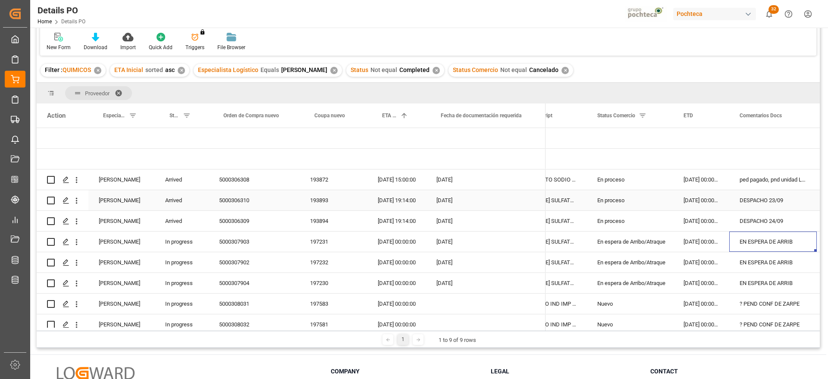
click at [637, 192] on div "En proceso" at bounding box center [630, 201] width 66 height 20
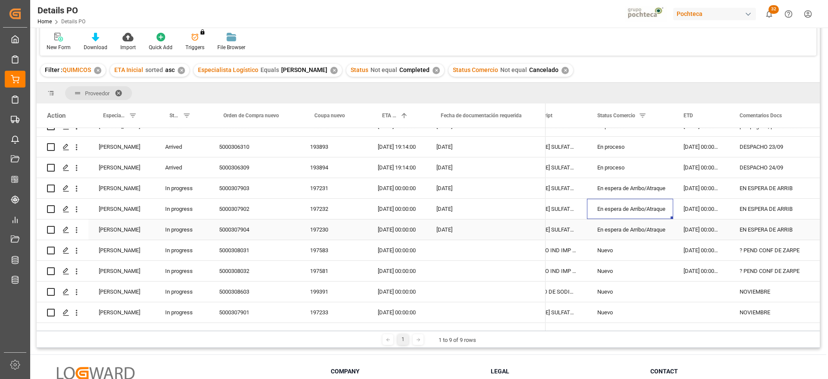
scroll to position [54, 0]
click at [479, 262] on div "Press SPACE to select this row." at bounding box center [485, 270] width 119 height 20
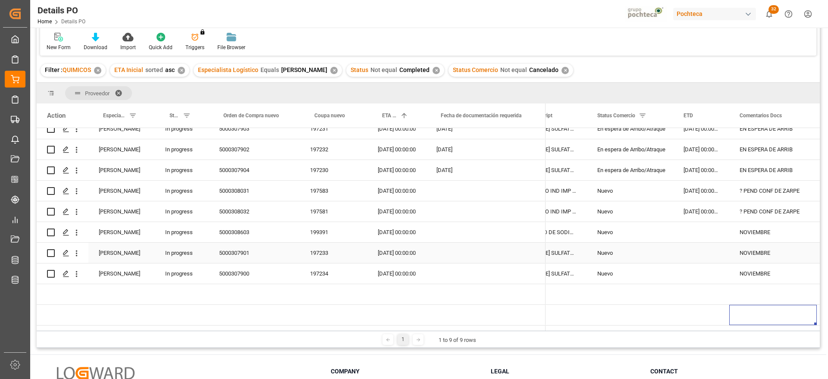
scroll to position [134, 0]
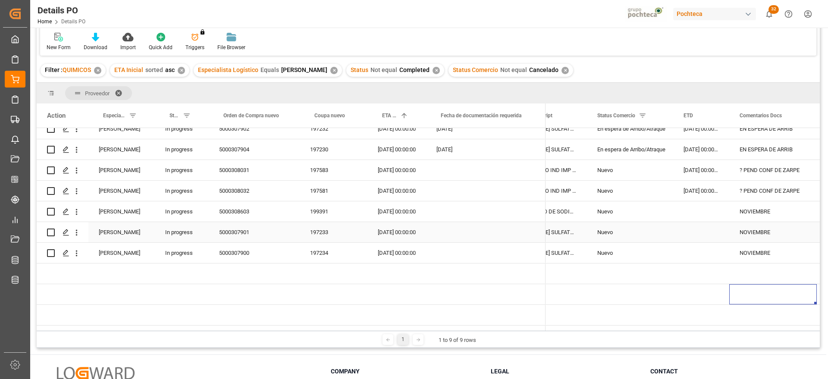
click at [384, 210] on div "05-11-2025 00:00:00" at bounding box center [396, 211] width 59 height 20
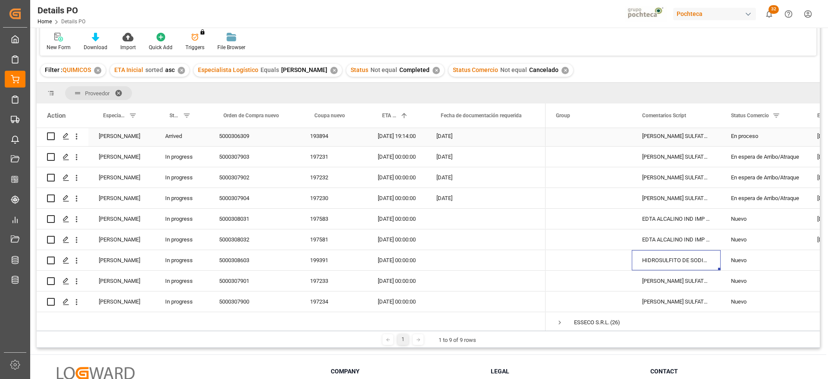
scroll to position [0, 0]
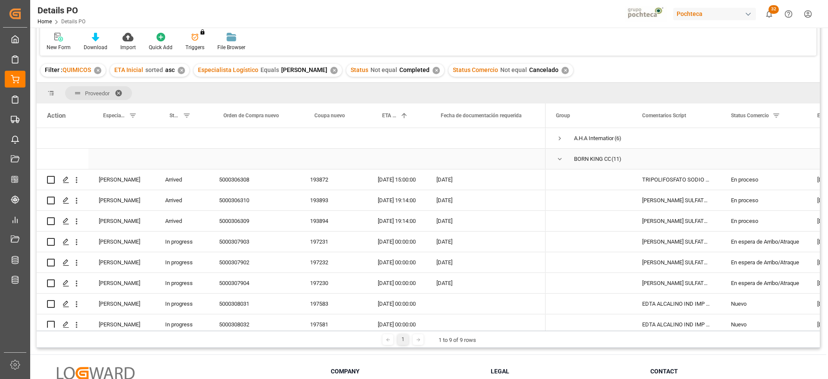
click at [559, 159] on span "Press SPACE to select this row." at bounding box center [560, 159] width 8 height 8
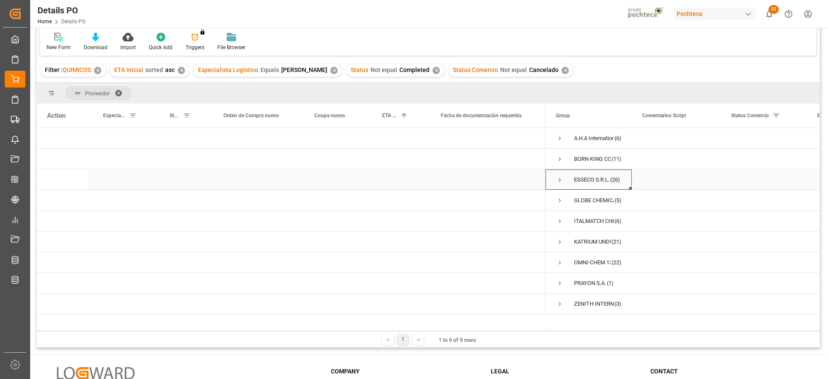
click at [560, 181] on span "Press SPACE to select this row." at bounding box center [560, 180] width 8 height 8
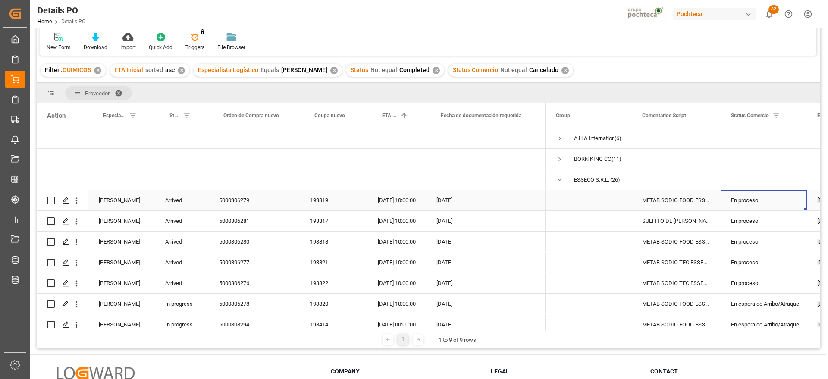
click at [754, 209] on div "En proceso" at bounding box center [764, 201] width 66 height 20
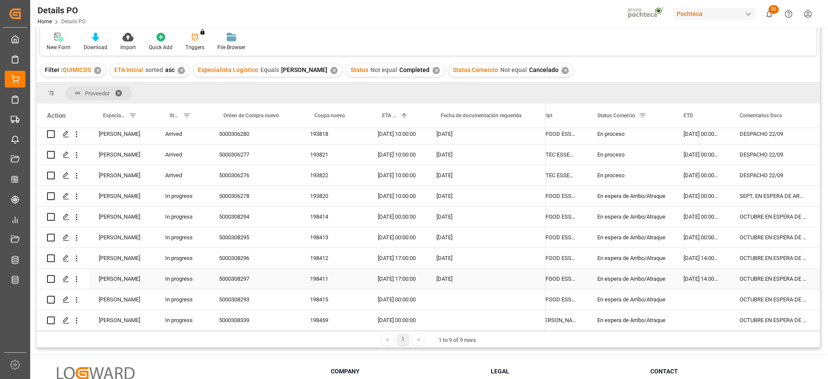
scroll to position [162, 0]
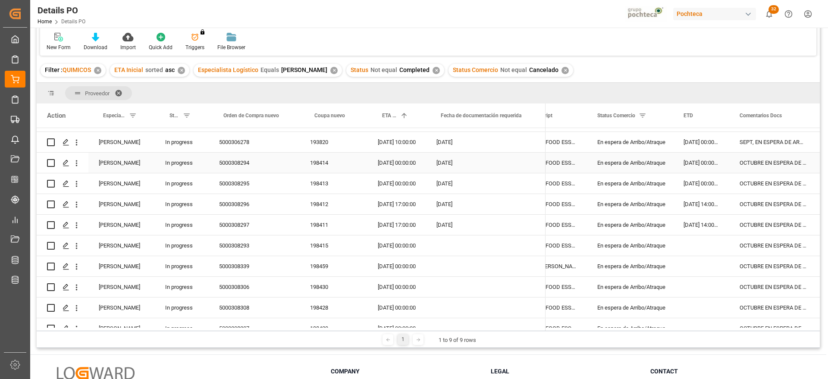
click at [764, 162] on div "OCTUBRE EN ESPERA DE ARRIBO" at bounding box center [773, 163] width 88 height 20
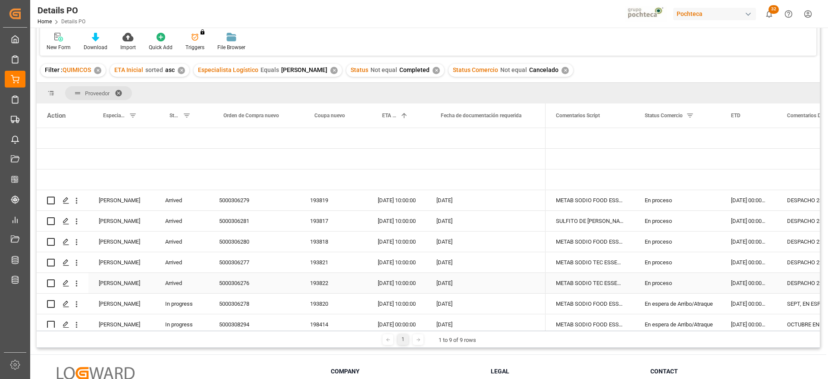
scroll to position [0, 0]
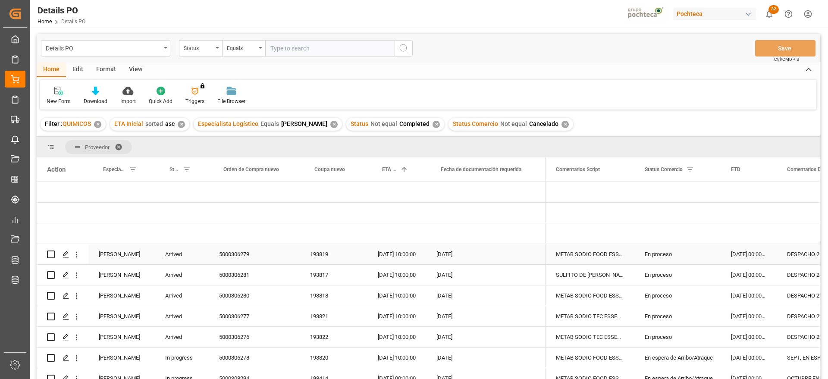
click at [486, 261] on div "[DATE]" at bounding box center [485, 254] width 119 height 20
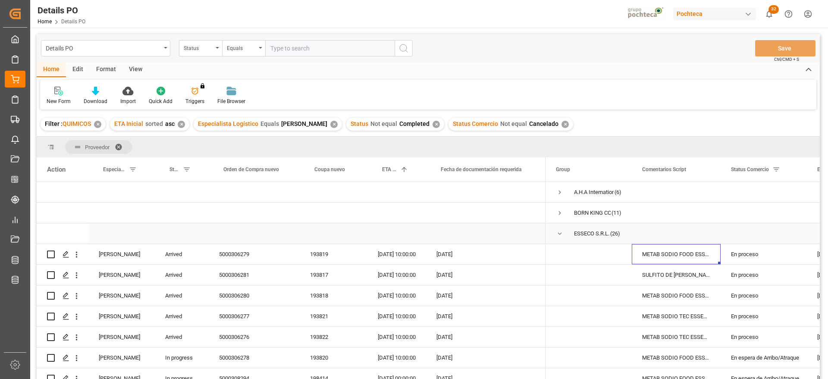
click at [558, 236] on span "Press SPACE to select this row." at bounding box center [560, 234] width 8 height 8
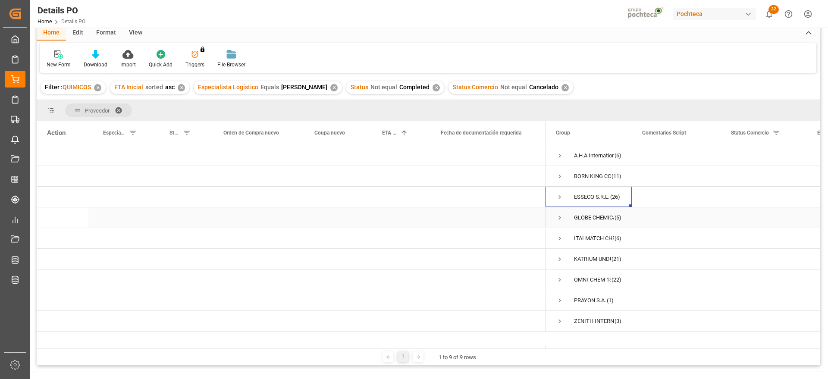
scroll to position [54, 0]
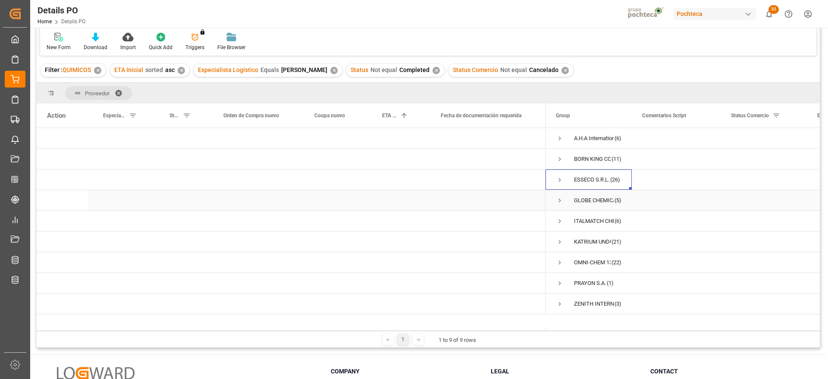
click at [558, 199] on span "Press SPACE to select this row." at bounding box center [560, 201] width 8 height 8
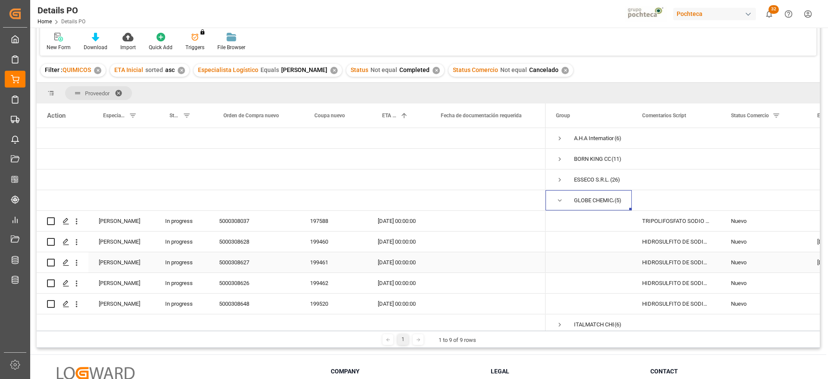
click at [675, 265] on div "HIDROSULFITO DE SODIO 50 KG CUNETE (2283" at bounding box center [676, 262] width 89 height 20
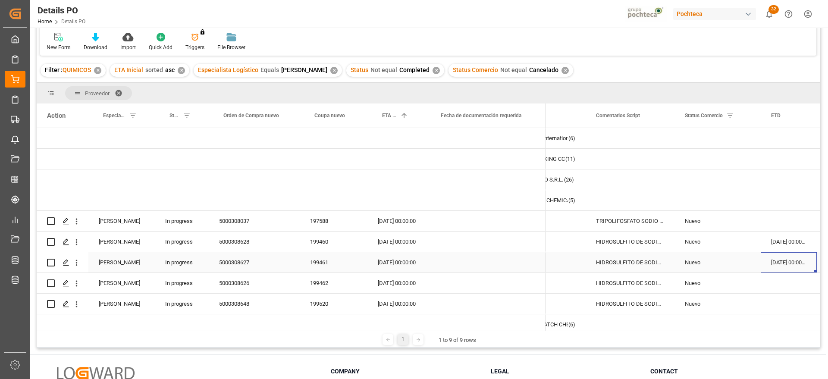
scroll to position [0, 134]
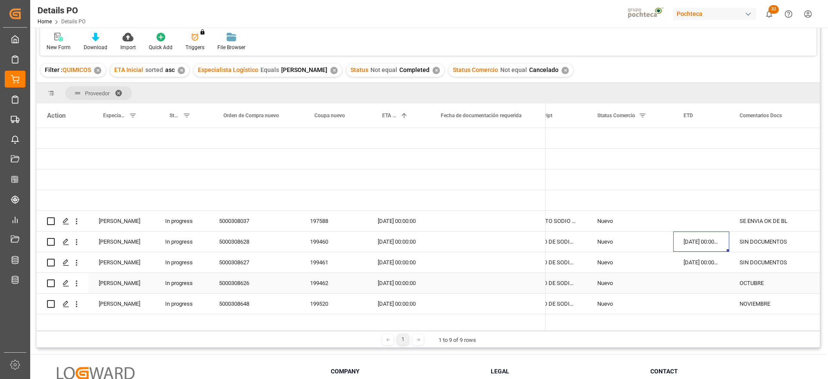
click at [507, 274] on div "Press SPACE to select this row." at bounding box center [485, 283] width 119 height 20
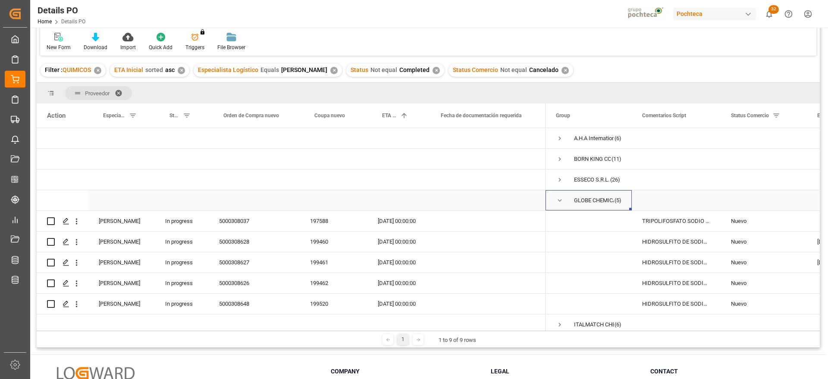
click at [559, 198] on span "Press SPACE to select this row." at bounding box center [560, 201] width 8 height 8
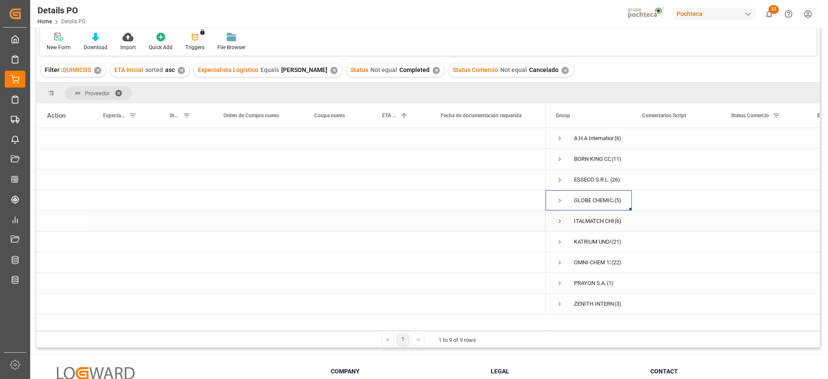
click at [559, 221] on span "Press SPACE to select this row." at bounding box center [560, 221] width 8 height 8
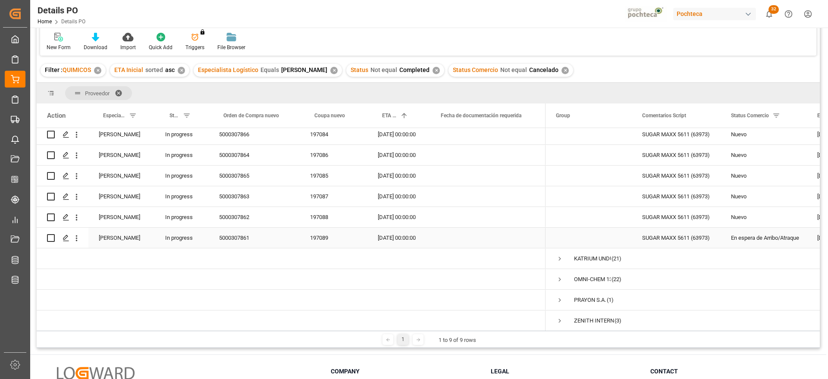
scroll to position [108, 0]
click at [712, 235] on div "SUGAR MAXX 5611 (63973)" at bounding box center [676, 237] width 89 height 20
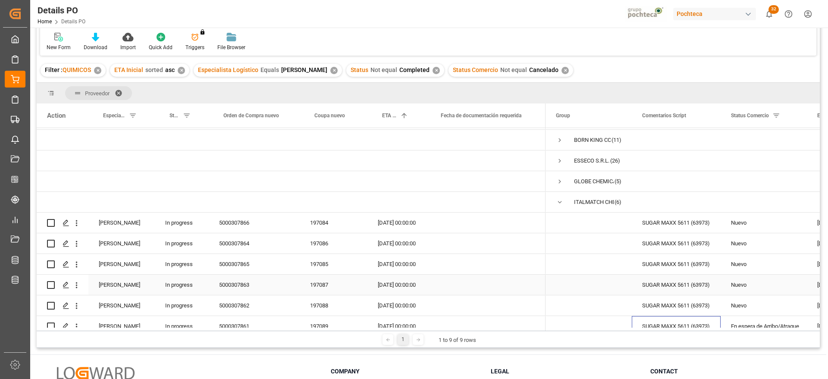
scroll to position [0, 0]
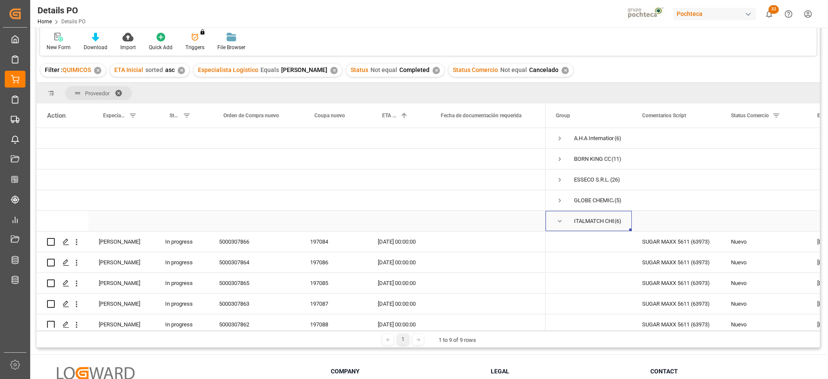
click at [558, 222] on span "Press SPACE to select this row." at bounding box center [560, 221] width 8 height 8
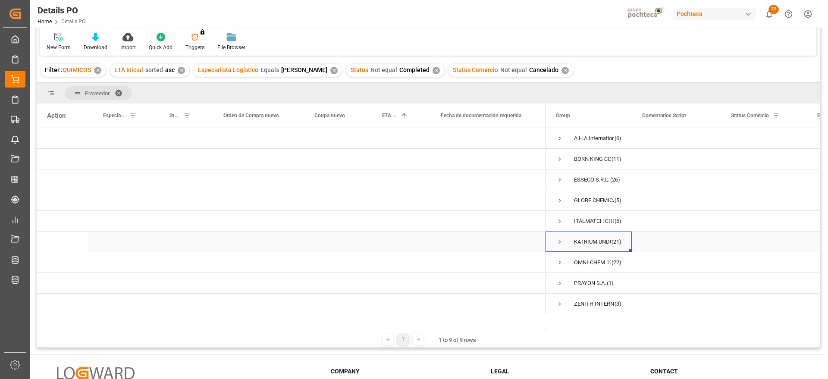
click at [557, 242] on span "Press SPACE to select this row." at bounding box center [560, 242] width 8 height 8
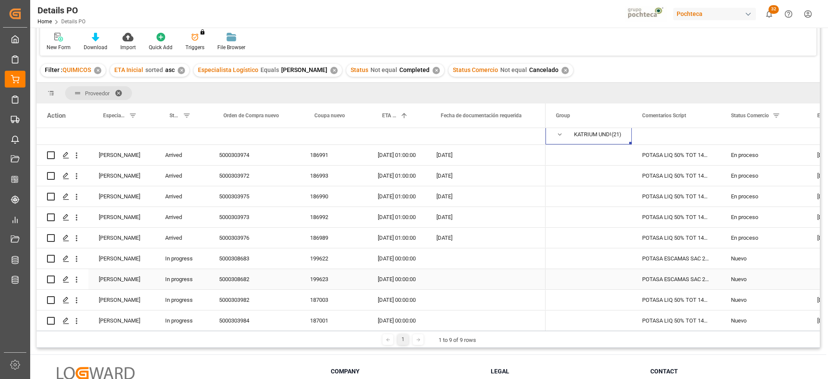
scroll to position [108, 0]
click at [750, 153] on div "En proceso" at bounding box center [764, 155] width 66 height 20
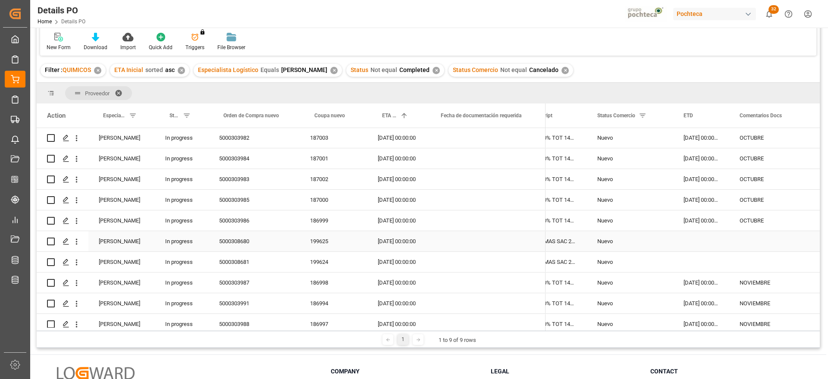
scroll to position [216, 0]
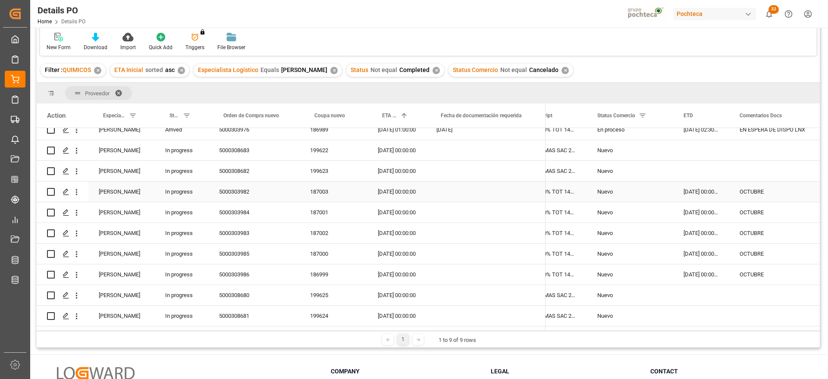
click at [701, 188] on div "01-10-2025 00:00:00" at bounding box center [701, 191] width 56 height 20
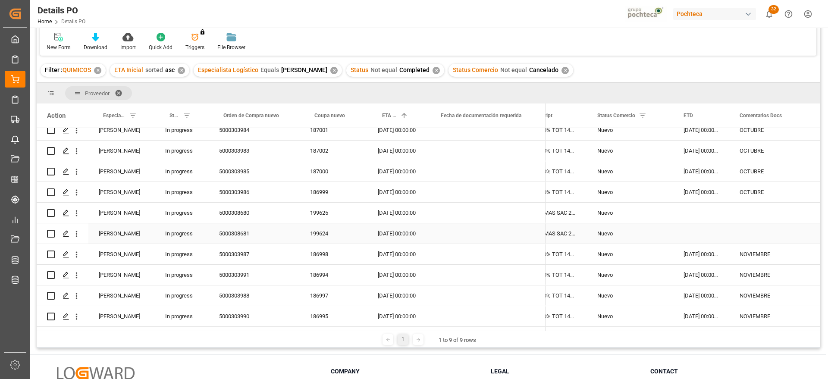
scroll to position [323, 0]
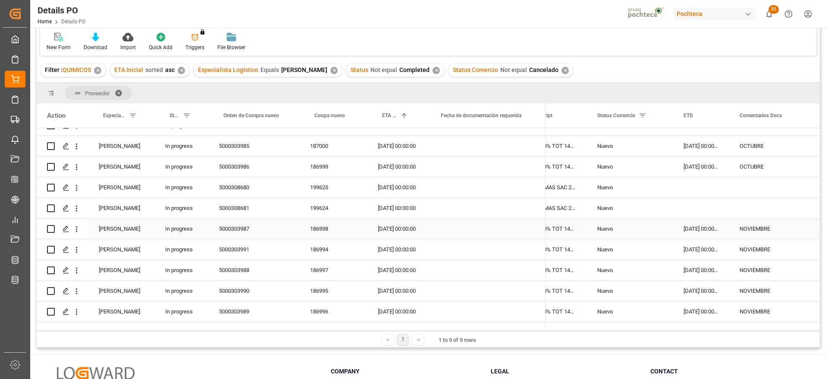
click at [697, 230] on div "29-10-2025 00:00:00" at bounding box center [701, 229] width 56 height 20
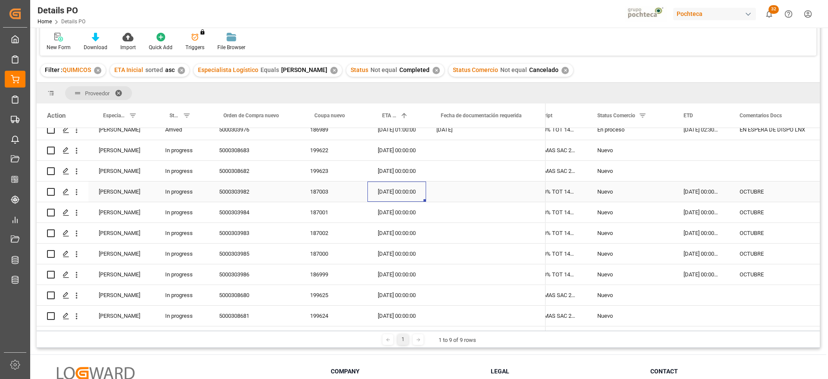
click at [402, 189] on div "22-10-2025 00:00:00" at bounding box center [396, 191] width 59 height 20
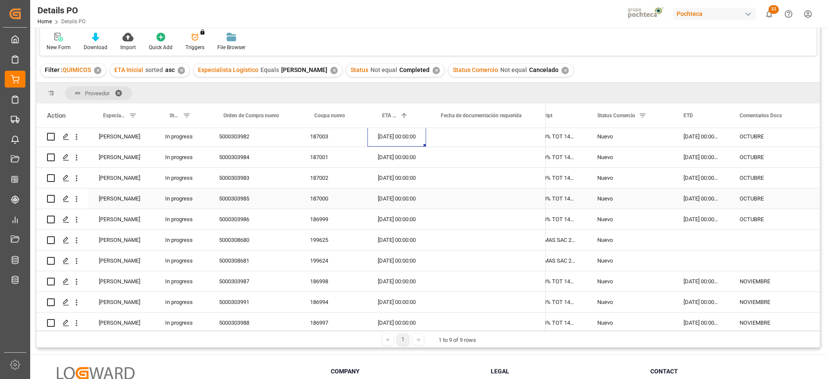
scroll to position [323, 0]
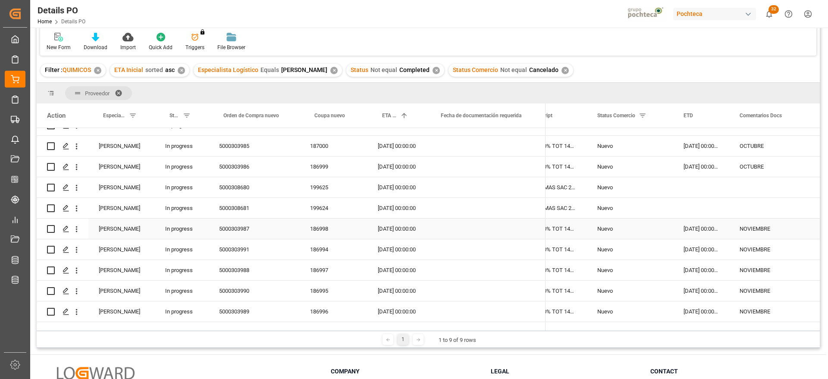
click at [402, 227] on div "19-11-2025 00:00:00" at bounding box center [396, 229] width 59 height 20
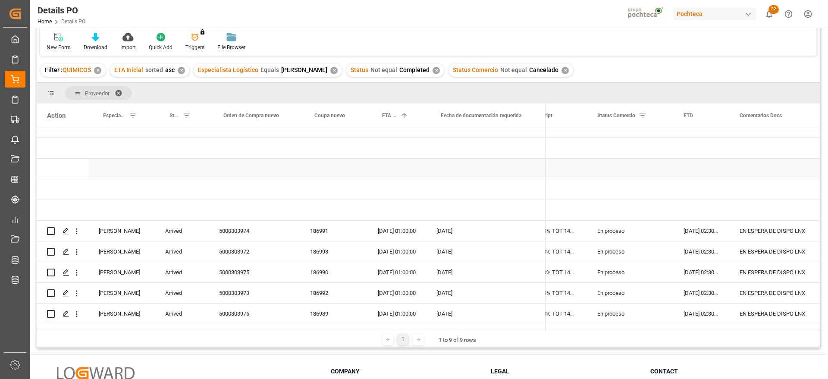
scroll to position [0, 0]
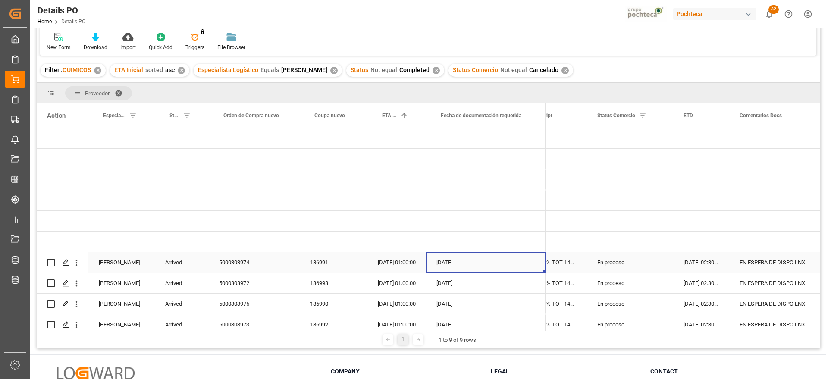
click at [493, 263] on div "[DATE]" at bounding box center [485, 262] width 119 height 20
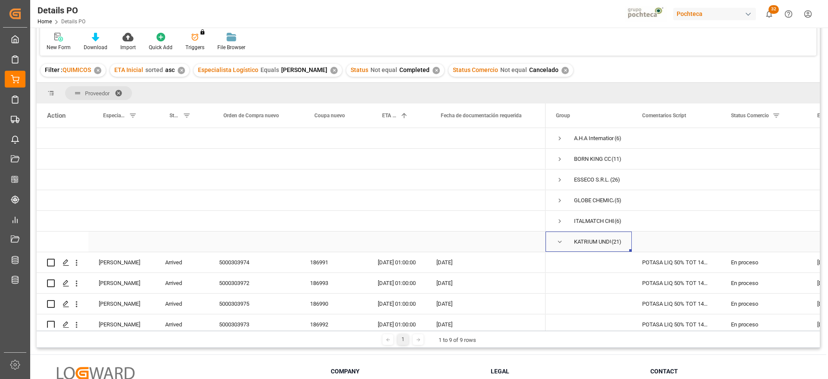
click at [558, 239] on span "Press SPACE to select this row." at bounding box center [560, 242] width 8 height 8
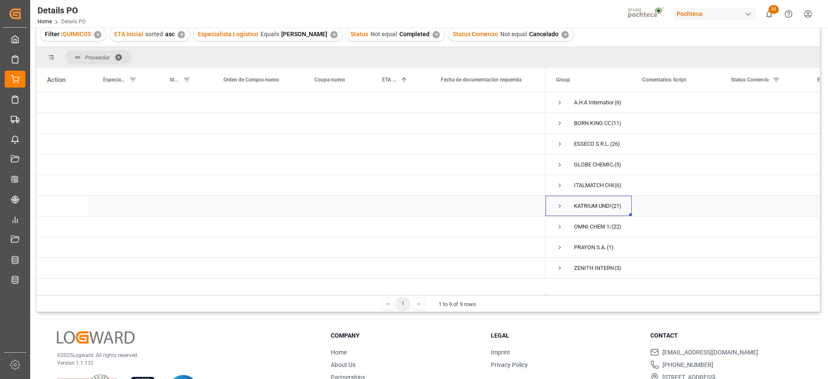
scroll to position [108, 0]
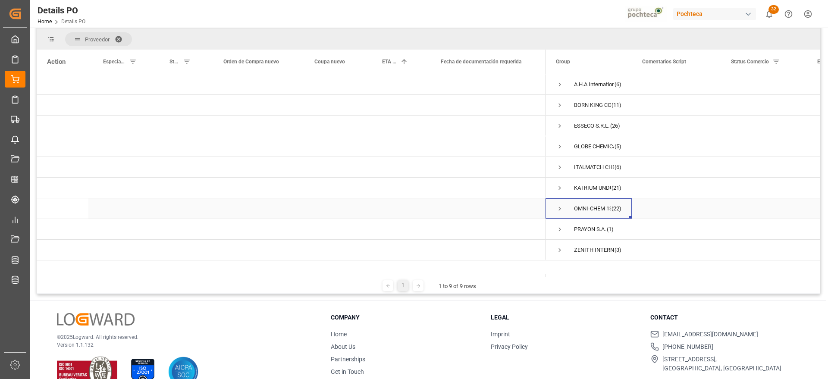
click at [558, 208] on span "Press SPACE to select this row." at bounding box center [560, 209] width 8 height 8
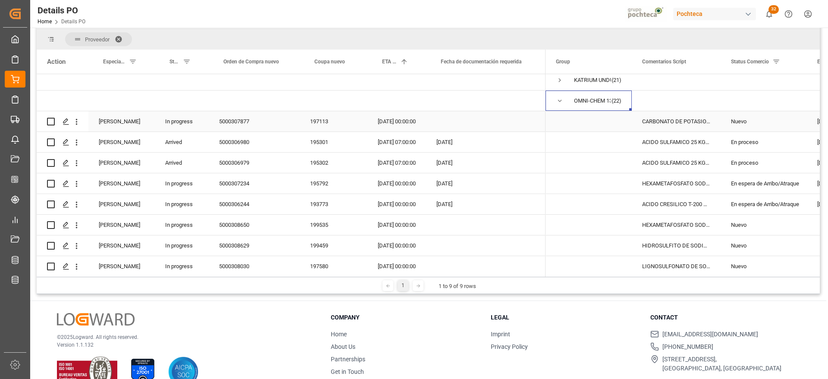
click at [751, 114] on div "Nuevo" at bounding box center [764, 122] width 66 height 20
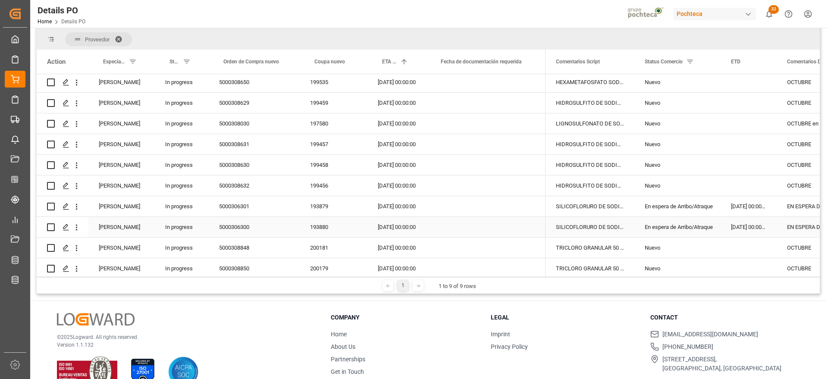
scroll to position [269, 0]
click at [691, 191] on div "En espera de Arribo/Atraque" at bounding box center [677, 188] width 66 height 20
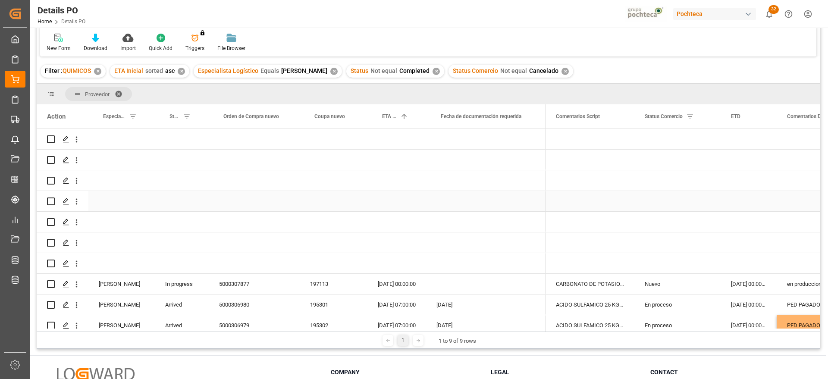
scroll to position [0, 0]
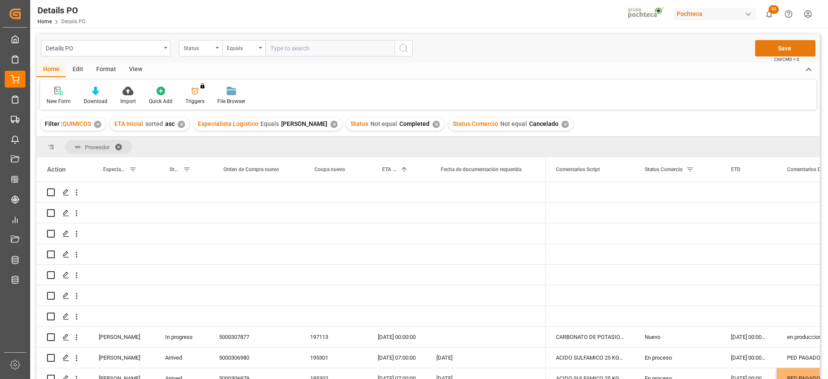
click at [782, 52] on button "Save" at bounding box center [785, 48] width 60 height 16
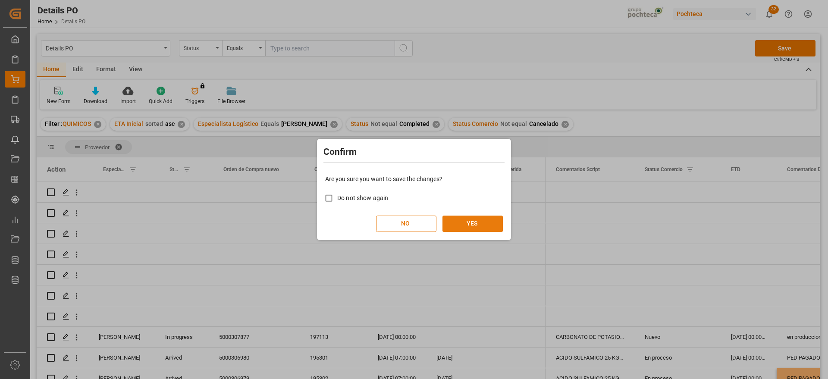
click at [478, 216] on button "YES" at bounding box center [472, 224] width 60 height 16
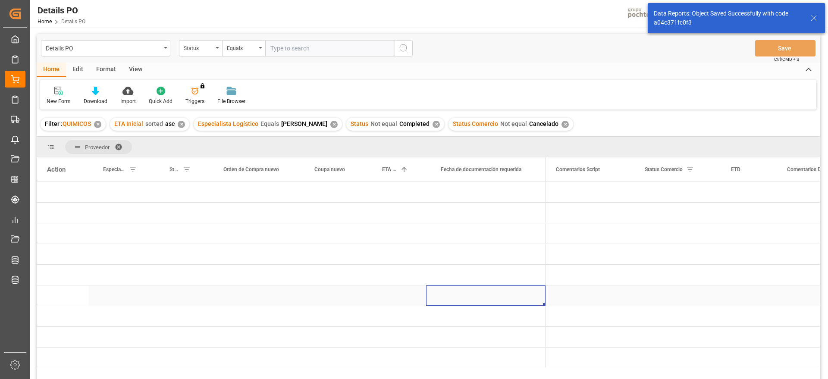
click at [499, 285] on div "Press SPACE to select this row." at bounding box center [485, 295] width 119 height 20
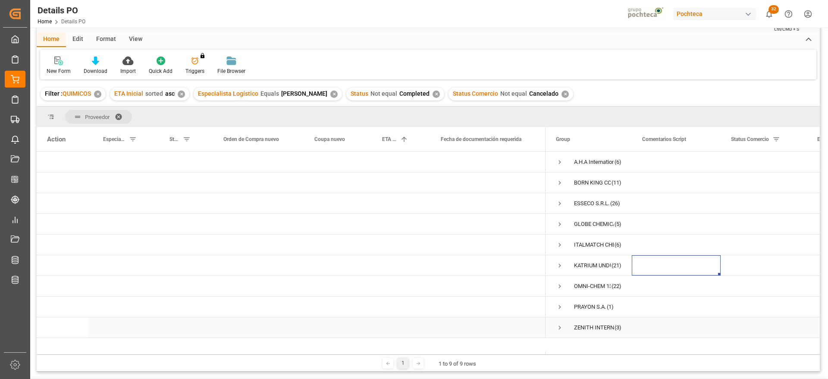
scroll to position [54, 0]
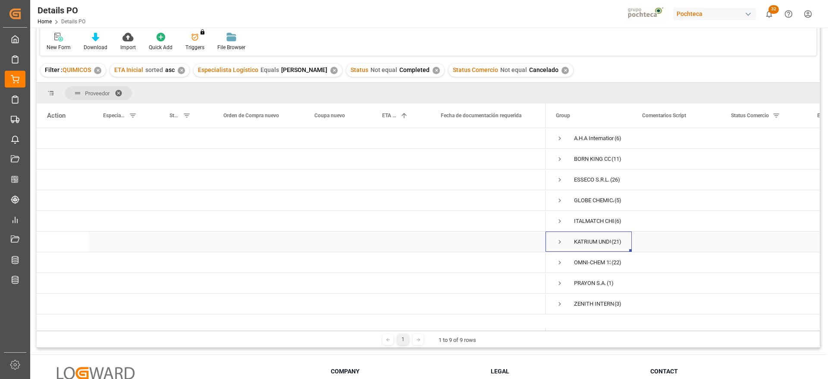
click at [559, 241] on span "Press SPACE to select this row." at bounding box center [560, 242] width 8 height 8
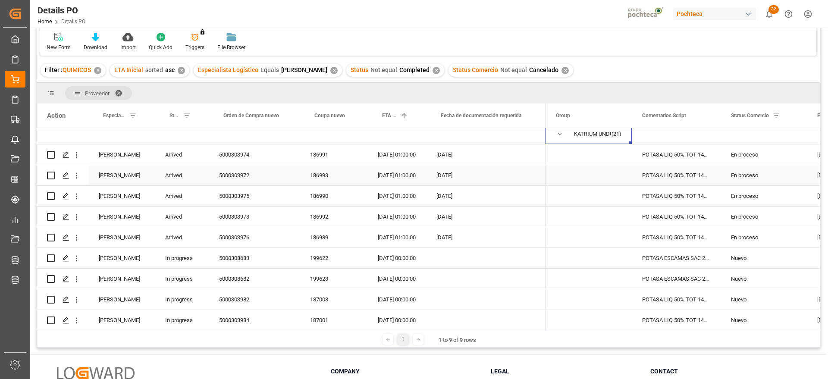
scroll to position [162, 0]
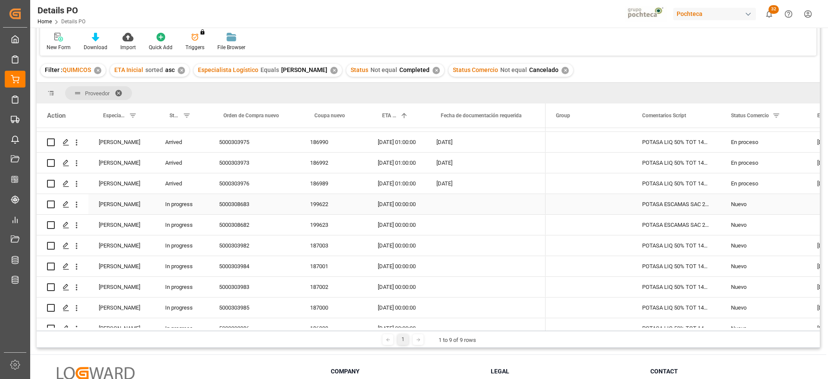
click at [689, 197] on div "POTASA ESCAMAS SAC 25 KG BR (93127)" at bounding box center [676, 204] width 89 height 20
click at [754, 198] on div "Nuevo" at bounding box center [764, 204] width 66 height 20
click at [746, 229] on div "Nuevo" at bounding box center [764, 225] width 66 height 20
click at [739, 198] on div "Nuevo" at bounding box center [764, 204] width 66 height 20
click at [337, 203] on div "199622" at bounding box center [334, 204] width 68 height 20
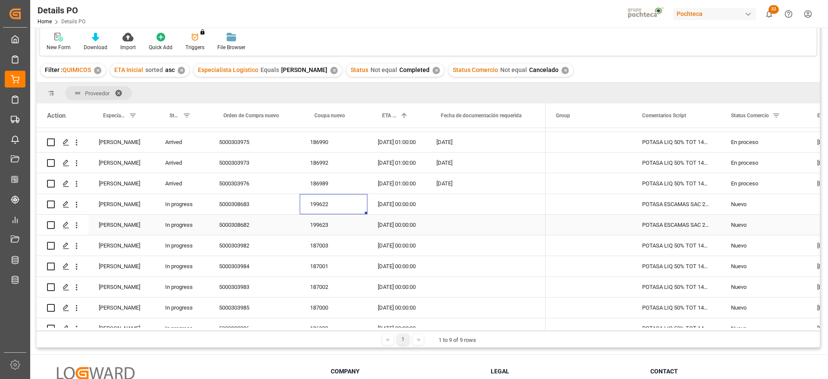
click at [332, 228] on div "199623" at bounding box center [334, 225] width 68 height 20
click at [401, 202] on div "01-10-2025 00:00:00" at bounding box center [396, 204] width 59 height 20
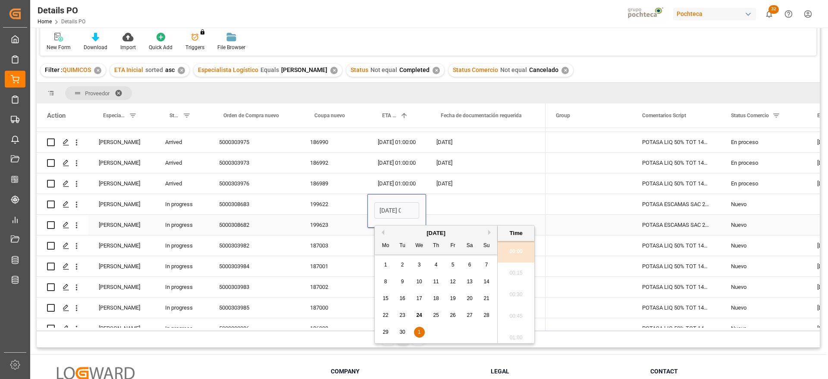
scroll to position [844, 0]
click at [488, 232] on div "September 2025" at bounding box center [436, 233] width 122 height 9
click at [488, 232] on button "Next Month" at bounding box center [490, 232] width 5 height 5
click at [451, 332] on span "31" at bounding box center [453, 332] width 6 height 6
type input "31-10-2025 00:00"
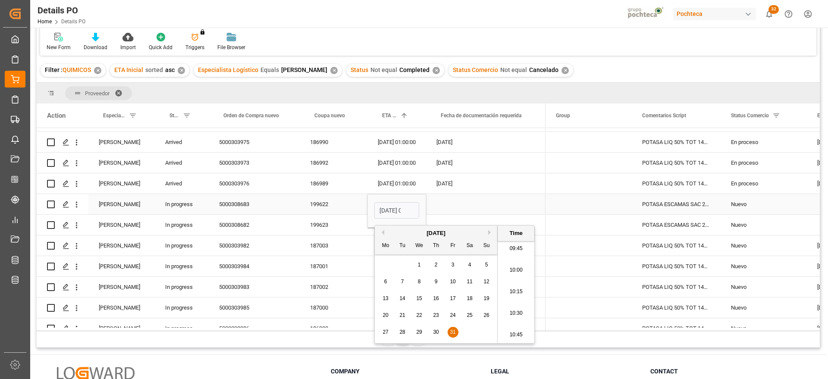
click at [449, 203] on div "Press SPACE to select this row." at bounding box center [485, 204] width 119 height 20
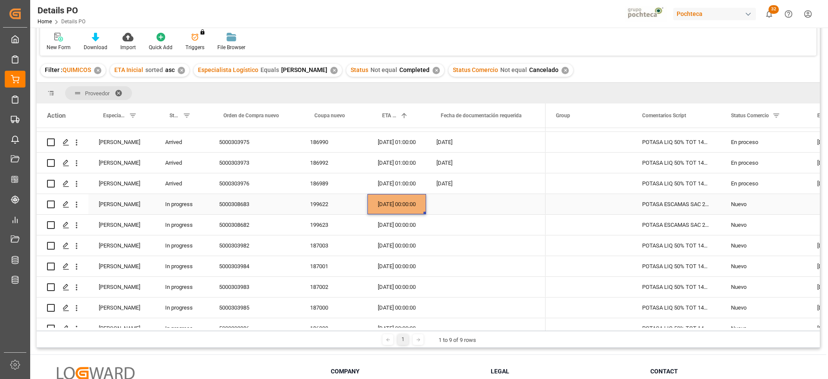
click at [413, 204] on div "31-10-2025 00:00:00" at bounding box center [396, 204] width 59 height 20
click at [413, 229] on div "01-10-2025 00:00:00" at bounding box center [396, 225] width 59 height 20
click at [700, 197] on div "POTASA ESCAMAS SAC 25 KG BR (93127)" at bounding box center [676, 204] width 89 height 20
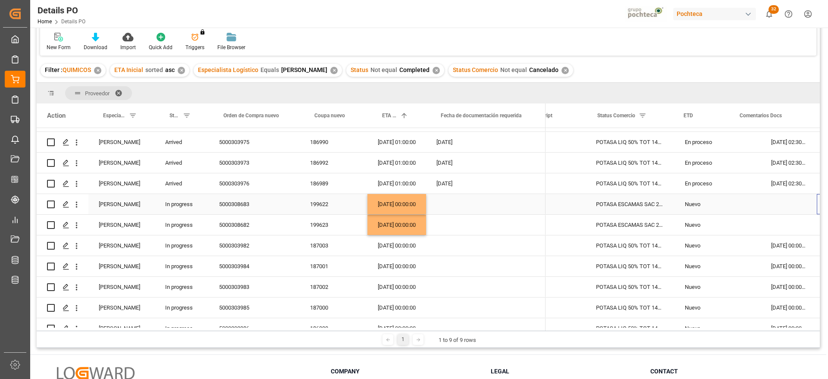
scroll to position [0, 134]
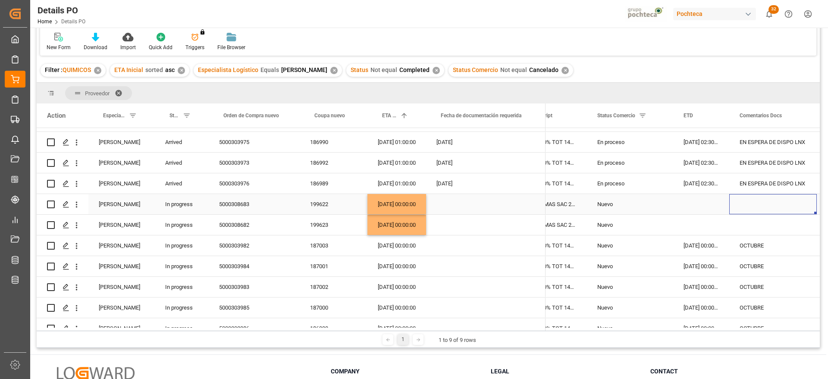
click at [760, 203] on div "Press SPACE to select this row." at bounding box center [773, 204] width 88 height 20
click at [759, 203] on div "Press SPACE to select this row." at bounding box center [773, 204] width 88 height 20
click at [759, 203] on input "Press SPACE to select this row." at bounding box center [773, 209] width 74 height 16
type input "OCTUBRE"
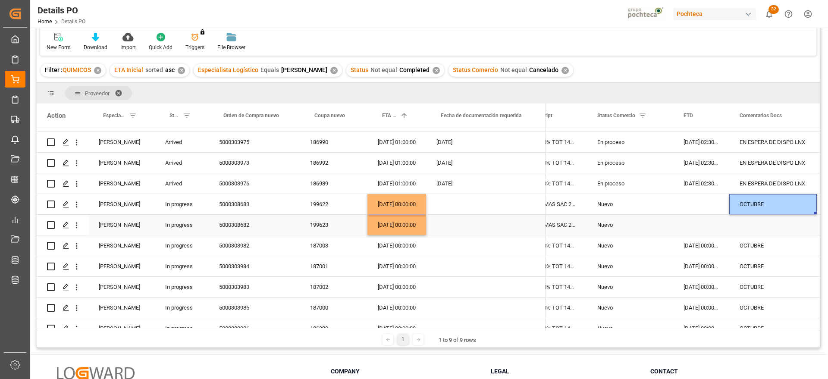
click at [764, 222] on div "Press SPACE to select this row." at bounding box center [773, 225] width 88 height 20
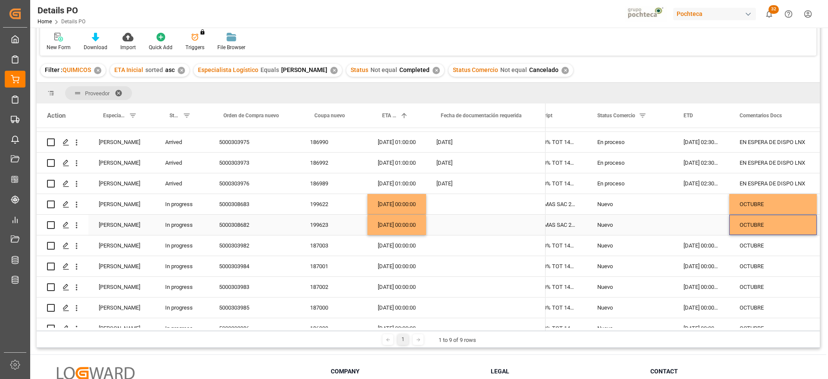
click at [705, 228] on div "Press SPACE to select this row." at bounding box center [701, 225] width 56 height 20
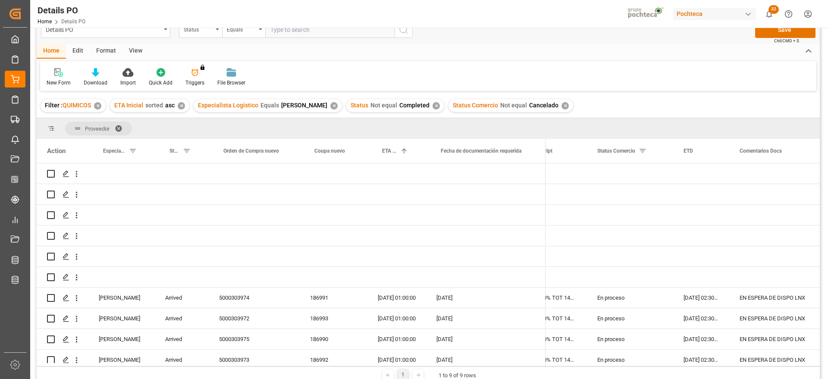
scroll to position [0, 0]
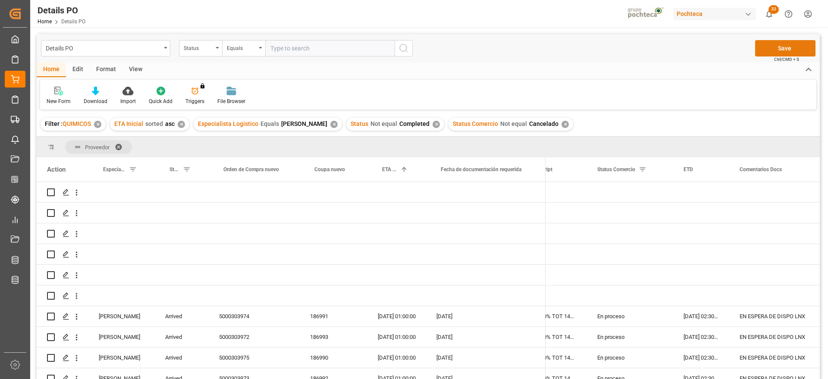
click at [788, 52] on button "Save" at bounding box center [785, 48] width 60 height 16
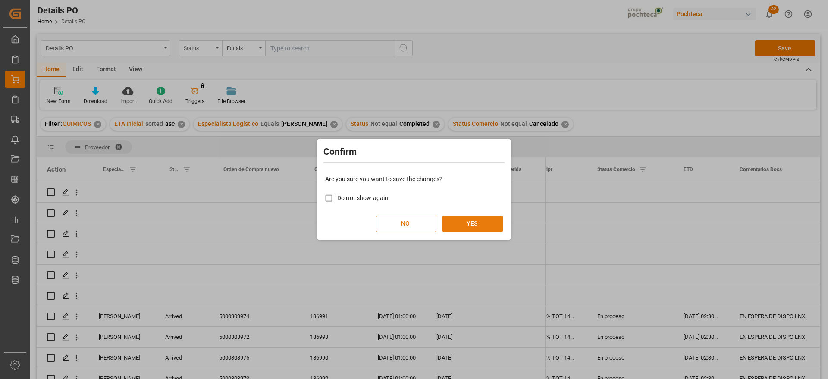
click at [478, 218] on button "YES" at bounding box center [472, 224] width 60 height 16
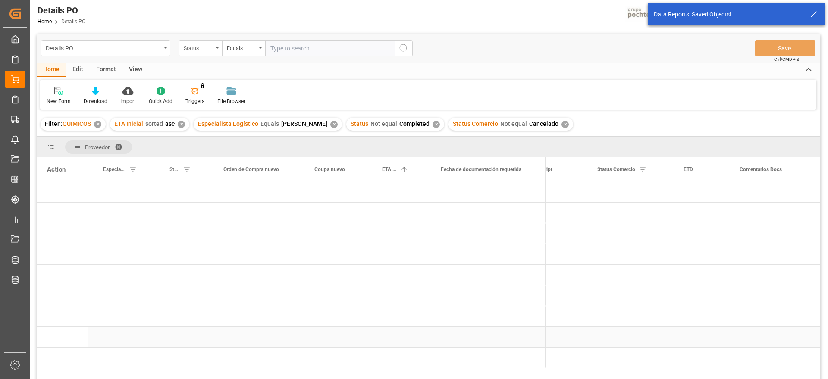
click at [505, 322] on div "Press SPACE to select this row." at bounding box center [485, 316] width 119 height 20
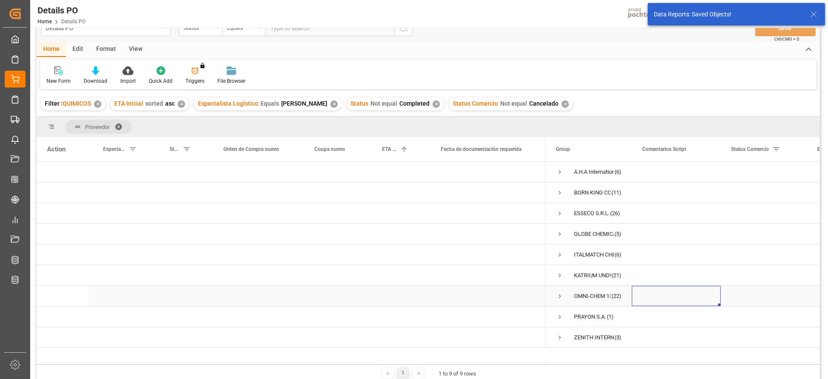
scroll to position [54, 0]
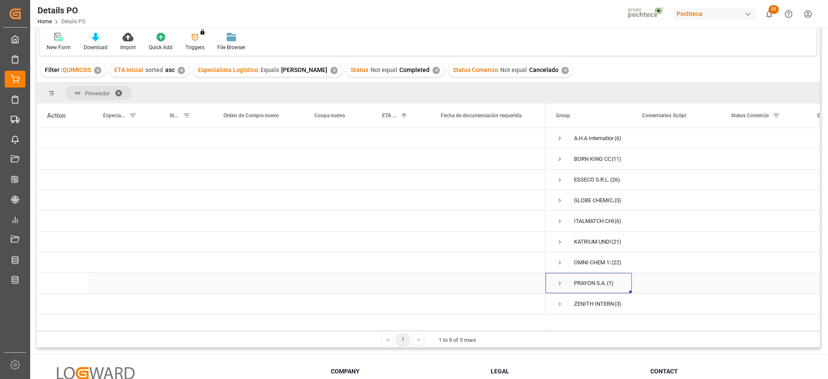
click at [559, 284] on span "Press SPACE to select this row." at bounding box center [560, 283] width 8 height 8
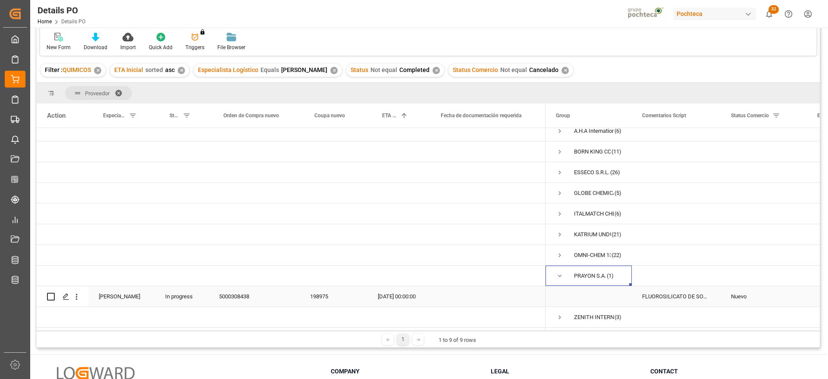
scroll to position [10, 0]
click at [710, 287] on div "FLUOROSILICATO DE SODIO A S-25 KG (58016" at bounding box center [676, 296] width 89 height 20
click at [560, 272] on span "Press SPACE to select this row." at bounding box center [560, 276] width 8 height 8
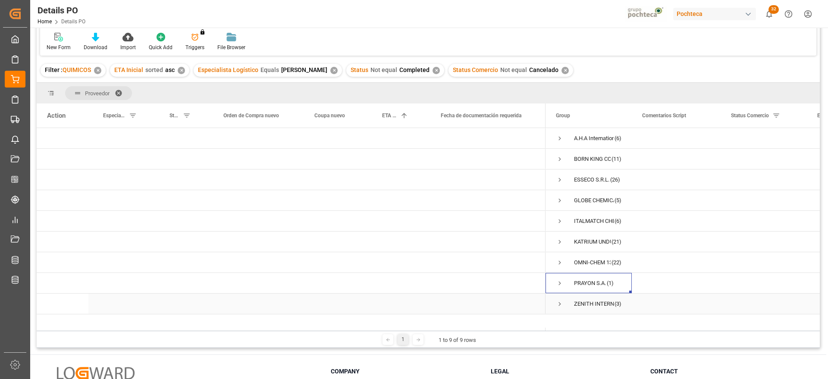
click at [561, 303] on span "Press SPACE to select this row." at bounding box center [560, 304] width 8 height 8
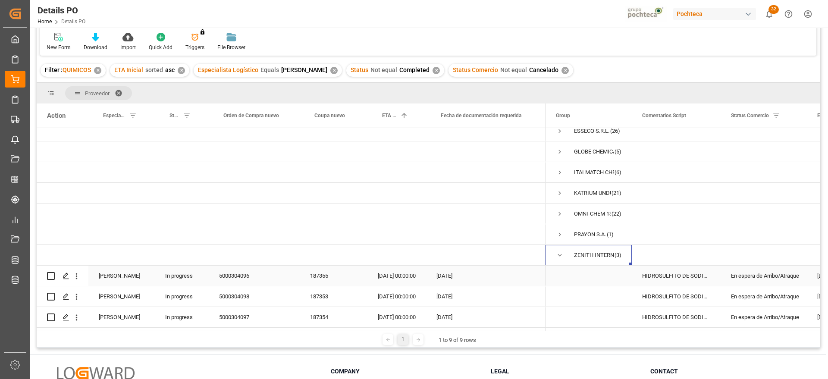
click at [725, 276] on div "En espera de Arribo/Atraque" at bounding box center [763, 276] width 86 height 20
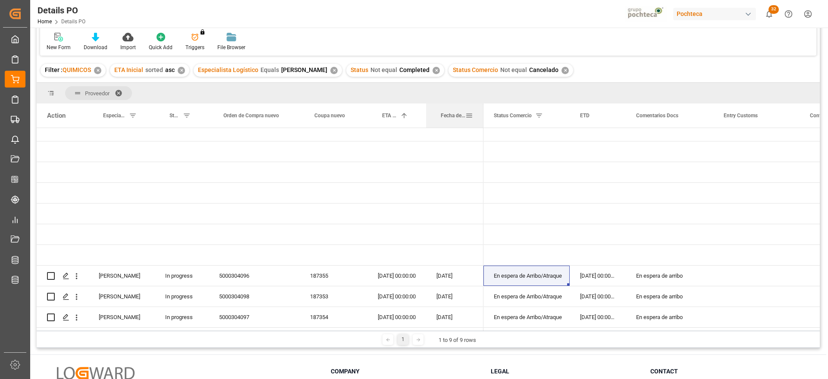
drag, startPoint x: 544, startPoint y: 112, endPoint x: 482, endPoint y: 122, distance: 62.9
click at [482, 122] on div at bounding box center [483, 115] width 3 height 24
click at [654, 273] on div "En espera de arribo" at bounding box center [669, 276] width 88 height 20
click at [444, 279] on div "[DATE]" at bounding box center [454, 276] width 57 height 20
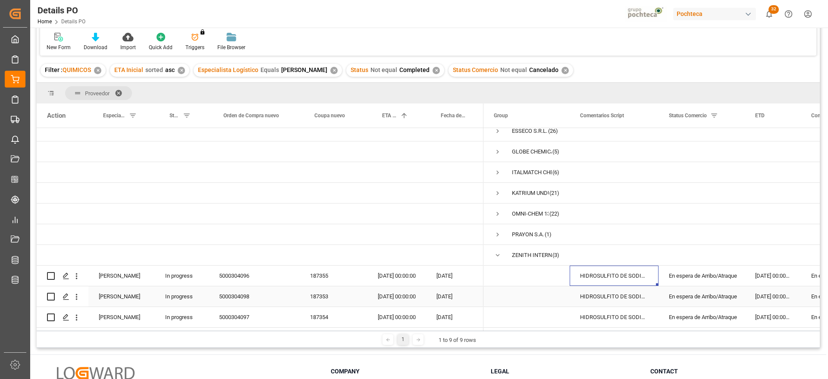
scroll to position [128, 0]
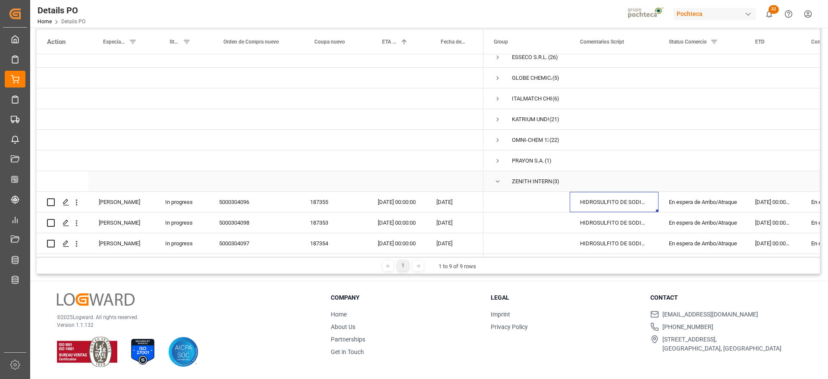
click at [496, 178] on span "Press SPACE to select this row." at bounding box center [498, 182] width 8 height 8
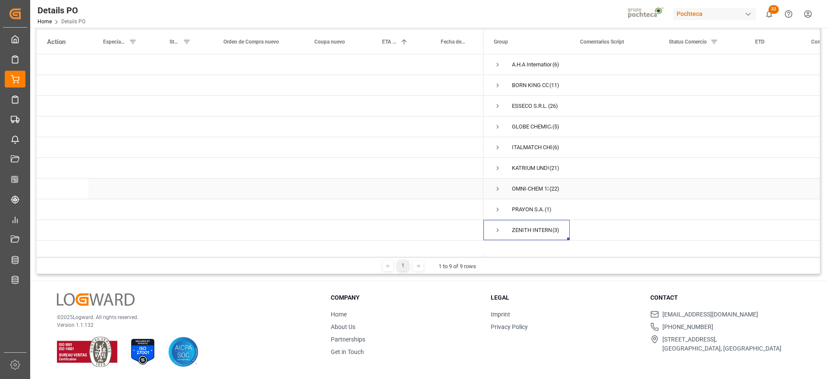
scroll to position [0, 0]
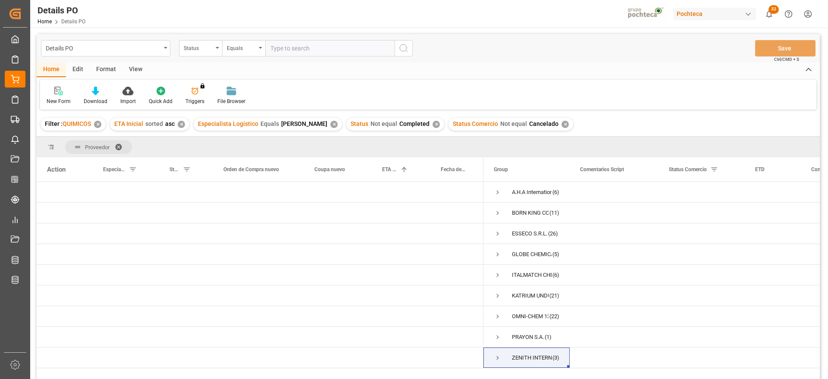
click at [117, 144] on span at bounding box center [122, 147] width 14 height 8
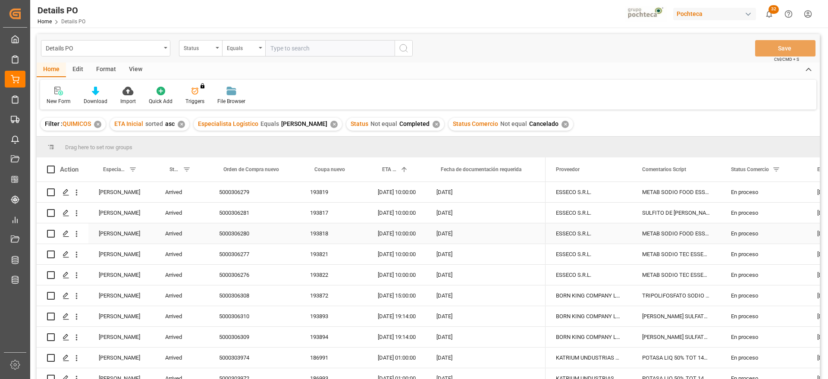
click at [570, 227] on div "ESSECO S.R.L." at bounding box center [588, 233] width 86 height 20
click at [589, 197] on div "ESSECO S.R.L." at bounding box center [588, 192] width 86 height 20
click at [397, 213] on div "18-09-2025 10:00:00" at bounding box center [396, 213] width 59 height 20
click at [597, 238] on div "ESSECO S.R.L." at bounding box center [588, 233] width 86 height 20
click at [75, 68] on div "Edit" at bounding box center [78, 70] width 24 height 15
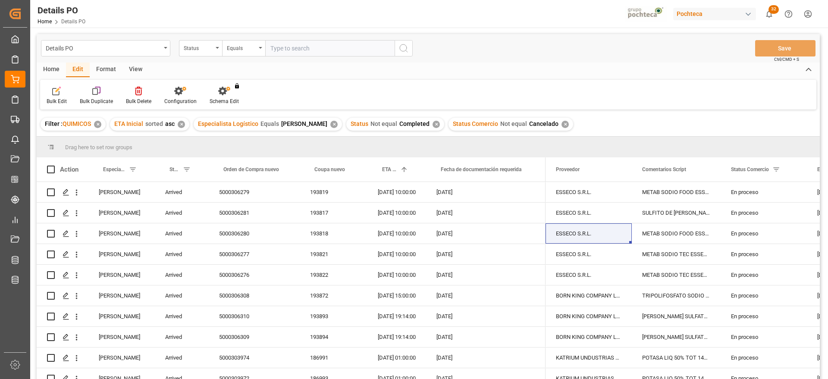
click at [99, 70] on div "Format" at bounding box center [106, 70] width 33 height 15
click at [76, 69] on div "Edit" at bounding box center [78, 70] width 24 height 15
click at [53, 70] on div "Home" at bounding box center [51, 70] width 29 height 15
click at [95, 95] on div "Download" at bounding box center [95, 95] width 37 height 19
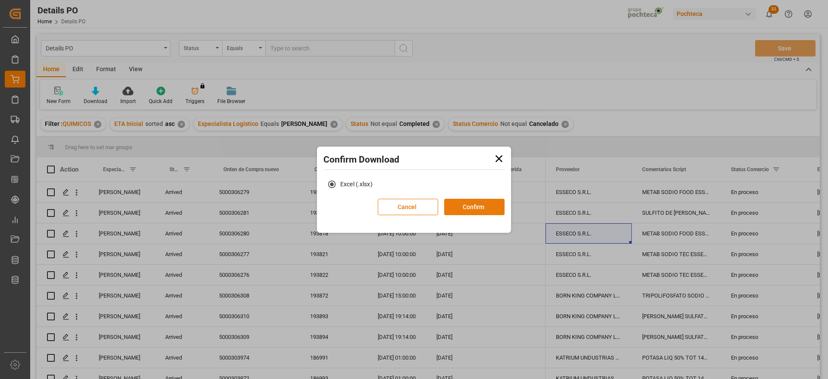
click at [472, 205] on button "Confirm" at bounding box center [474, 207] width 60 height 16
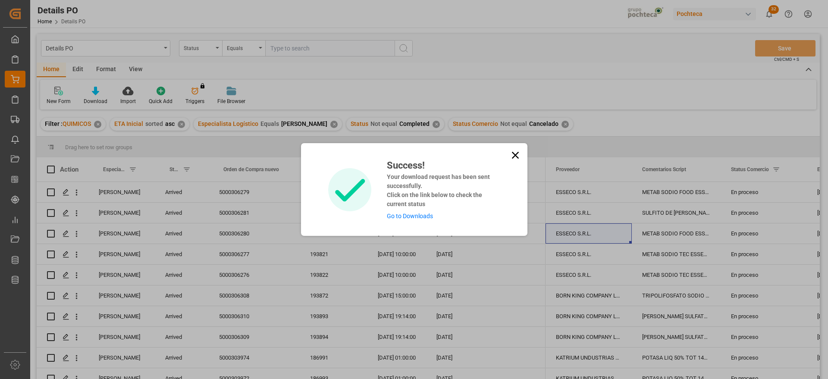
click at [413, 216] on link "Go to Downloads" at bounding box center [410, 216] width 46 height 7
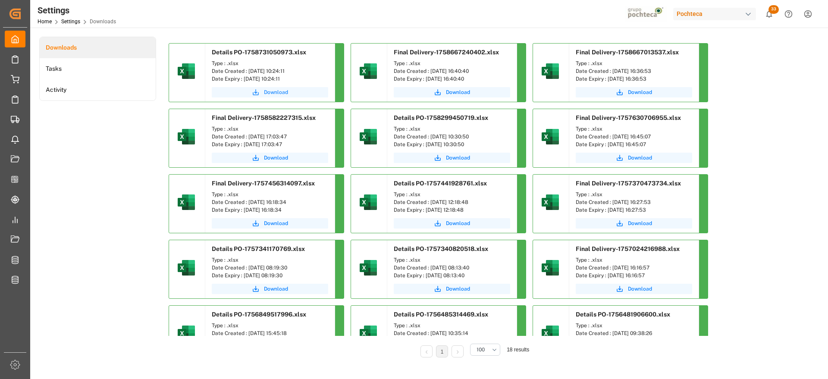
click at [260, 90] on button "Download" at bounding box center [270, 92] width 116 height 10
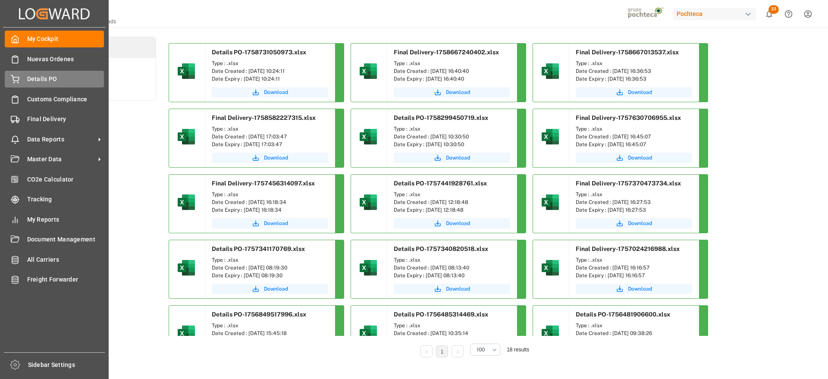
click at [22, 77] on div "Details PO Details PO" at bounding box center [54, 79] width 99 height 17
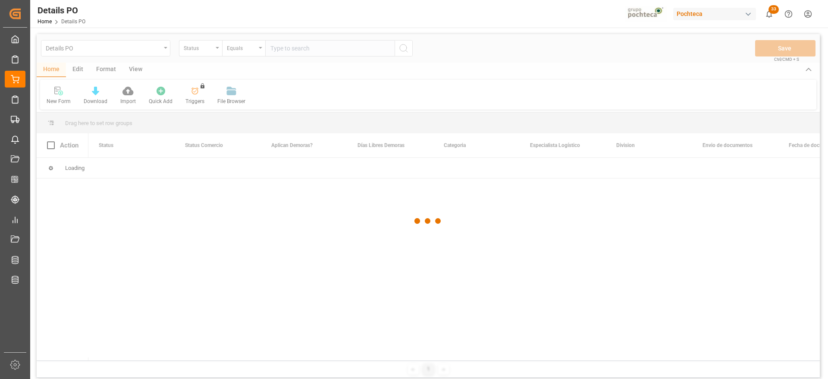
click at [202, 48] on div at bounding box center [428, 221] width 783 height 374
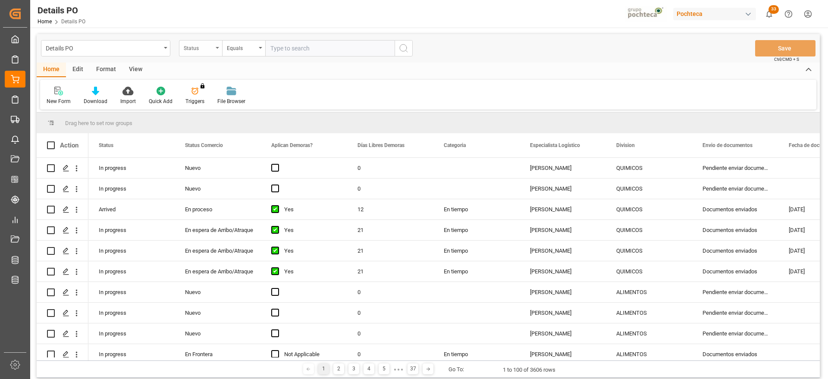
click at [202, 50] on div "Status" at bounding box center [198, 47] width 29 height 10
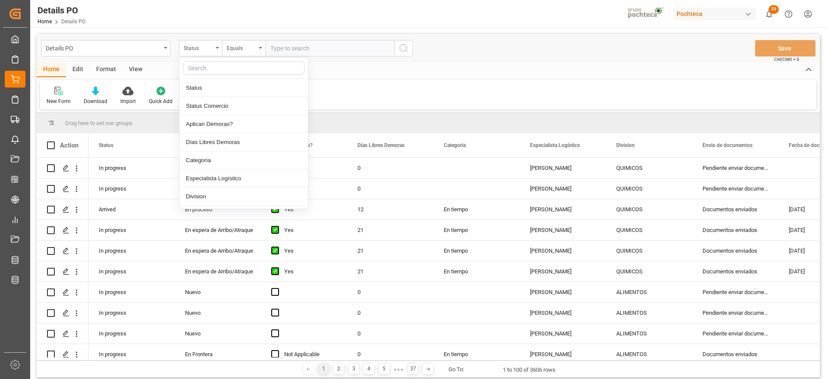
click at [204, 71] on input "text" at bounding box center [244, 68] width 122 height 14
type input "ref"
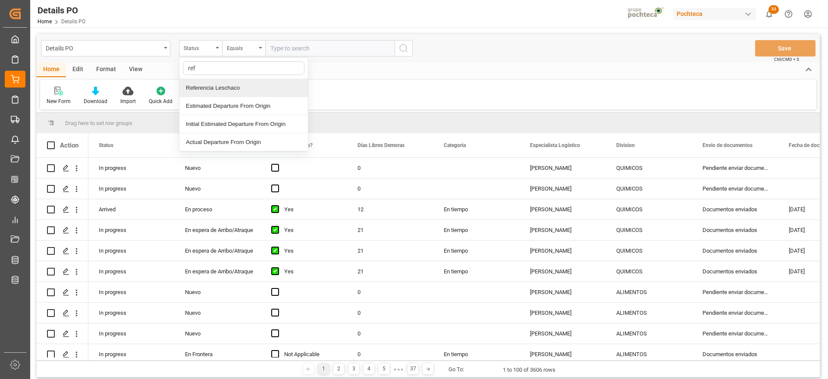
click at [212, 94] on div "Referencia Leschaco" at bounding box center [243, 88] width 128 height 18
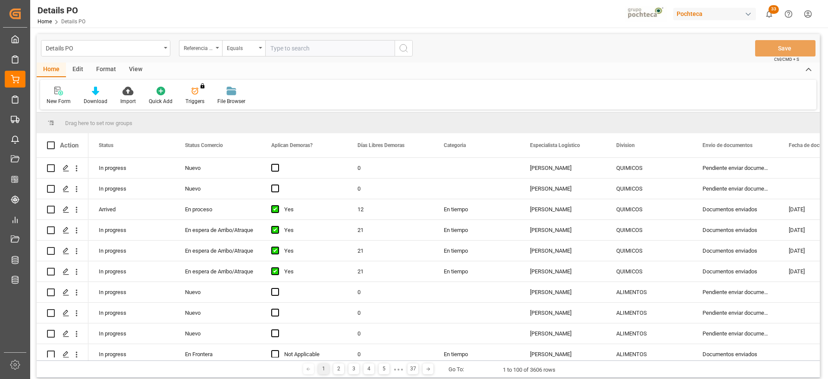
click at [266, 54] on input "text" at bounding box center [329, 48] width 129 height 16
paste input "5000307885"
type input "5000307885"
click at [408, 50] on icon "search button" at bounding box center [403, 48] width 10 height 10
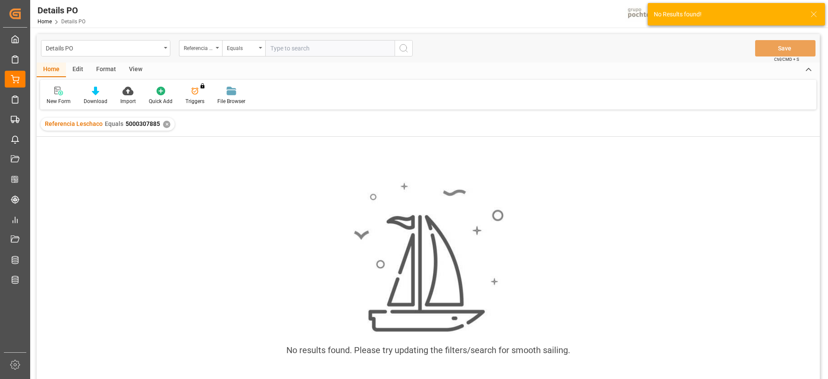
click at [161, 121] on div "Referencia Leschaco Equals 5000307885 ✕" at bounding box center [108, 124] width 134 height 13
click at [165, 123] on div "✕" at bounding box center [166, 124] width 7 height 7
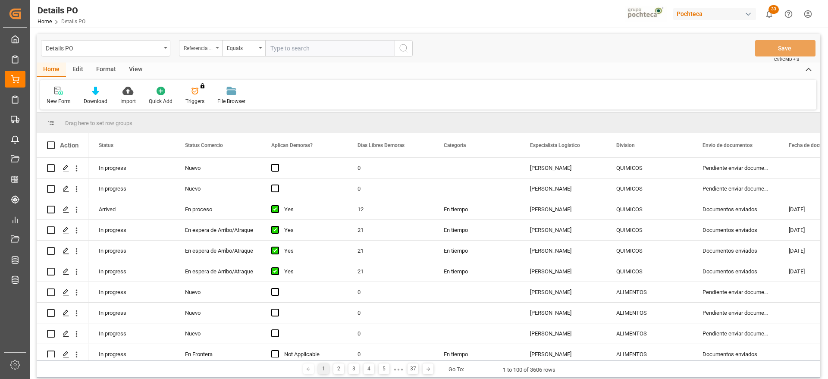
click at [211, 46] on div "Referencia Leschaco" at bounding box center [198, 47] width 29 height 10
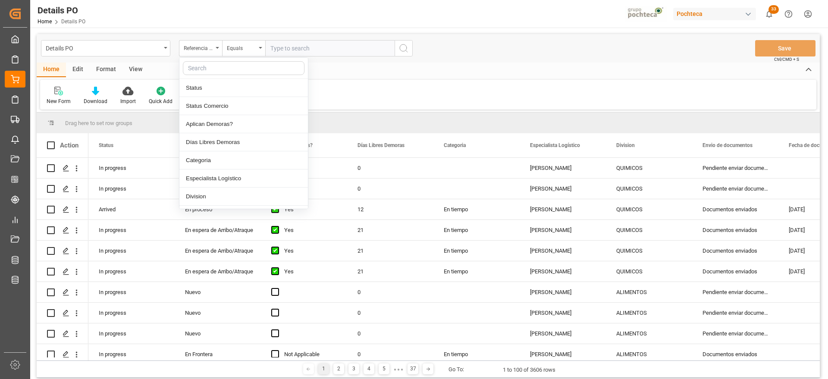
click at [206, 70] on input "text" at bounding box center [244, 68] width 122 height 14
type input "orde"
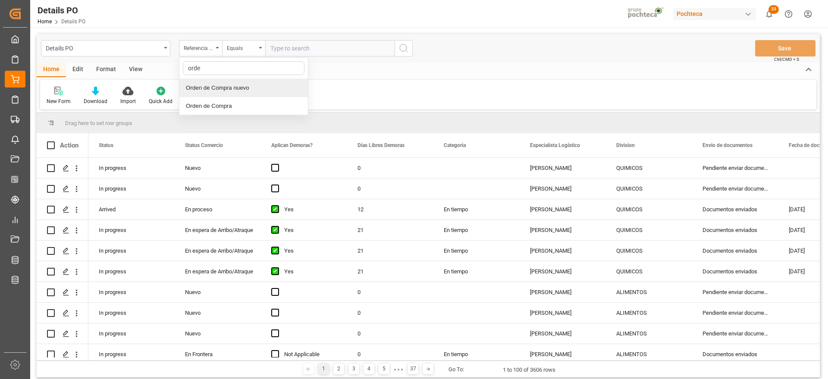
click at [208, 94] on div "Orden de Compra nuevo" at bounding box center [243, 88] width 128 height 18
click at [308, 46] on input "text" at bounding box center [329, 48] width 129 height 16
paste input "5000307885"
type input "5000307885"
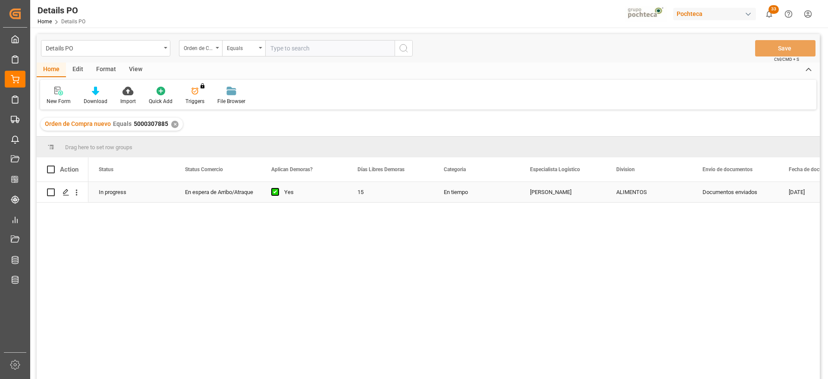
click at [522, 202] on div "[PERSON_NAME]" at bounding box center [562, 192] width 86 height 20
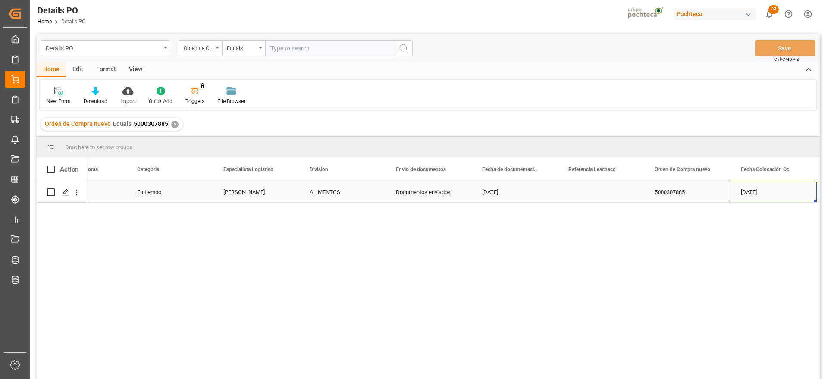
scroll to position [0, 393]
click at [526, 191] on div "Press SPACE to select this row." at bounding box center [515, 192] width 86 height 20
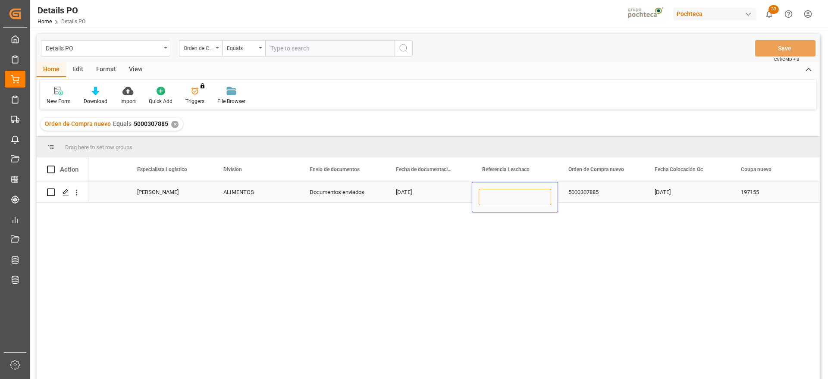
click at [525, 192] on input "Press SPACE to select this row." at bounding box center [514, 197] width 72 height 16
paste input "251006900169"
type input "251006900169"
click at [590, 194] on div "5000307885" at bounding box center [601, 192] width 86 height 20
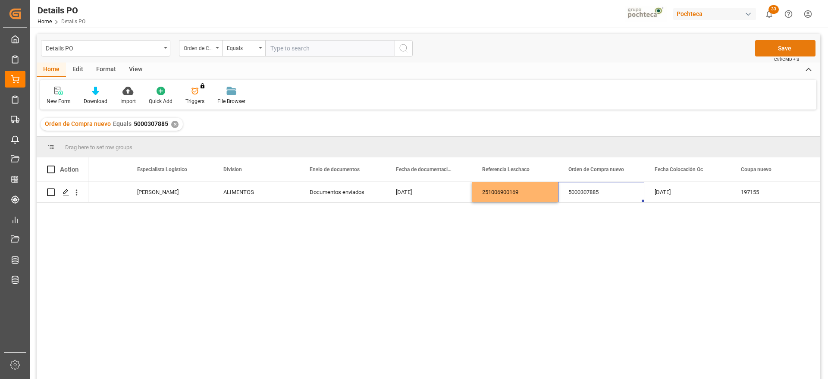
click at [770, 51] on button "Save" at bounding box center [785, 48] width 60 height 16
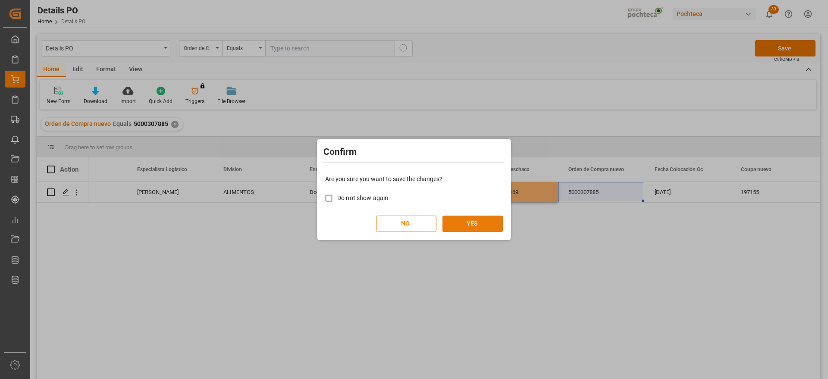
click at [483, 222] on button "YES" at bounding box center [472, 224] width 60 height 16
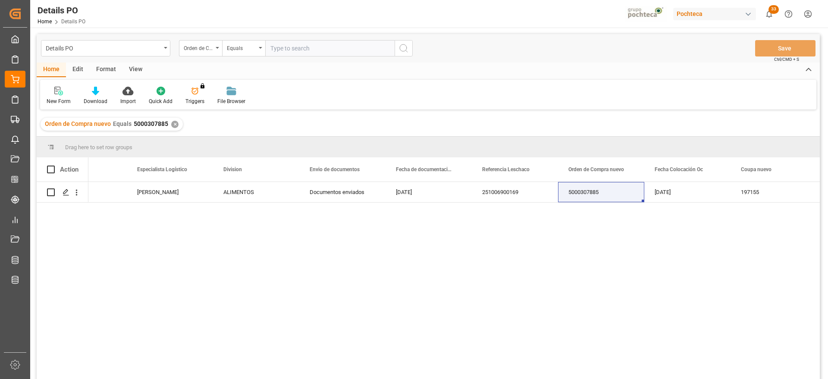
click at [172, 123] on div "✕" at bounding box center [174, 124] width 7 height 7
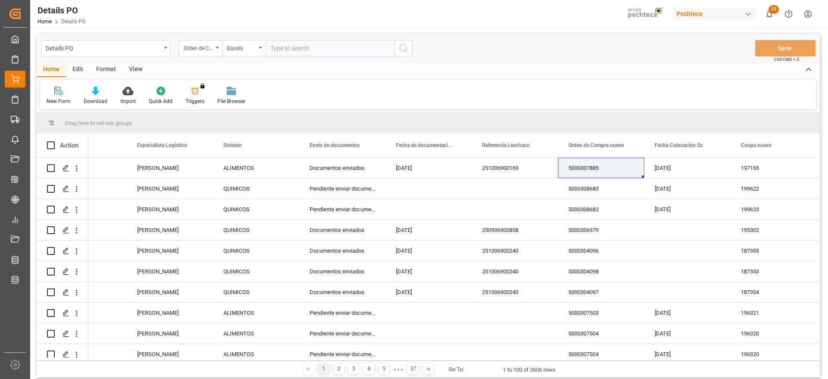
click at [289, 46] on input "text" at bounding box center [329, 48] width 129 height 16
paste input "5000306956"
type input "5000306956"
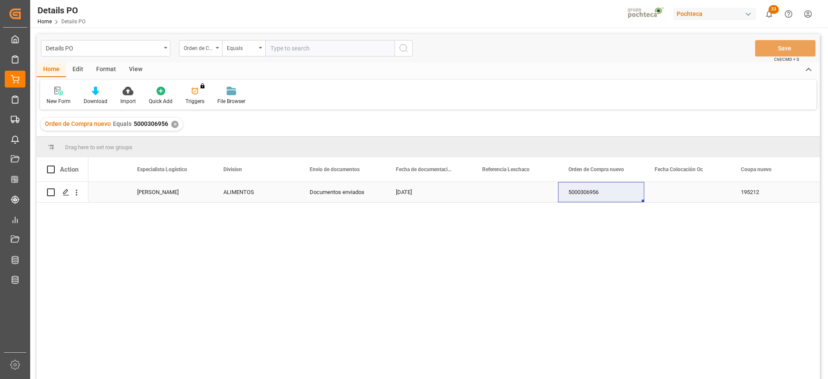
click at [512, 191] on div "Press SPACE to select this row." at bounding box center [515, 192] width 86 height 20
click at [497, 194] on div "Press SPACE to select this row." at bounding box center [515, 192] width 86 height 20
click at [497, 194] on input "Press SPACE to select this row." at bounding box center [514, 197] width 72 height 16
paste input "251006900167"
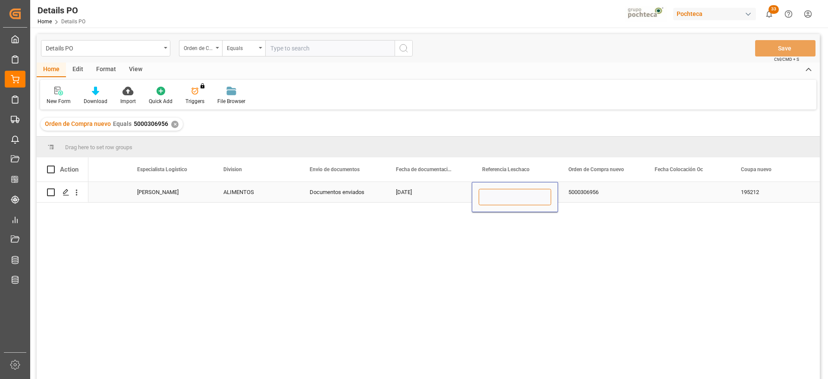
type input "251006900167"
click at [574, 193] on div "5000306956" at bounding box center [601, 192] width 86 height 20
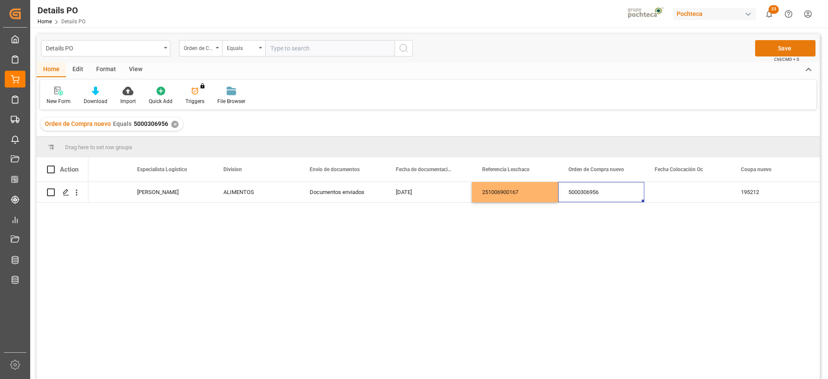
click at [776, 41] on button "Save" at bounding box center [785, 48] width 60 height 16
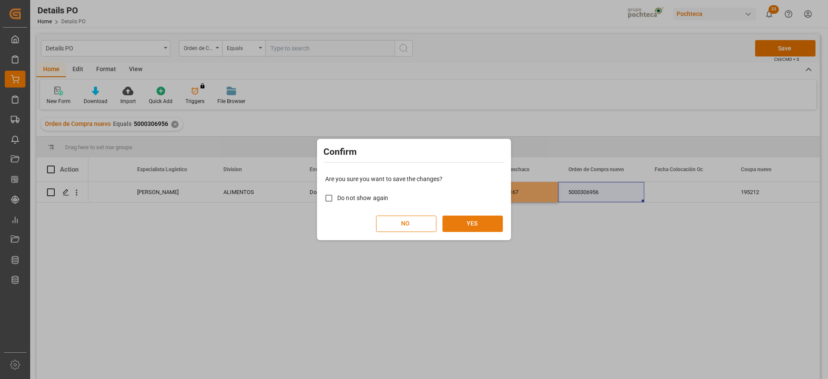
click at [484, 223] on button "YES" at bounding box center [472, 224] width 60 height 16
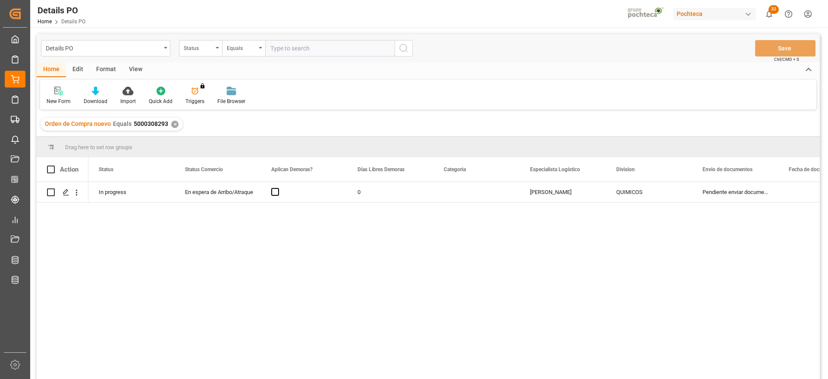
click at [171, 124] on div "✕" at bounding box center [174, 124] width 7 height 7
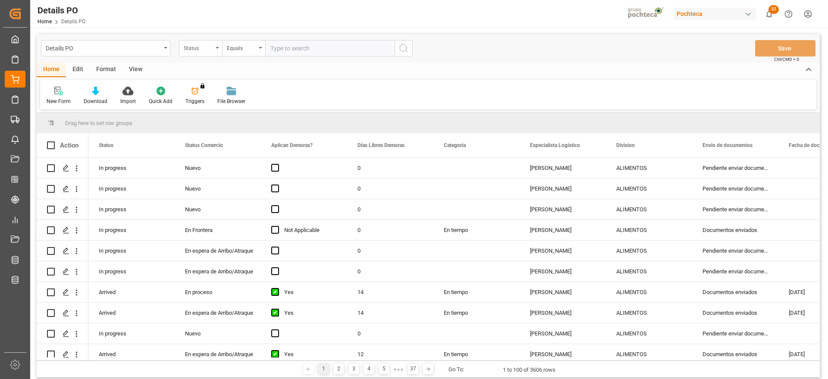
click at [198, 47] on div "Status" at bounding box center [198, 47] width 29 height 10
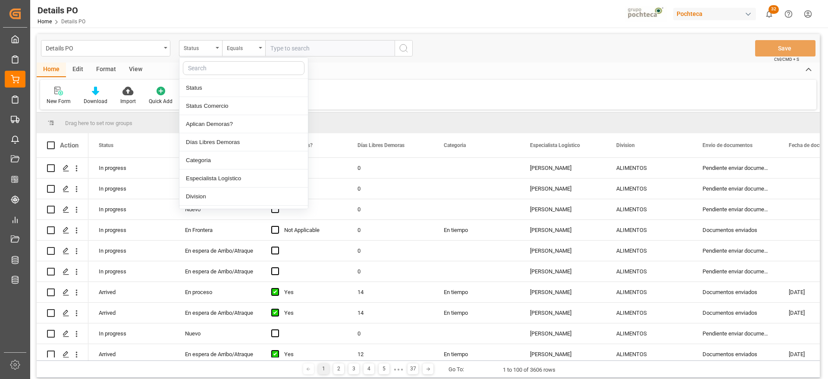
click at [200, 69] on input "text" at bounding box center [244, 68] width 122 height 14
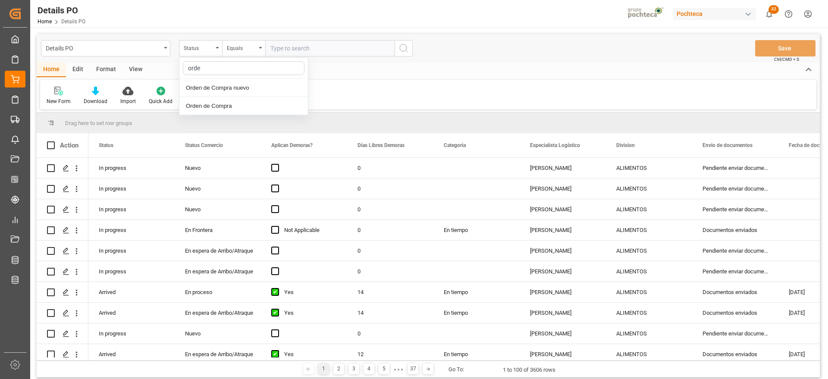
type input "orde"
click at [264, 85] on div "Orden de Compra nuevo" at bounding box center [243, 88] width 128 height 18
click at [302, 47] on input "text" at bounding box center [329, 48] width 129 height 16
paste input "5000304098"
type input "5000304098"
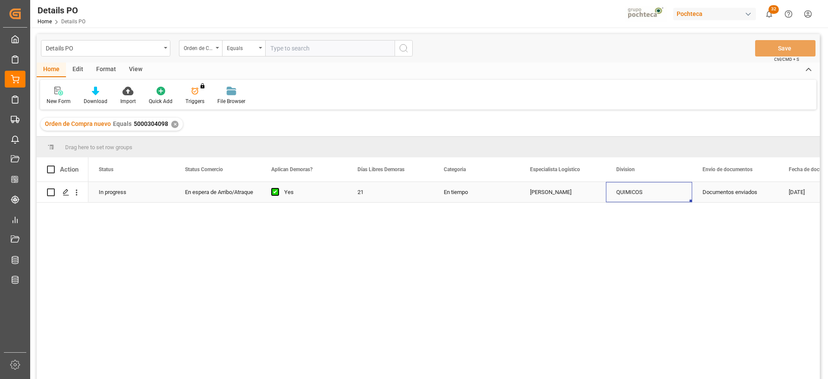
click at [623, 194] on div "QUIMICOS" at bounding box center [649, 192] width 66 height 20
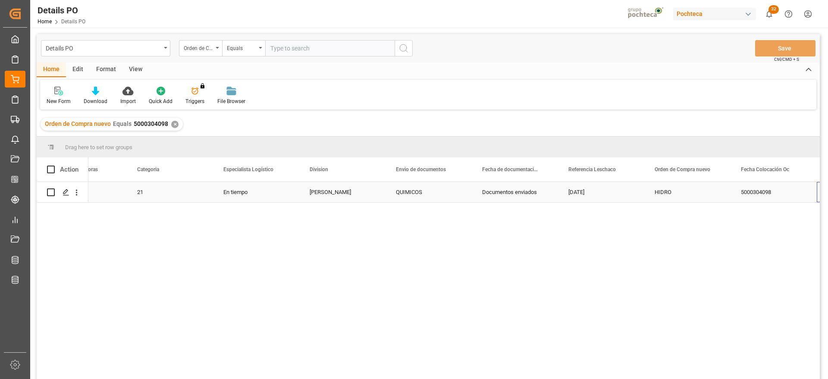
scroll to position [0, 306]
click at [176, 123] on div "✕" at bounding box center [174, 124] width 7 height 7
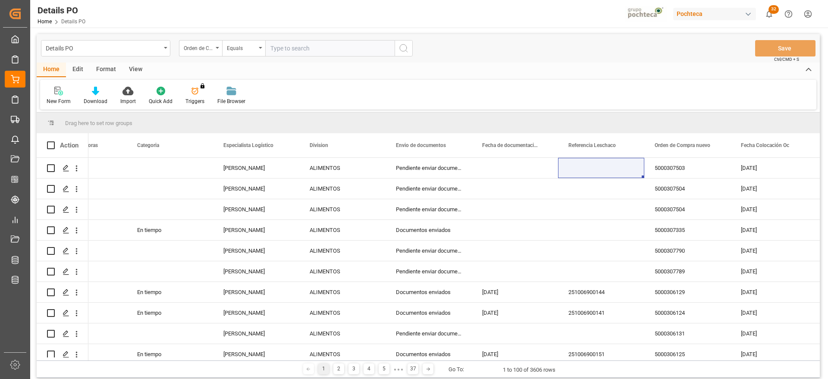
click at [205, 49] on div "Orden de Compra nuevo" at bounding box center [198, 47] width 29 height 10
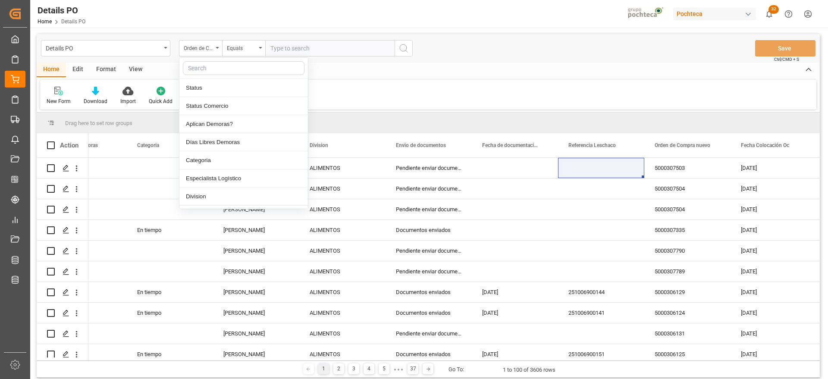
click at [205, 66] on input "text" at bounding box center [244, 68] width 122 height 14
type input "ref"
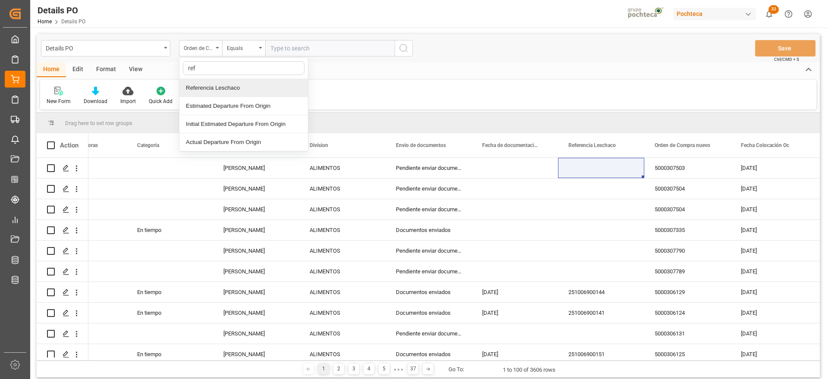
click at [215, 84] on div "Referencia Leschaco" at bounding box center [243, 88] width 128 height 18
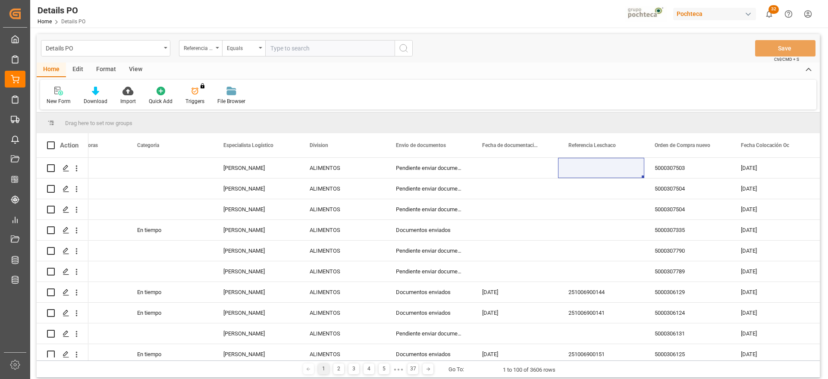
click at [278, 39] on div "Details PO Referencia Leschaco Equals Save Ctrl/CMD + S" at bounding box center [428, 48] width 783 height 28
click at [278, 47] on input "text" at bounding box center [329, 48] width 129 height 16
paste input "HIDRO"
type input "HIDRO"
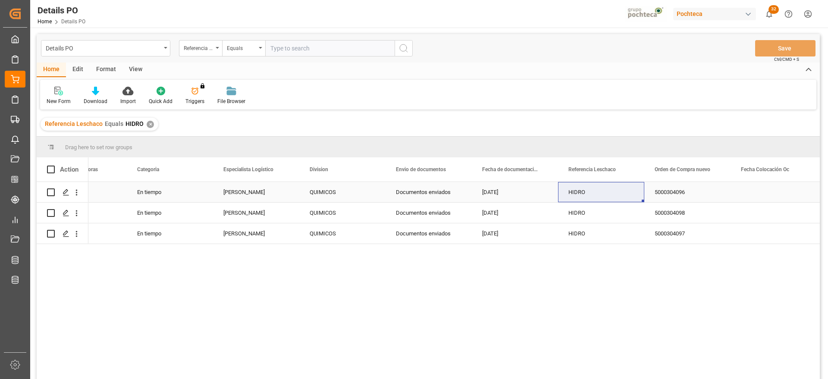
click at [585, 188] on div "HIDRO" at bounding box center [601, 192] width 86 height 20
drag, startPoint x: 597, startPoint y: 192, endPoint x: 560, endPoint y: 195, distance: 37.2
click at [560, 195] on div "HIDRO" at bounding box center [601, 197] width 86 height 30
paste input "251006900240"
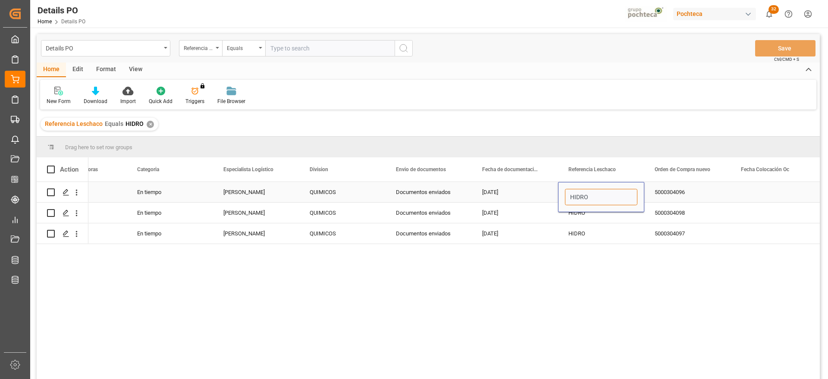
type input "251006900240"
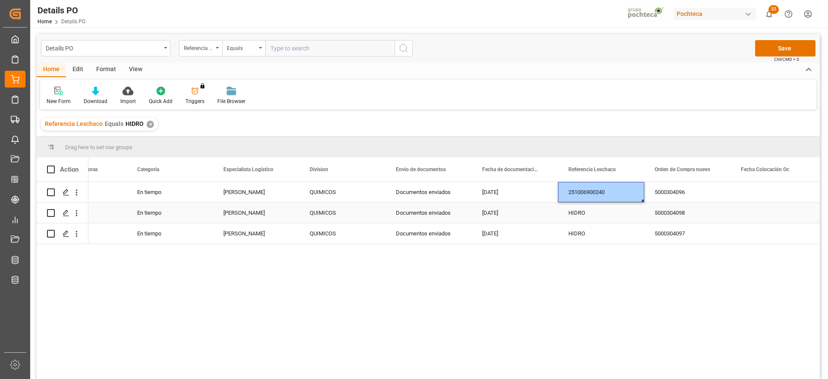
click at [580, 212] on div "HIDRO" at bounding box center [601, 213] width 86 height 20
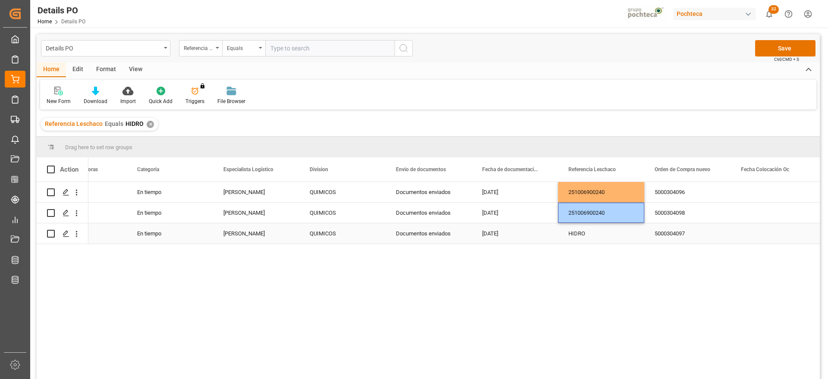
click at [583, 224] on div "HIDRO" at bounding box center [601, 233] width 86 height 20
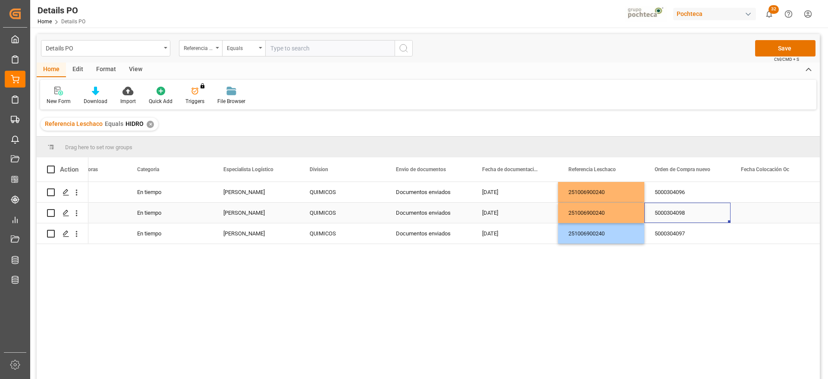
click at [686, 213] on div "5000304098" at bounding box center [687, 213] width 86 height 20
click at [788, 51] on button "Save" at bounding box center [785, 48] width 60 height 16
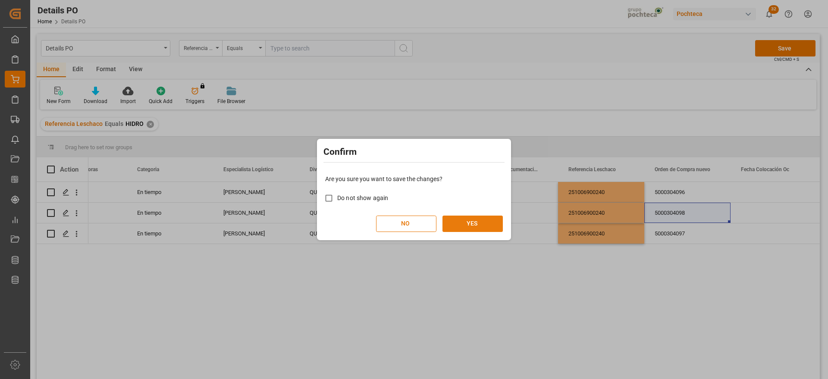
click at [475, 224] on button "YES" at bounding box center [472, 224] width 60 height 16
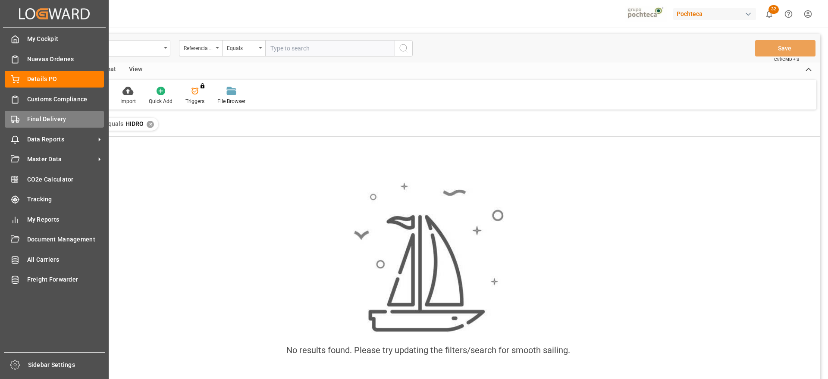
click at [17, 119] on icon at bounding box center [15, 119] width 9 height 9
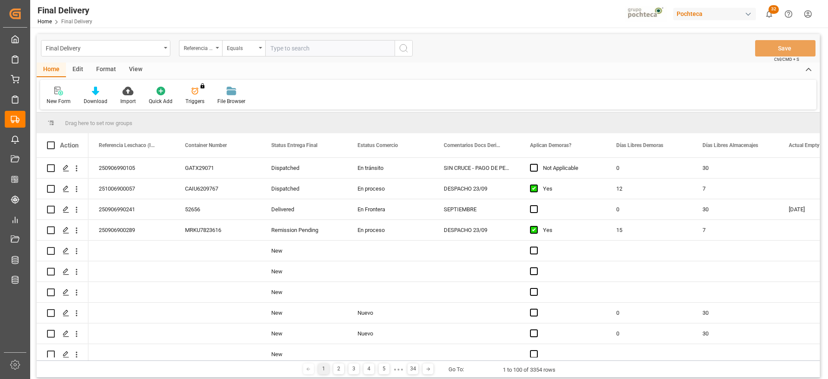
click at [305, 50] on input "text" at bounding box center [329, 48] width 129 height 16
paste input "250906900192"
type input "250906900192"
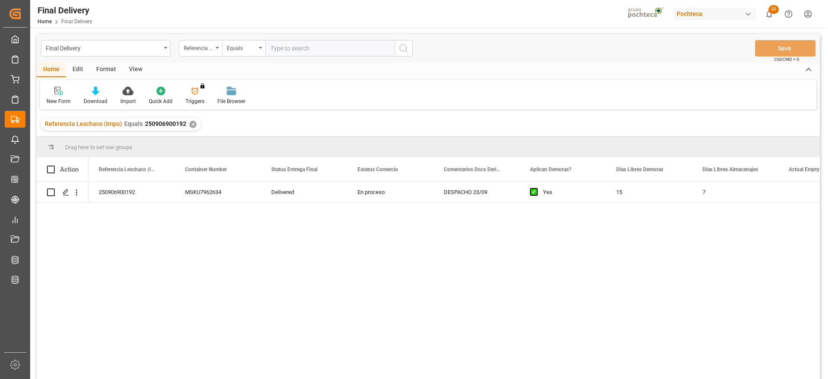
drag, startPoint x: 280, startPoint y: 45, endPoint x: 269, endPoint y: 51, distance: 12.5
click at [279, 47] on input "text" at bounding box center [329, 48] width 129 height 16
click at [593, 194] on div "Yes" at bounding box center [569, 192] width 53 height 20
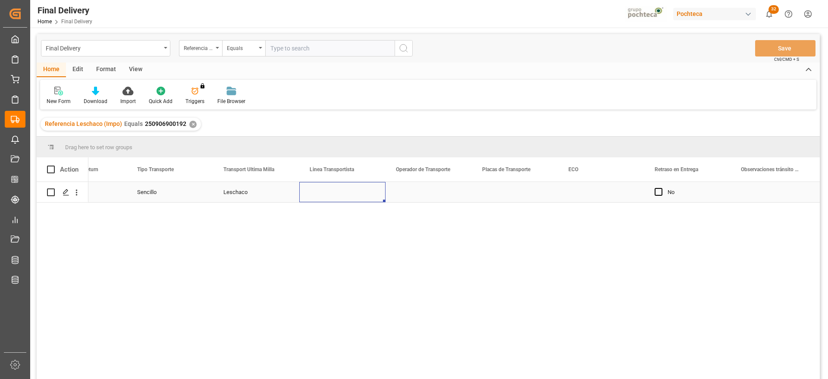
click at [357, 195] on div "Press SPACE to select this row." at bounding box center [342, 192] width 86 height 20
click at [368, 197] on icon "open menu" at bounding box center [369, 197] width 10 height 10
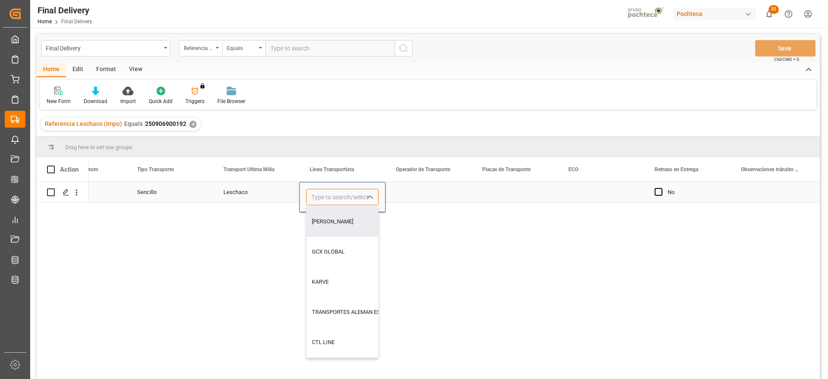
click at [325, 196] on input "Press SPACE to select this row." at bounding box center [342, 197] width 72 height 16
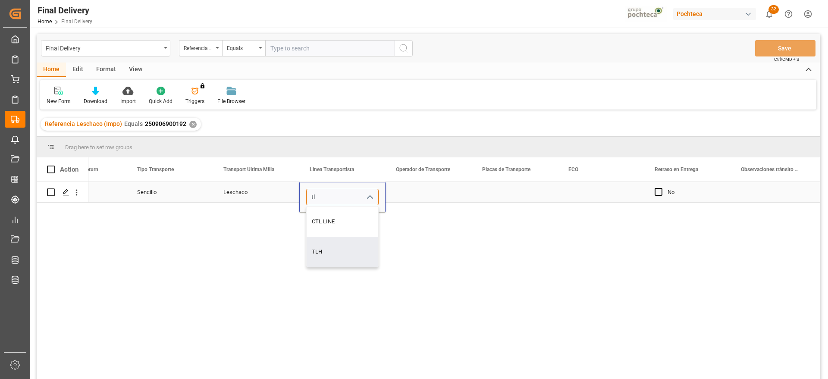
type input "TLH"
click at [447, 192] on div "Press SPACE to select this row." at bounding box center [428, 192] width 86 height 20
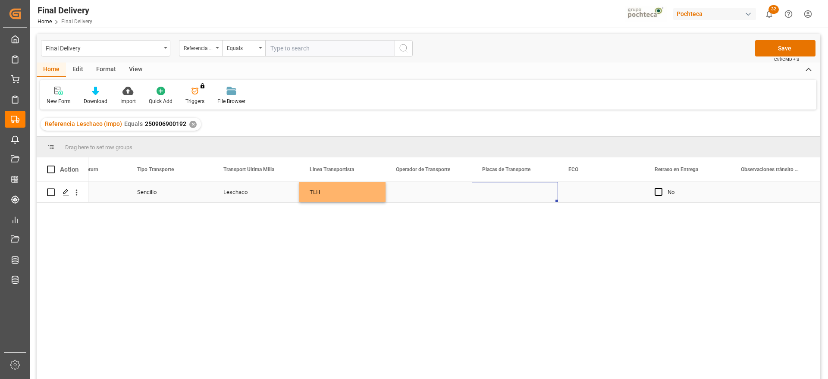
click at [518, 199] on div "Press SPACE to select this row." at bounding box center [515, 192] width 86 height 20
click at [400, 188] on div "Press SPACE to select this row." at bounding box center [428, 192] width 86 height 20
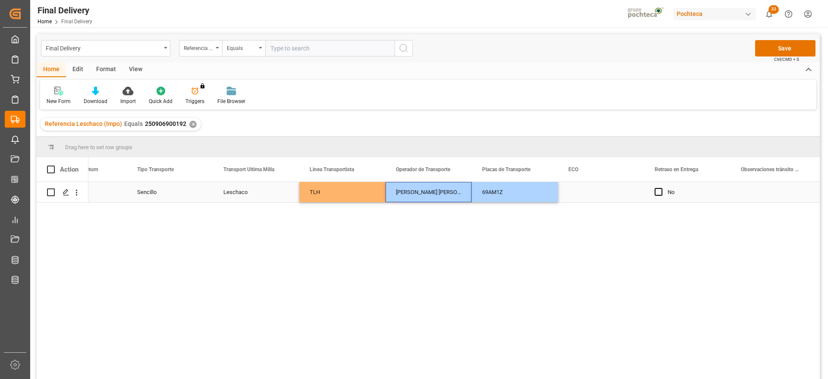
click at [578, 191] on div "Press SPACE to select this row." at bounding box center [601, 192] width 86 height 20
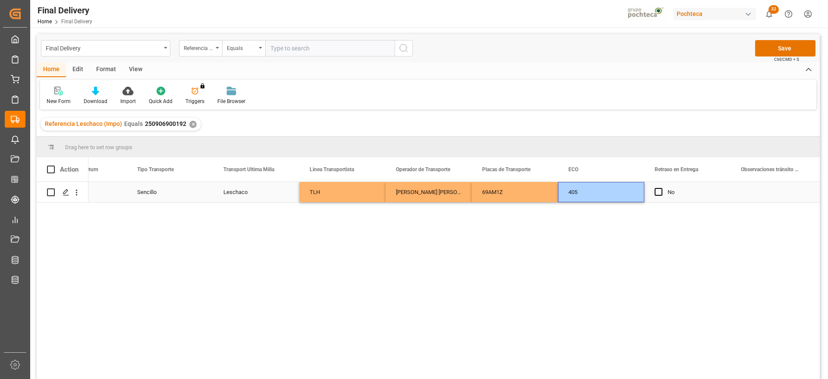
click at [711, 194] on div "No" at bounding box center [693, 192] width 53 height 20
click at [788, 53] on button "Save" at bounding box center [785, 48] width 60 height 16
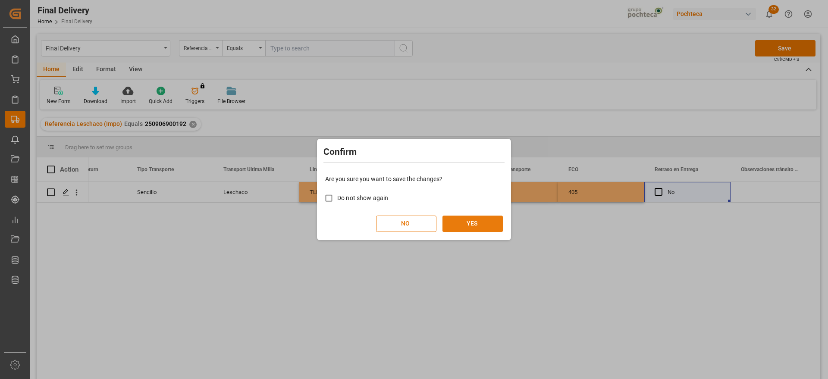
click at [469, 222] on button "YES" at bounding box center [472, 224] width 60 height 16
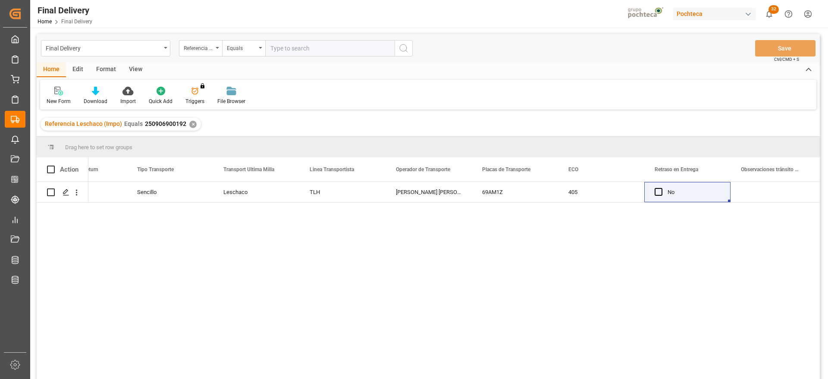
click at [193, 126] on div "✕" at bounding box center [192, 124] width 7 height 7
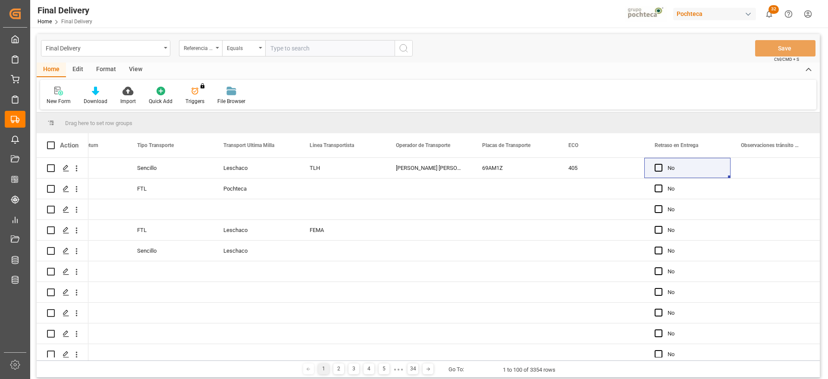
click at [307, 50] on input "text" at bounding box center [329, 48] width 129 height 16
paste input "250906900289"
type input "250906900289"
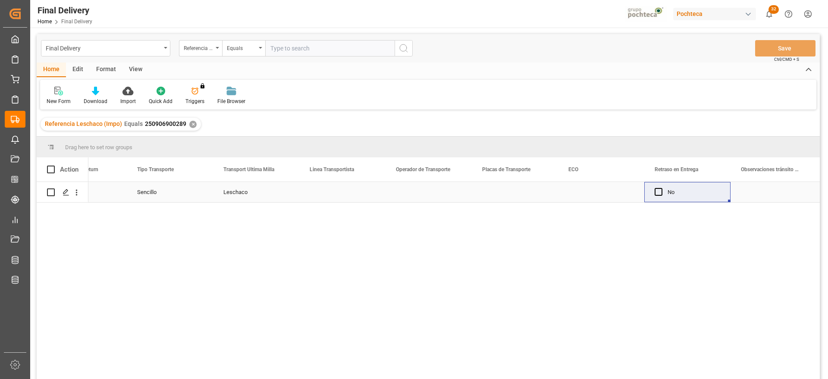
click at [337, 191] on div "Press SPACE to select this row." at bounding box center [342, 192] width 86 height 20
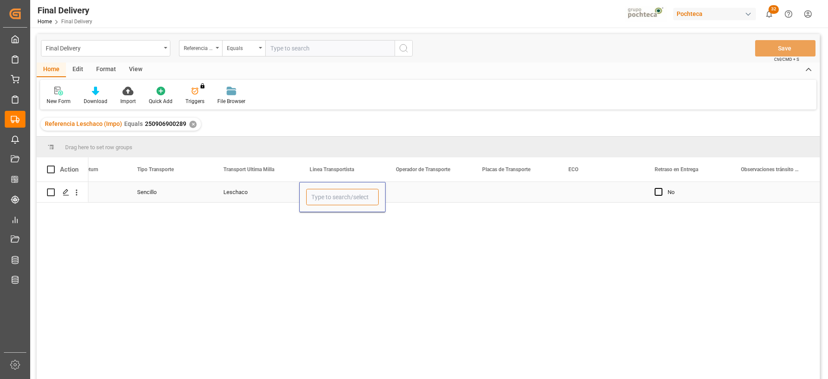
click at [342, 194] on input "Press SPACE to select this row." at bounding box center [342, 197] width 72 height 16
type input "TLH"
click at [428, 188] on div "Press SPACE to select this row." at bounding box center [428, 192] width 86 height 20
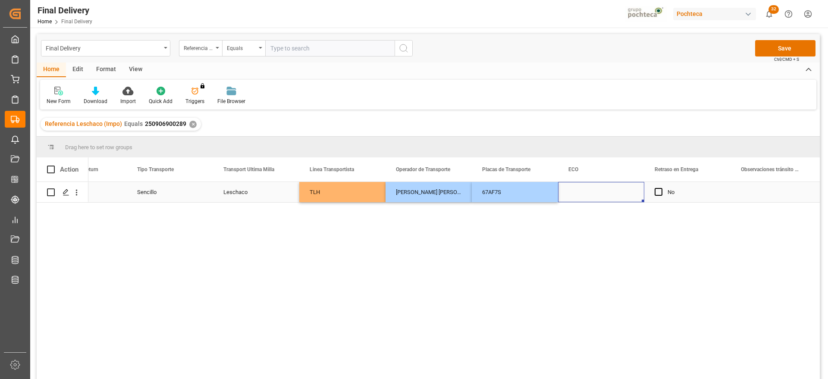
click at [591, 194] on div "Press SPACE to select this row." at bounding box center [601, 192] width 86 height 20
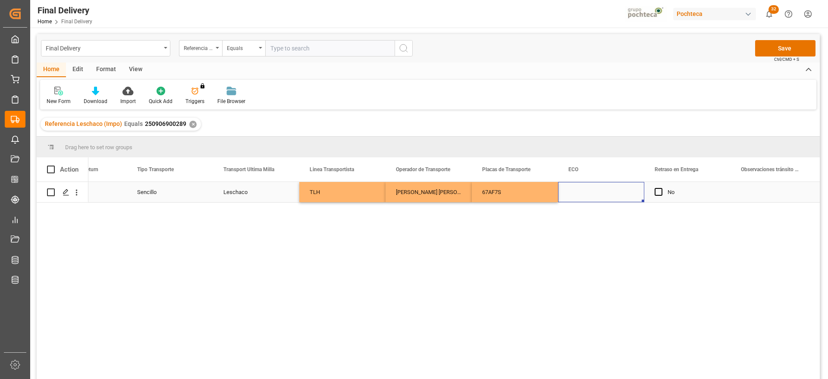
click at [590, 191] on div "Press SPACE to select this row." at bounding box center [601, 192] width 86 height 20
click at [767, 46] on button "Save" at bounding box center [785, 48] width 60 height 16
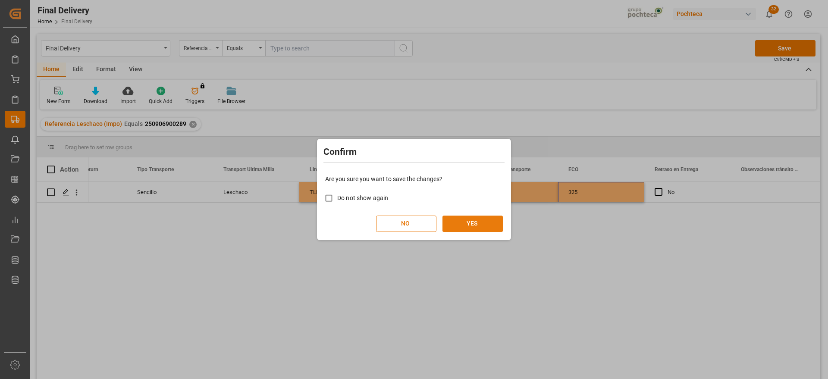
click at [475, 228] on button "YES" at bounding box center [472, 224] width 60 height 16
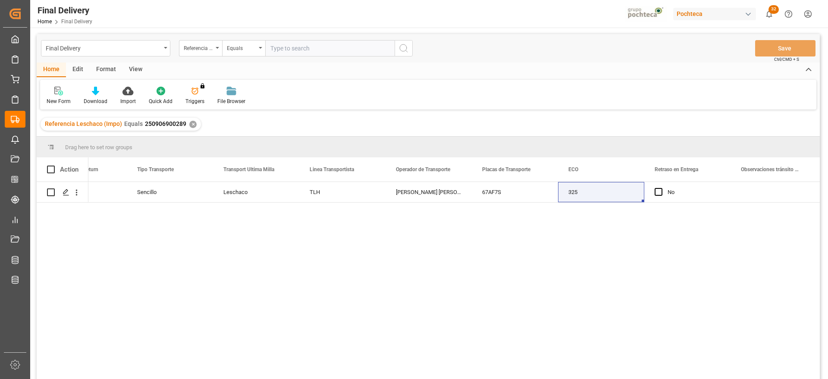
click at [191, 124] on div "✕" at bounding box center [192, 124] width 7 height 7
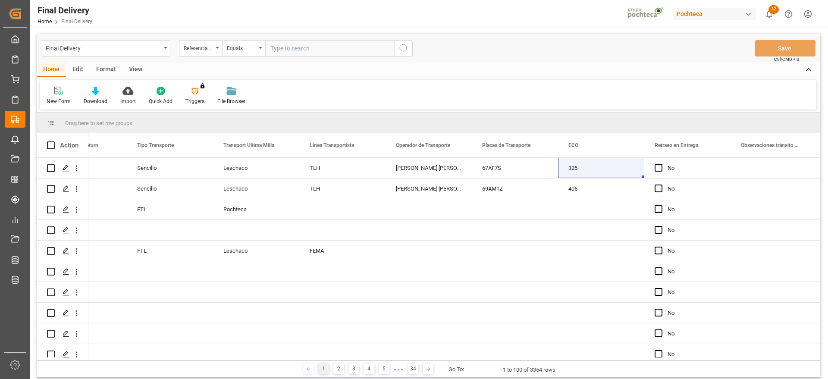
click at [301, 50] on input "text" at bounding box center [329, 48] width 129 height 16
paste input "251006900057"
type input "251006900057"
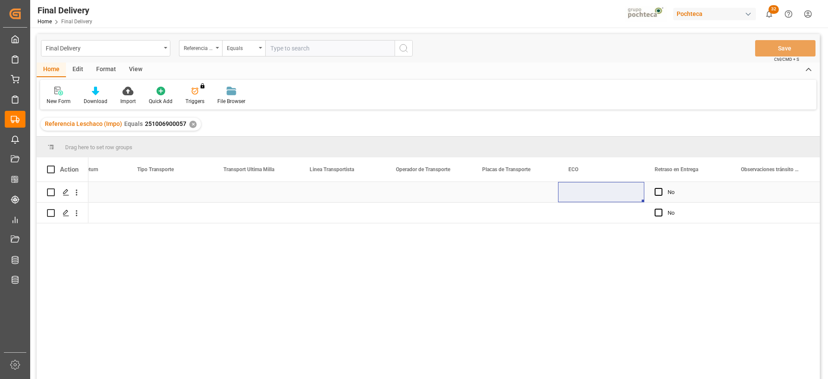
click at [241, 195] on div "Press SPACE to select this row." at bounding box center [256, 192] width 86 height 20
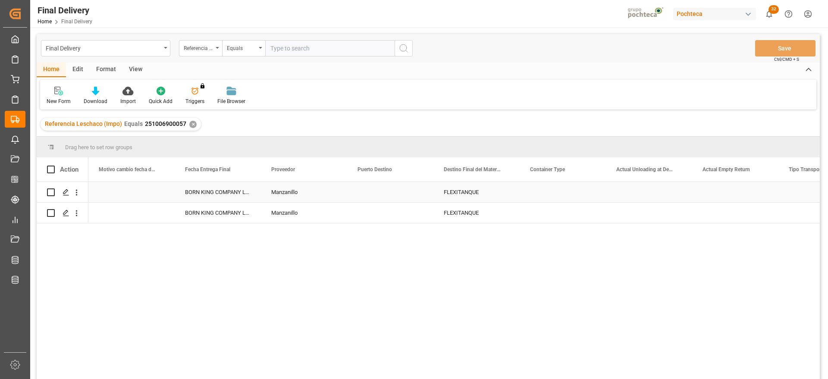
scroll to position [0, 2586]
click at [319, 198] on div "BORN KING COMPANY LIMITED" at bounding box center [304, 192] width 86 height 20
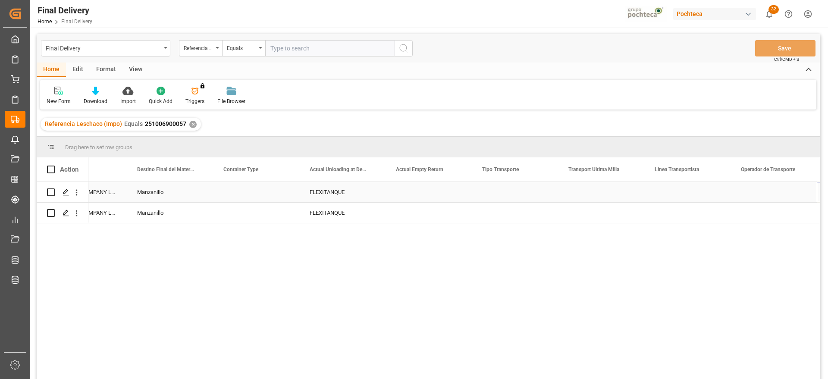
scroll to position [0, 2893]
click at [514, 194] on div "Press SPACE to select this row." at bounding box center [515, 192] width 86 height 20
click at [541, 196] on button "Select" at bounding box center [514, 197] width 72 height 16
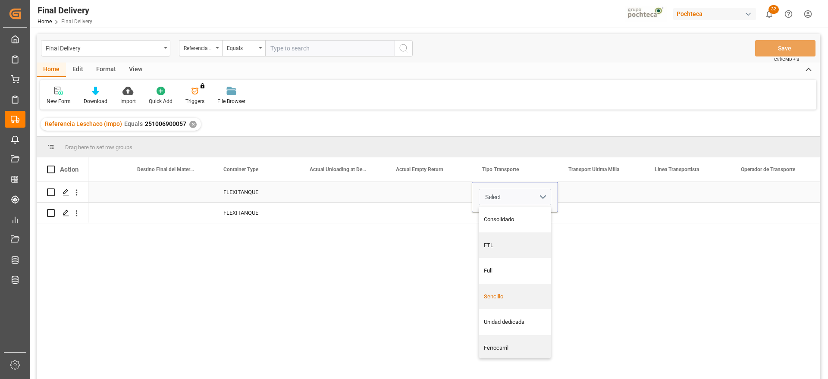
click at [516, 295] on div "Sencillo" at bounding box center [515, 296] width 63 height 9
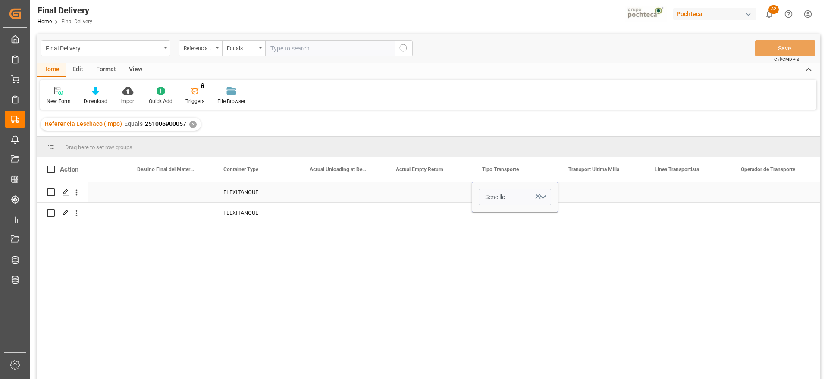
click at [575, 191] on div "Press SPACE to select this row." at bounding box center [601, 192] width 86 height 20
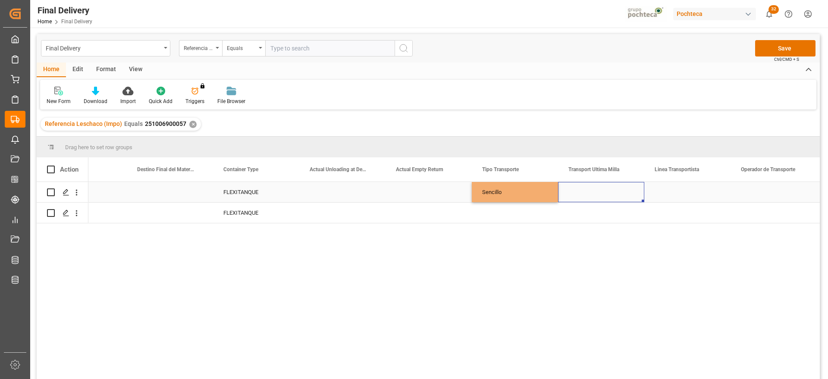
click at [507, 191] on div "Sencillo" at bounding box center [515, 192] width 86 height 20
click at [511, 214] on div "Press SPACE to select this row." at bounding box center [515, 213] width 86 height 20
click at [599, 191] on div "Press SPACE to select this row." at bounding box center [601, 192] width 86 height 20
click at [604, 188] on div "Press SPACE to select this row." at bounding box center [601, 192] width 86 height 20
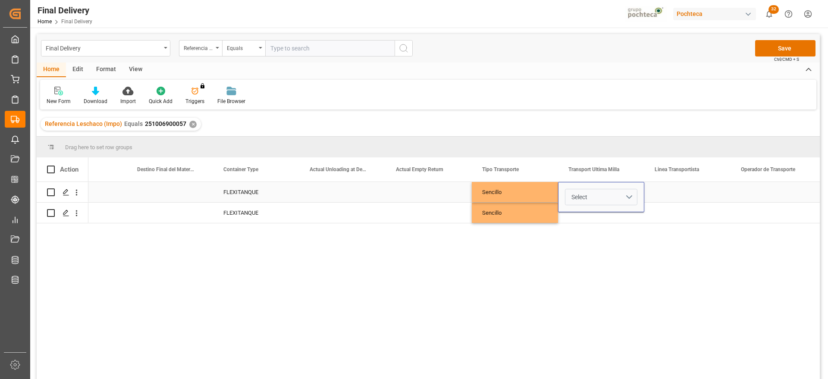
click at [625, 195] on button "Select" at bounding box center [601, 197] width 72 height 16
click at [616, 222] on div "Leschaco" at bounding box center [601, 219] width 63 height 9
click at [676, 194] on div "Press SPACE to select this row." at bounding box center [687, 192] width 86 height 20
click at [622, 195] on div "Leschaco" at bounding box center [601, 192] width 86 height 20
click at [606, 219] on div "Press SPACE to select this row." at bounding box center [601, 213] width 86 height 20
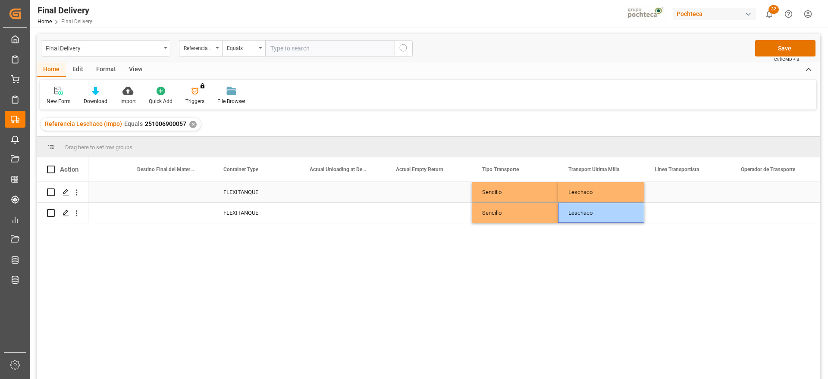
click at [666, 197] on div "Press SPACE to select this row." at bounding box center [687, 192] width 86 height 20
click at [685, 194] on div "Press SPACE to select this row." at bounding box center [687, 192] width 86 height 20
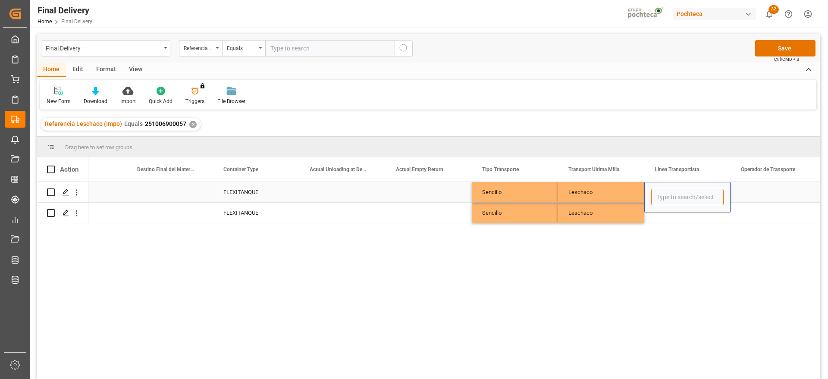
click at [704, 199] on input "Press SPACE to select this row." at bounding box center [687, 197] width 72 height 16
click at [712, 196] on polyline "open menu" at bounding box center [714, 197] width 5 height 3
click at [748, 191] on div "Press SPACE to select this row." at bounding box center [773, 192] width 86 height 20
click at [704, 191] on div "Press SPACE to select this row." at bounding box center [687, 192] width 86 height 20
click at [685, 190] on div "Press SPACE to select this row." at bounding box center [687, 192] width 86 height 20
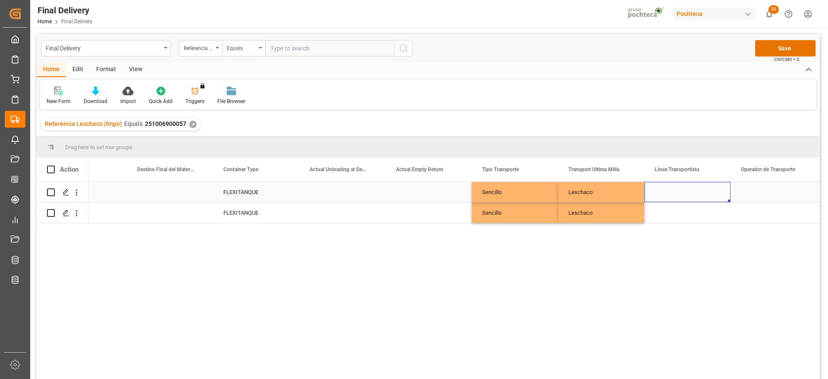
click at [685, 190] on div "Press SPACE to select this row." at bounding box center [687, 192] width 86 height 20
click at [687, 194] on input "Press SPACE to select this row." at bounding box center [687, 197] width 72 height 16
type input "TLH"
click at [754, 193] on div "Press SPACE to select this row." at bounding box center [773, 192] width 86 height 20
click at [601, 195] on div "Leschaco" at bounding box center [601, 192] width 86 height 20
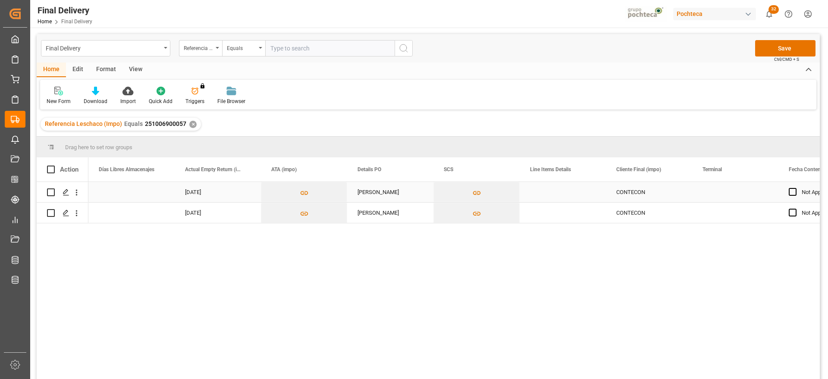
scroll to position [0, 604]
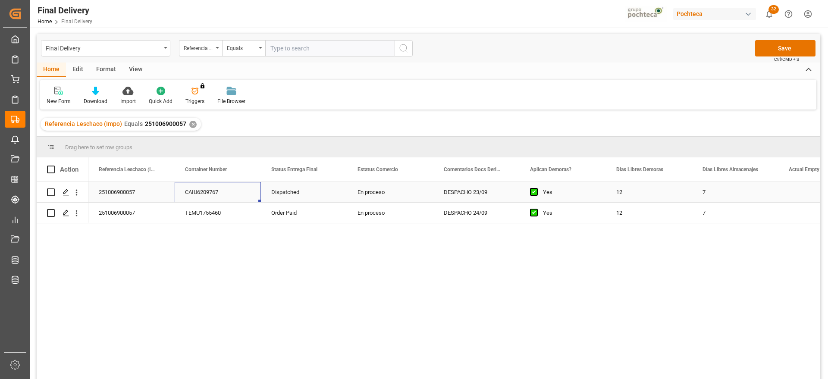
click at [405, 196] on div "En proceso" at bounding box center [390, 192] width 86 height 20
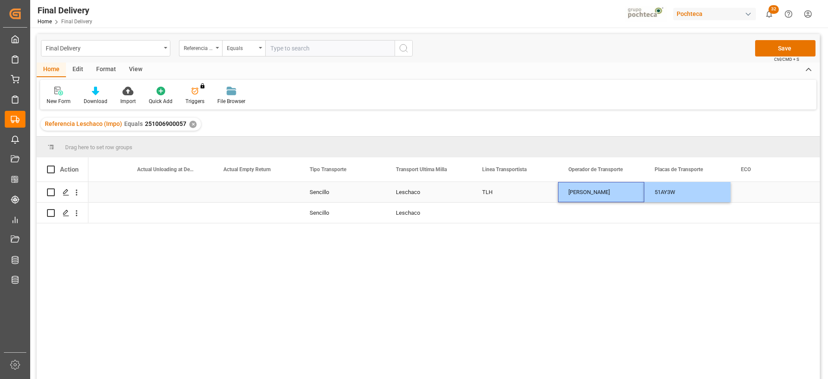
click at [746, 195] on div "Press SPACE to select this row." at bounding box center [773, 192] width 86 height 20
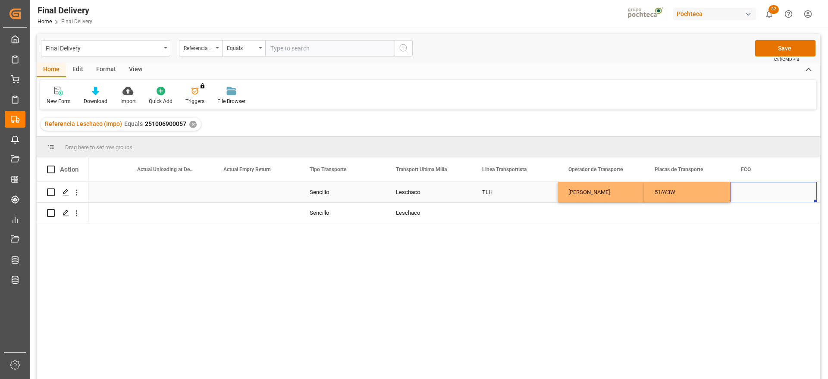
click at [778, 194] on div "Press SPACE to select this row." at bounding box center [773, 192] width 86 height 20
click at [744, 212] on div "Press SPACE to select this row." at bounding box center [773, 213] width 86 height 20
click at [793, 54] on button "Save" at bounding box center [785, 48] width 60 height 16
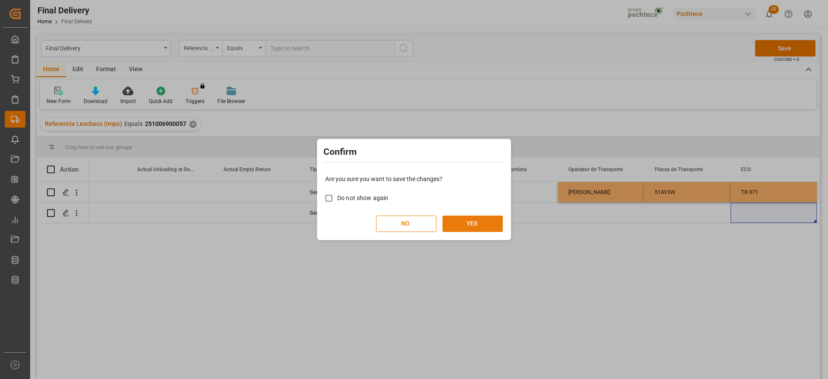
click at [472, 226] on button "YES" at bounding box center [472, 224] width 60 height 16
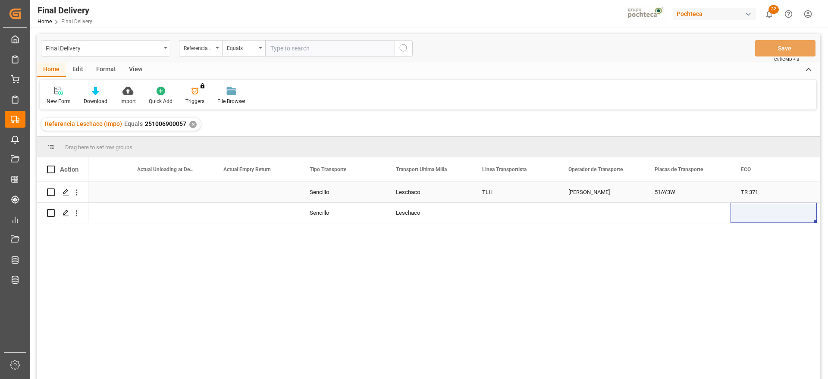
click at [335, 201] on div "Sencillo" at bounding box center [342, 192] width 86 height 20
